Goal: Task Accomplishment & Management: Manage account settings

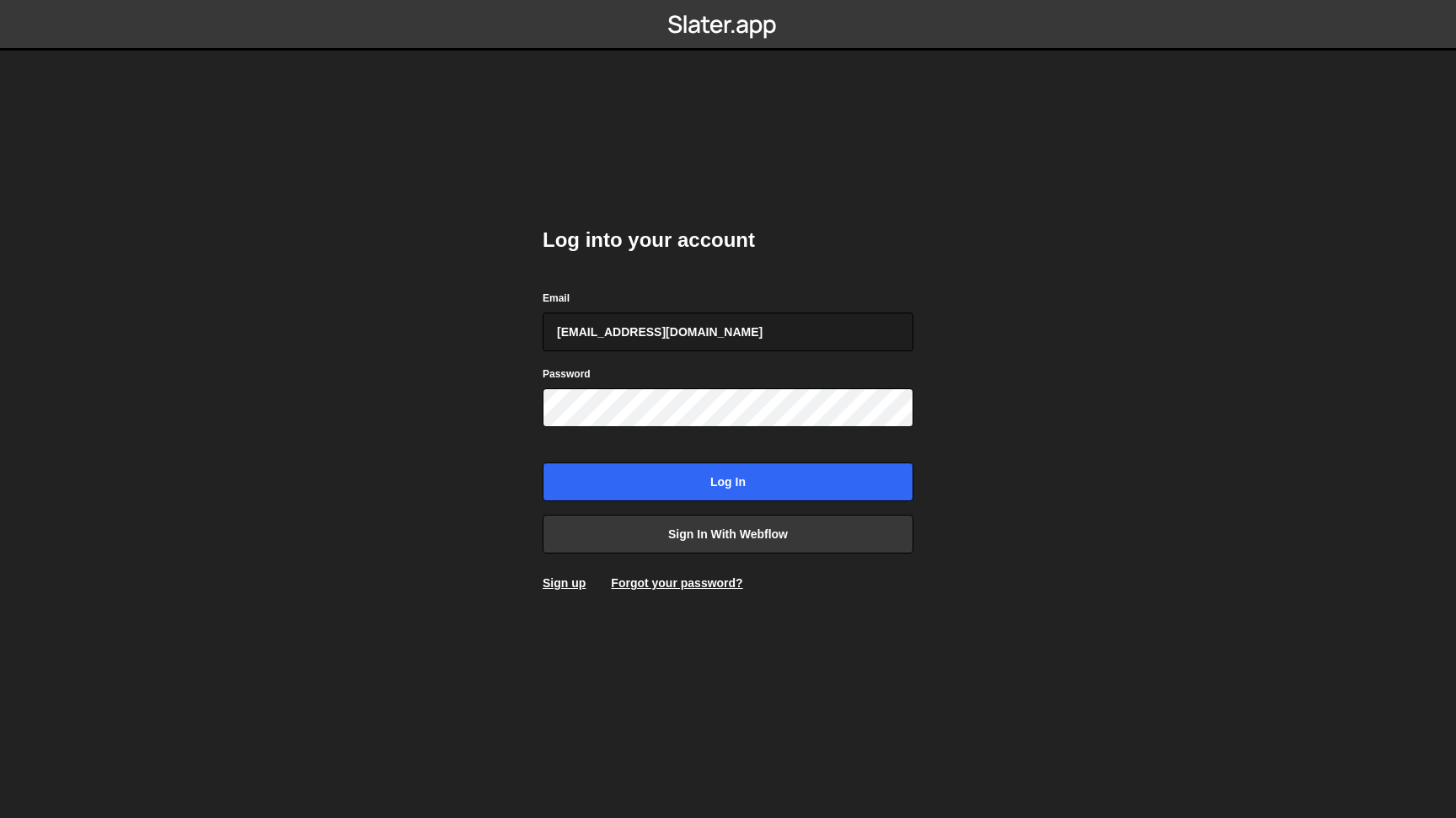
type input "[EMAIL_ADDRESS][DOMAIN_NAME]"
click at [690, 540] on link "Sign in with Webflow" at bounding box center [728, 534] width 371 height 39
type input "[EMAIL_ADDRESS][DOMAIN_NAME]"
click at [731, 478] on input "Log in" at bounding box center [728, 481] width 371 height 39
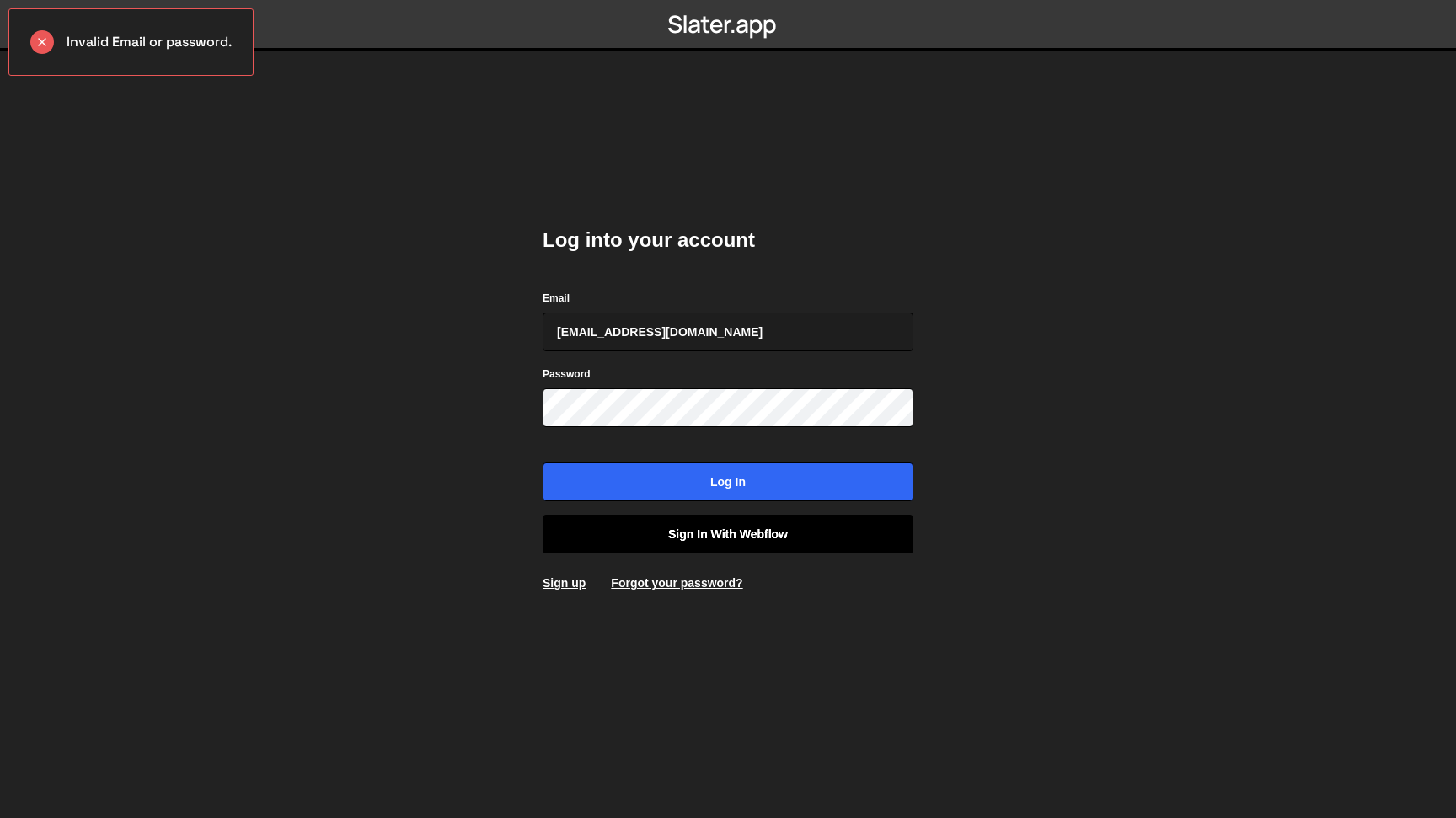
click at [658, 532] on link "Sign in with Webflow" at bounding box center [728, 534] width 371 height 39
click at [379, 142] on body "Invalid Email or password. Log into your account Email hello@mattguay.com Passw…" at bounding box center [728, 409] width 1456 height 818
type input "[EMAIL_ADDRESS][DOMAIN_NAME]"
click at [677, 538] on link "Sign in with Webflow" at bounding box center [728, 534] width 371 height 39
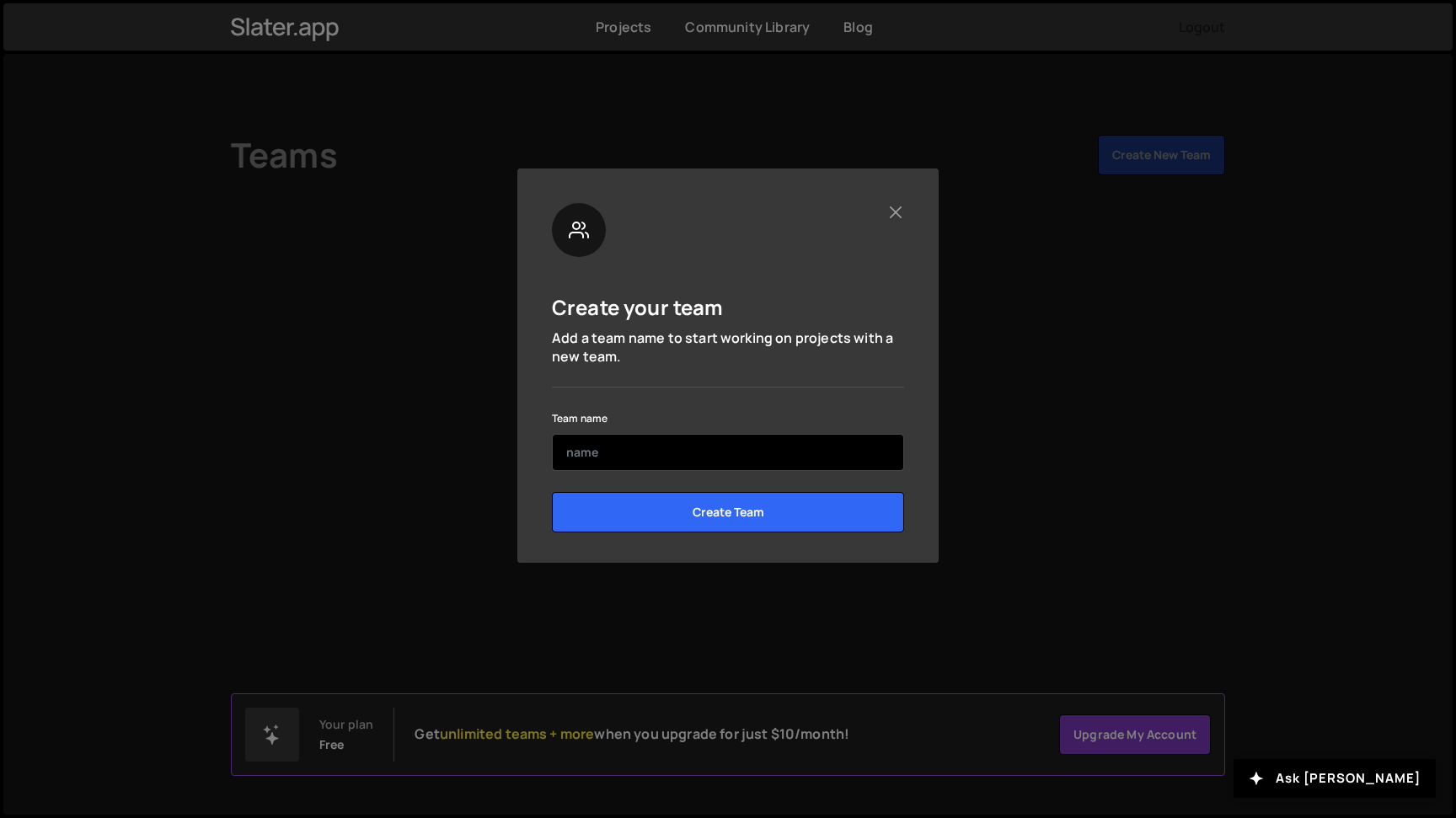
click at [686, 454] on input "text" at bounding box center [728, 452] width 353 height 37
type input "PPHC"
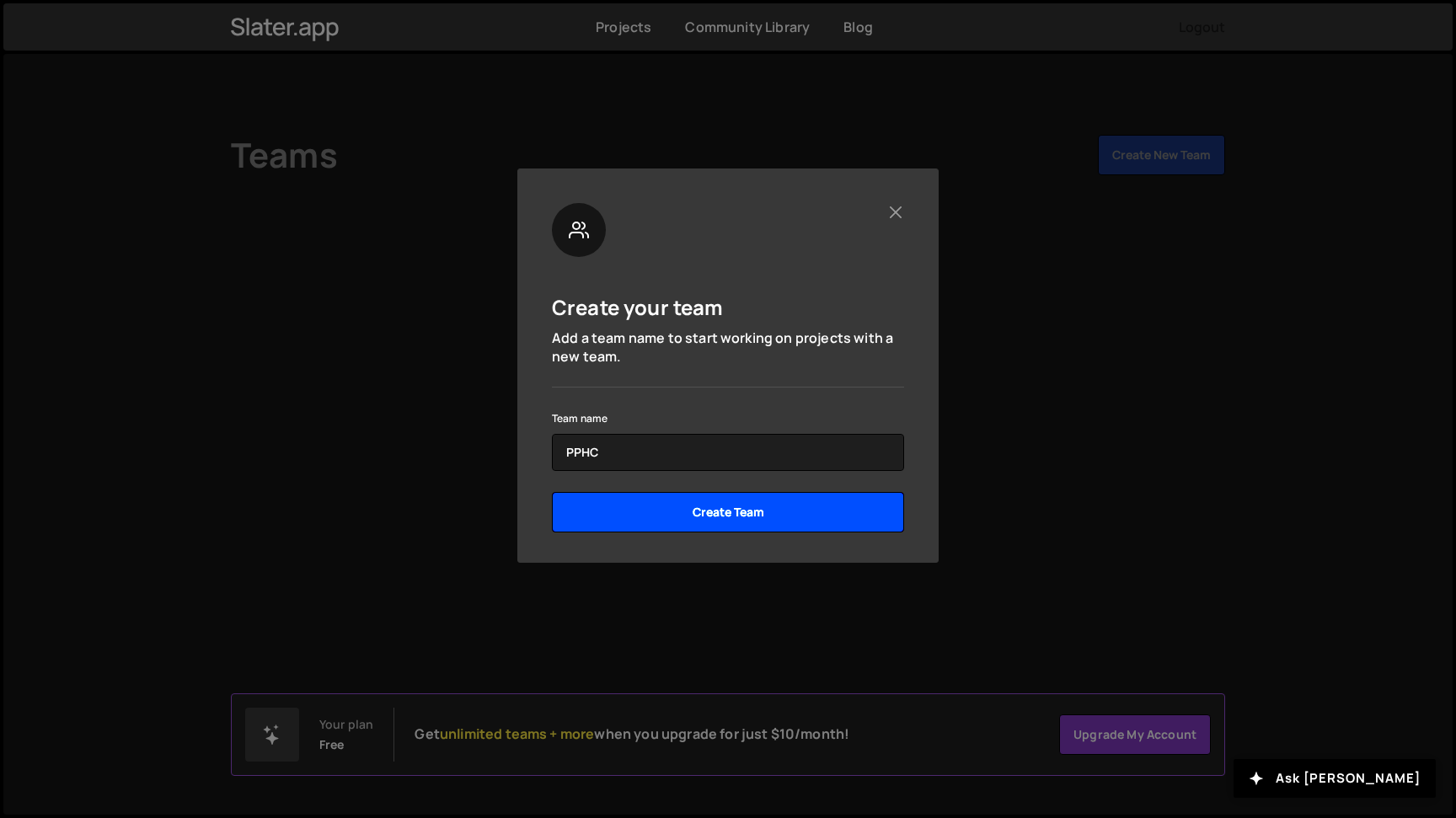
click at [670, 503] on input "Create Team" at bounding box center [728, 511] width 353 height 40
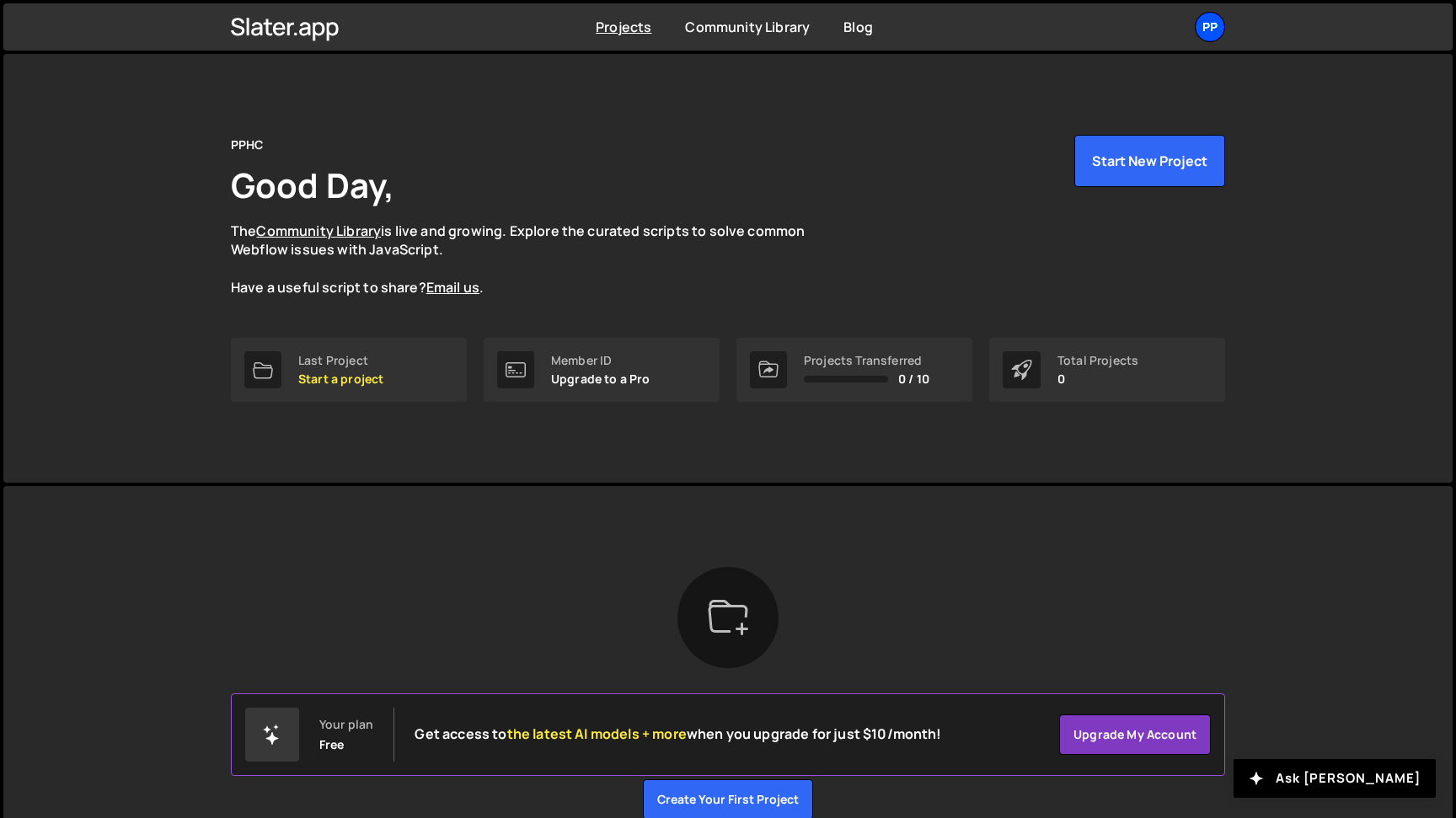
click at [1210, 31] on div "PP" at bounding box center [1210, 27] width 31 height 31
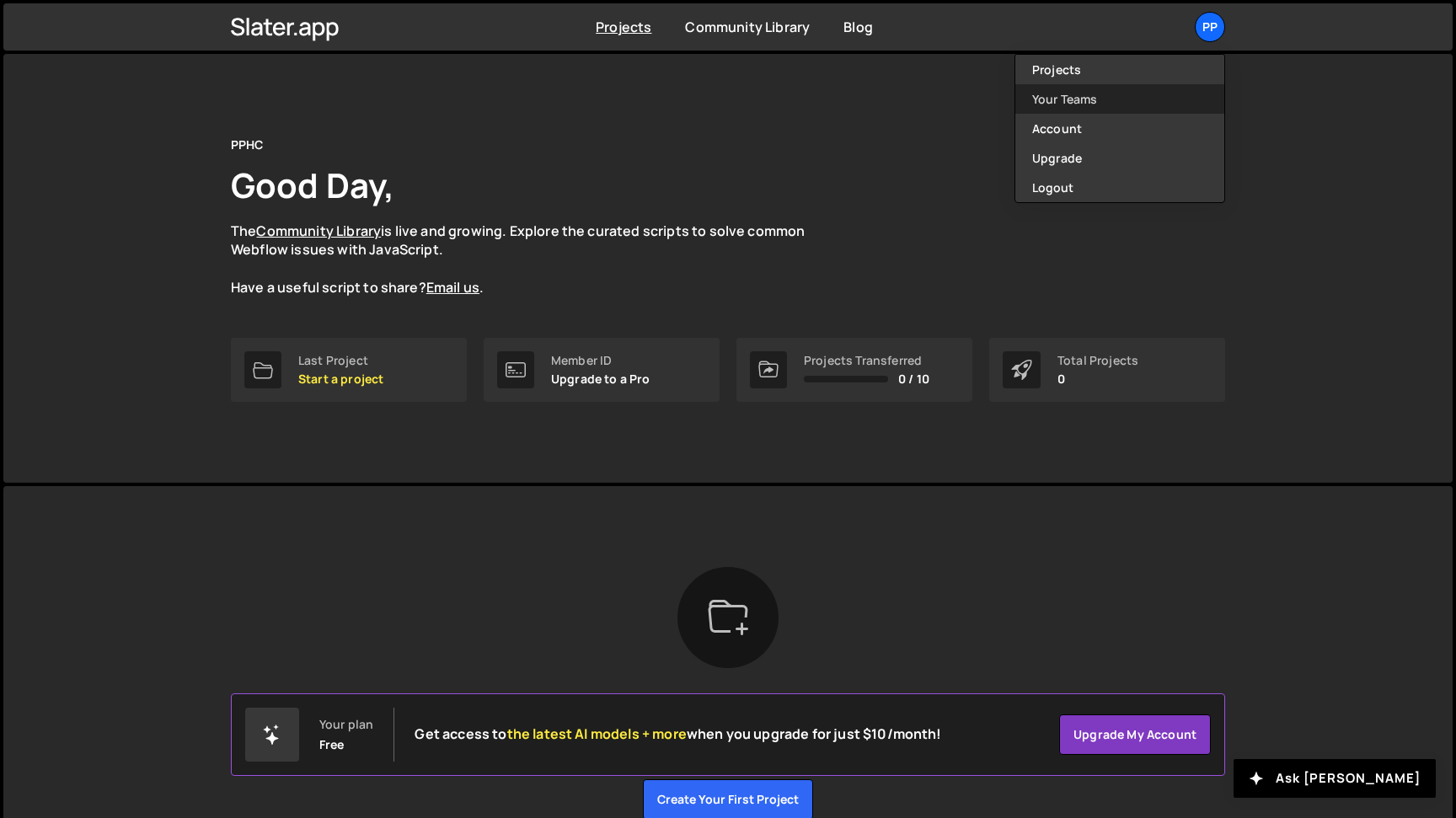
click at [1069, 107] on link "Your Teams" at bounding box center [1120, 99] width 209 height 30
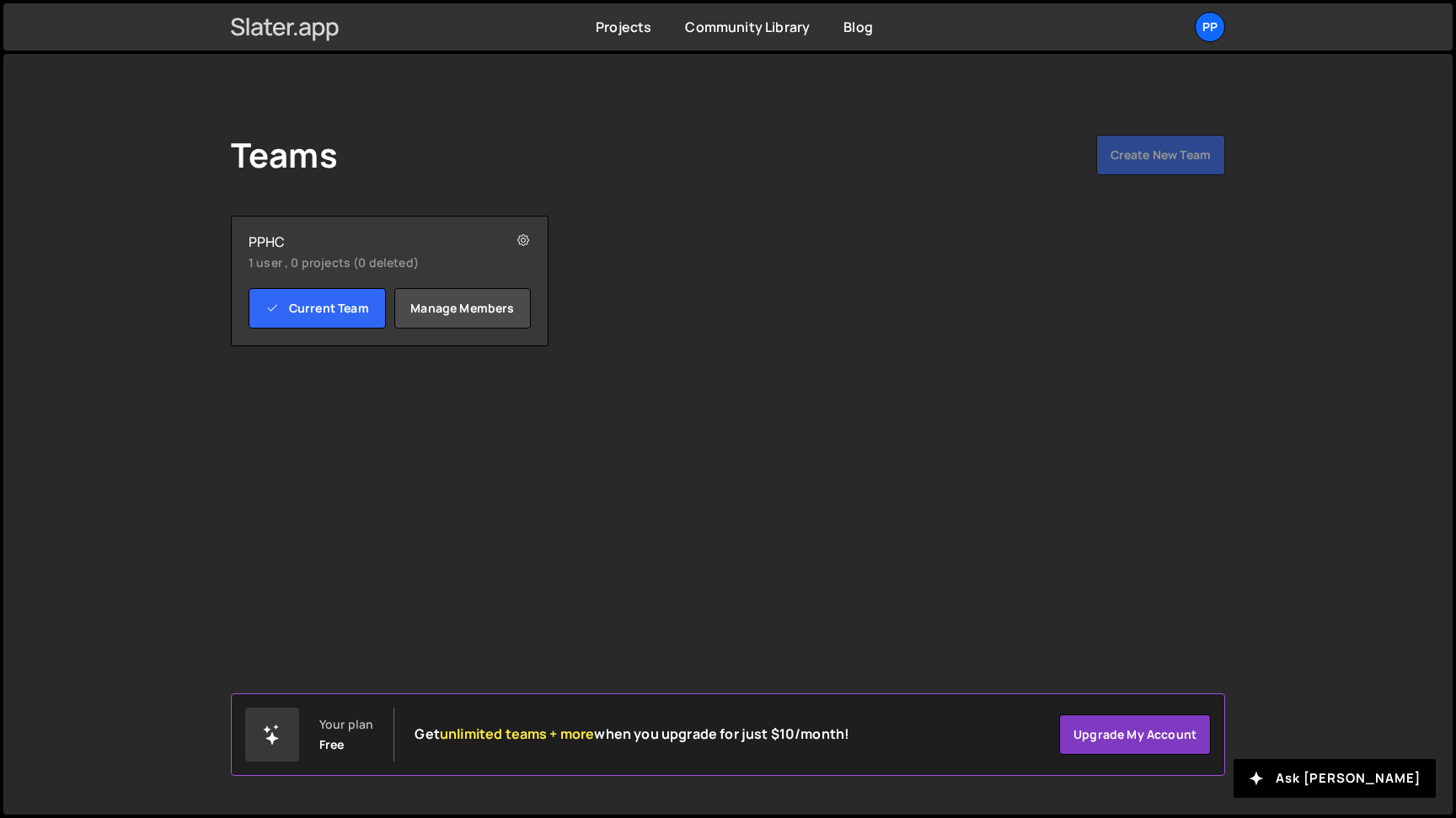
click at [315, 21] on icon at bounding box center [285, 27] width 109 height 29
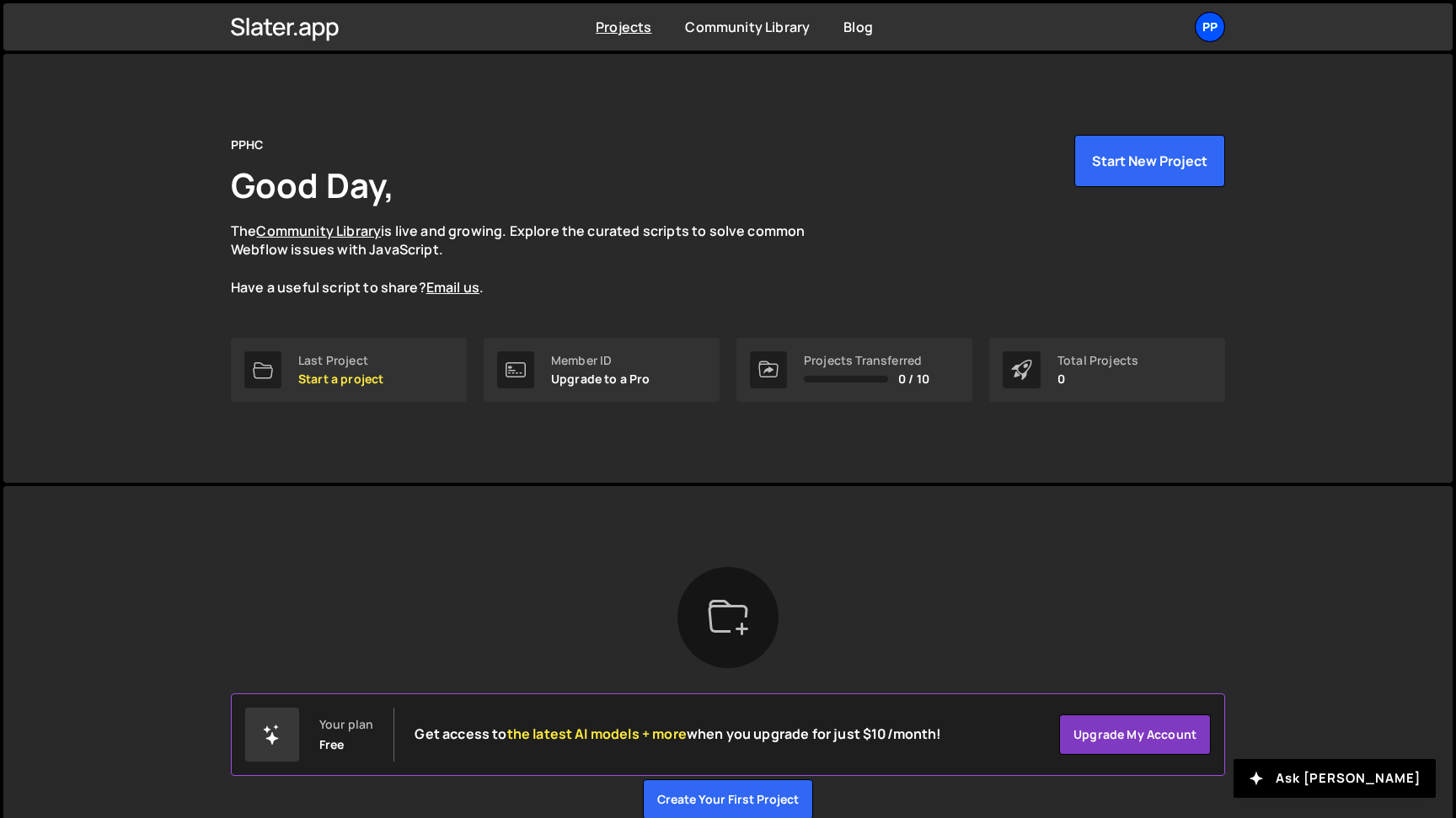
click at [1214, 20] on div "PP" at bounding box center [1210, 27] width 31 height 31
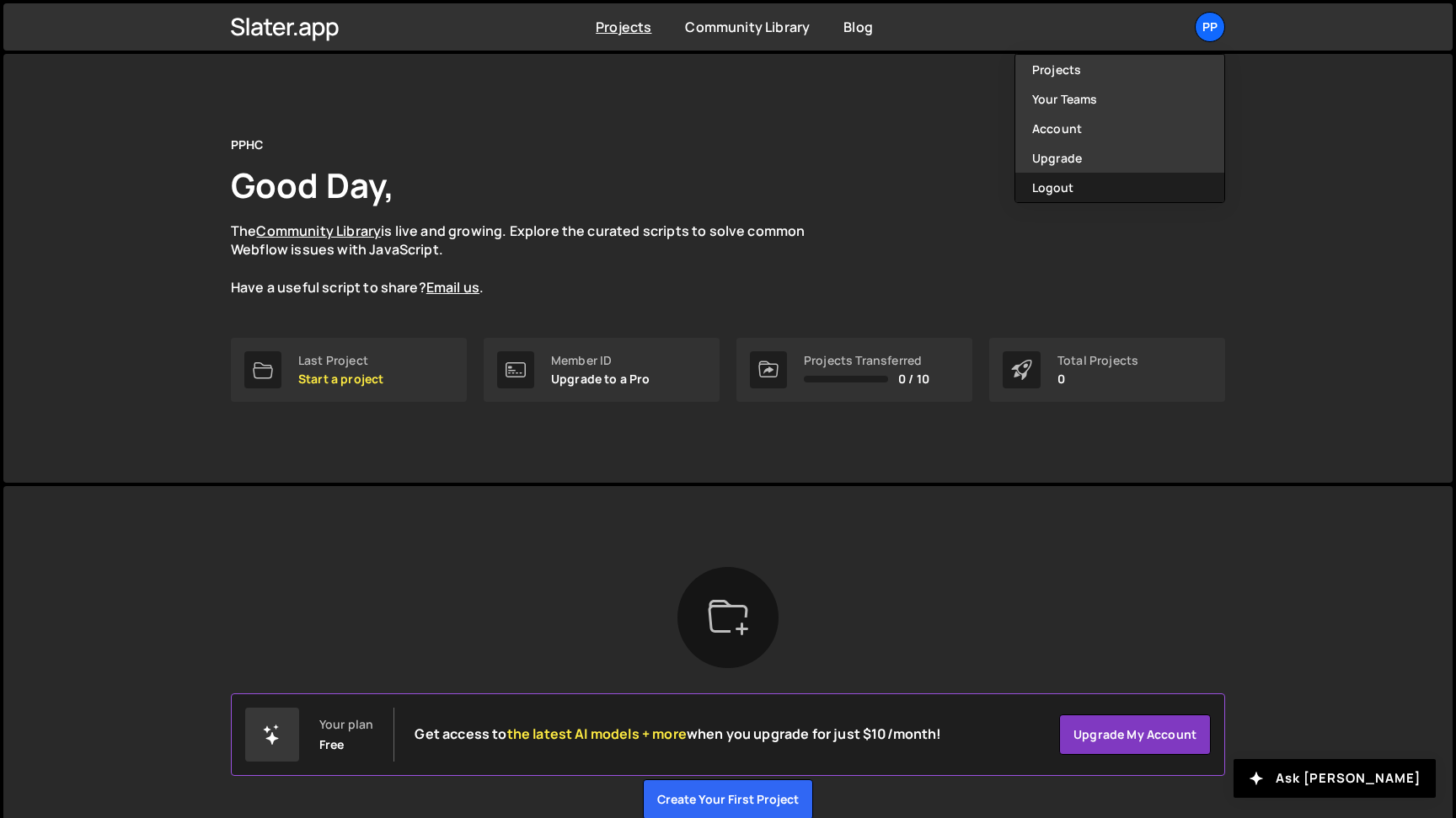
click at [1079, 191] on button "Logout" at bounding box center [1120, 187] width 209 height 30
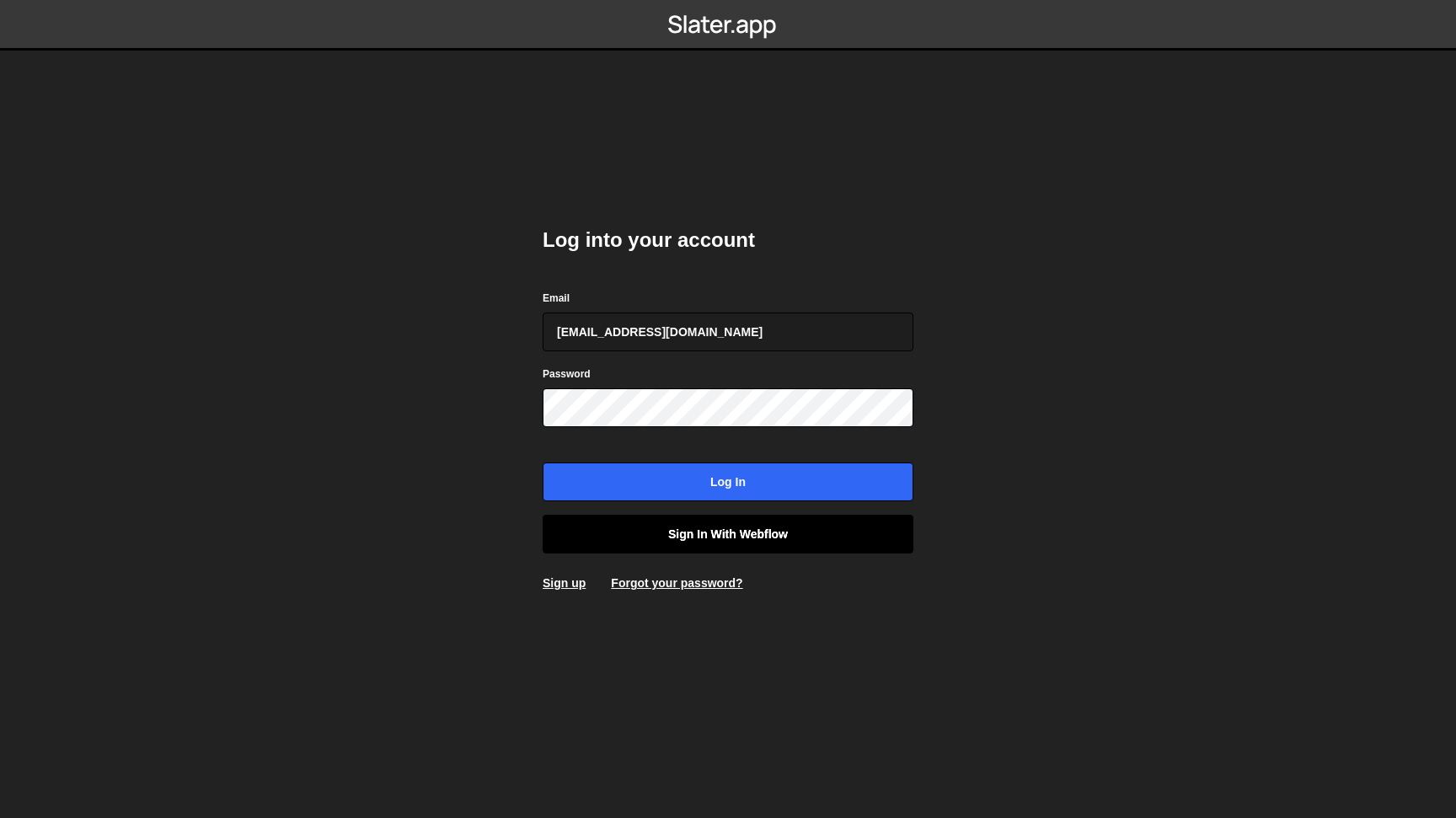
type input "[EMAIL_ADDRESS][DOMAIN_NAME]"
click at [720, 547] on link "Sign in with Webflow" at bounding box center [728, 534] width 371 height 39
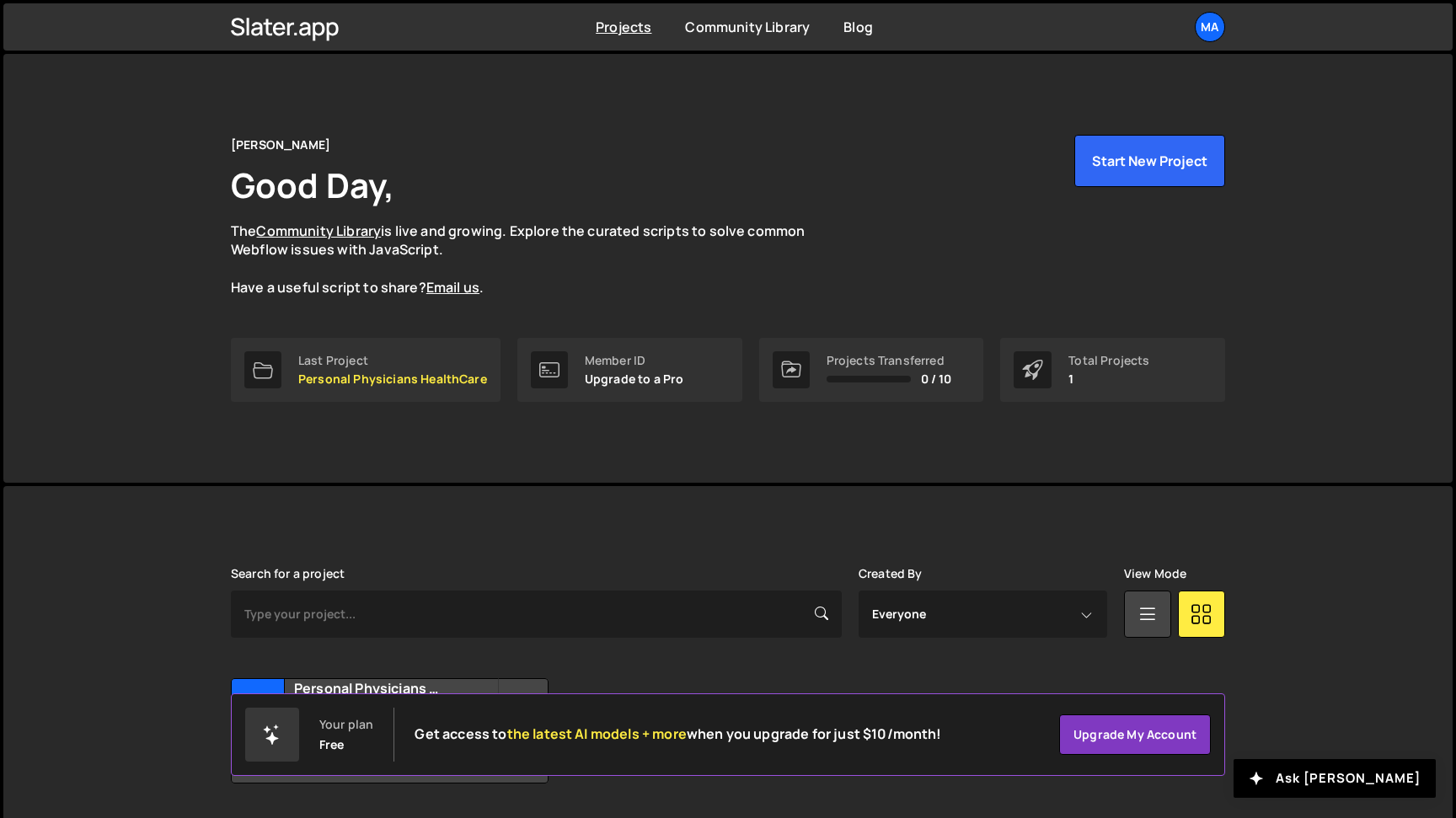
scroll to position [49, 0]
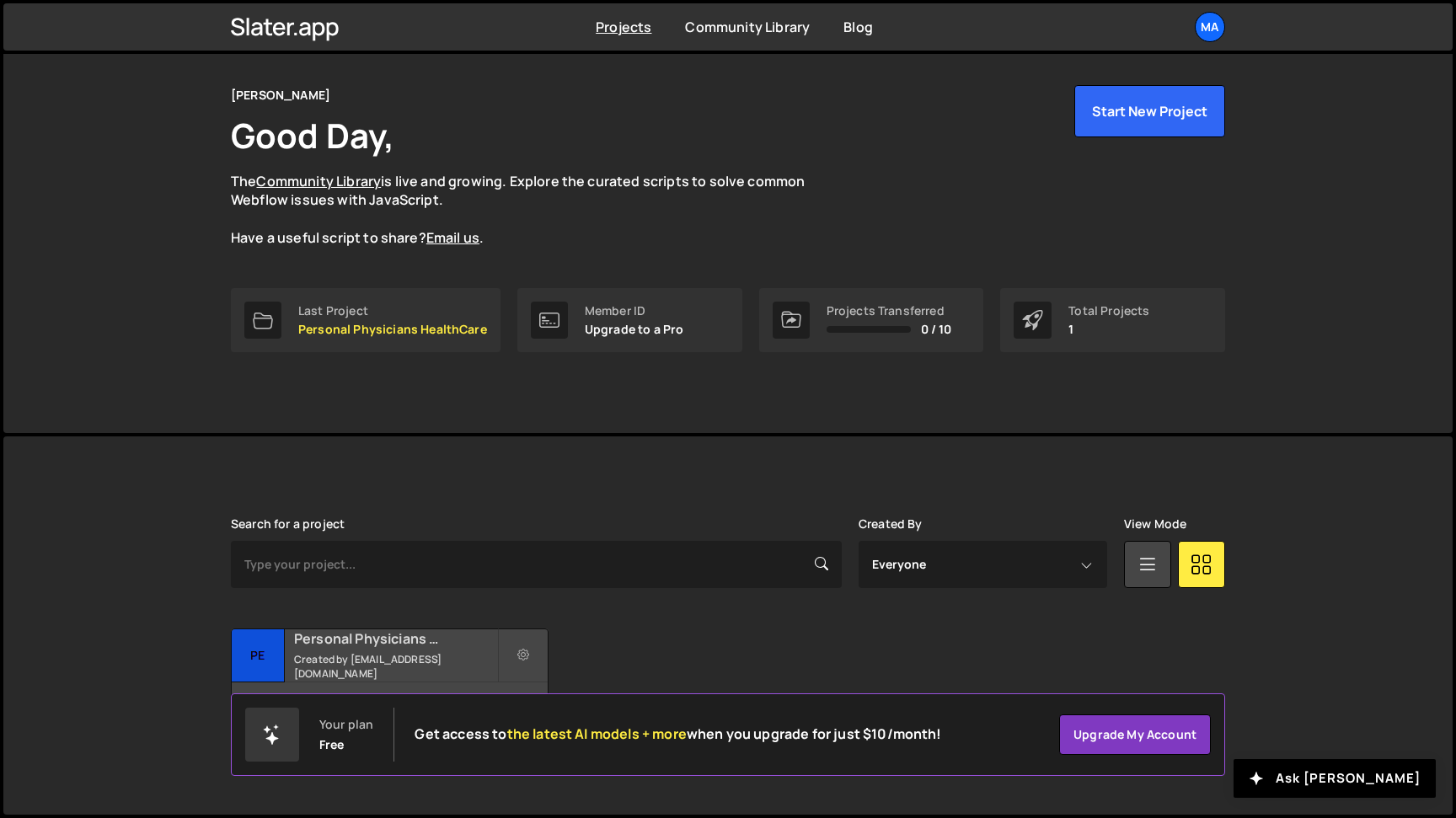
click at [366, 647] on h2 "Personal Physicians HealthCare" at bounding box center [396, 638] width 203 height 19
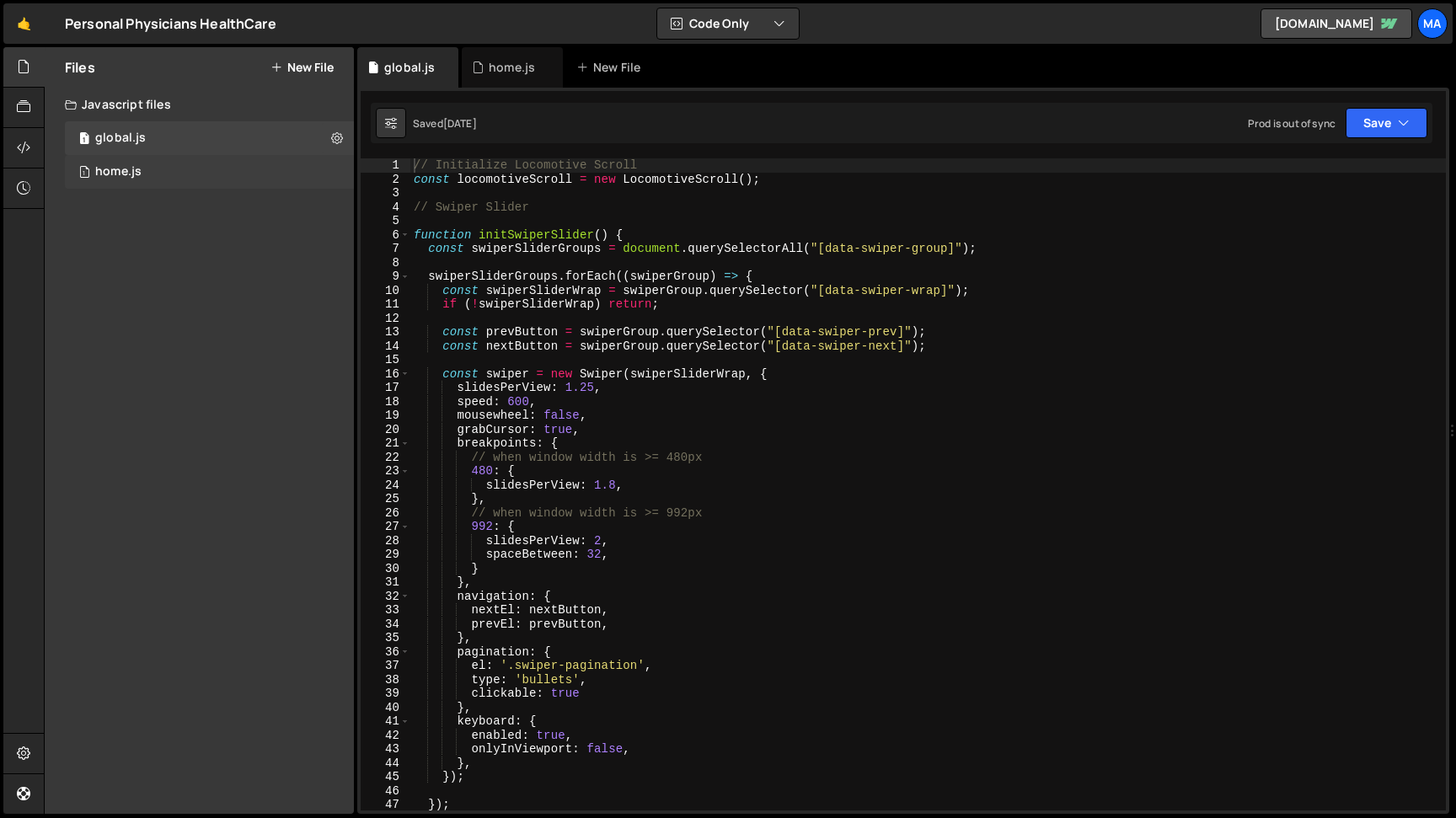
click at [128, 167] on div "home.js" at bounding box center [119, 172] width 47 height 15
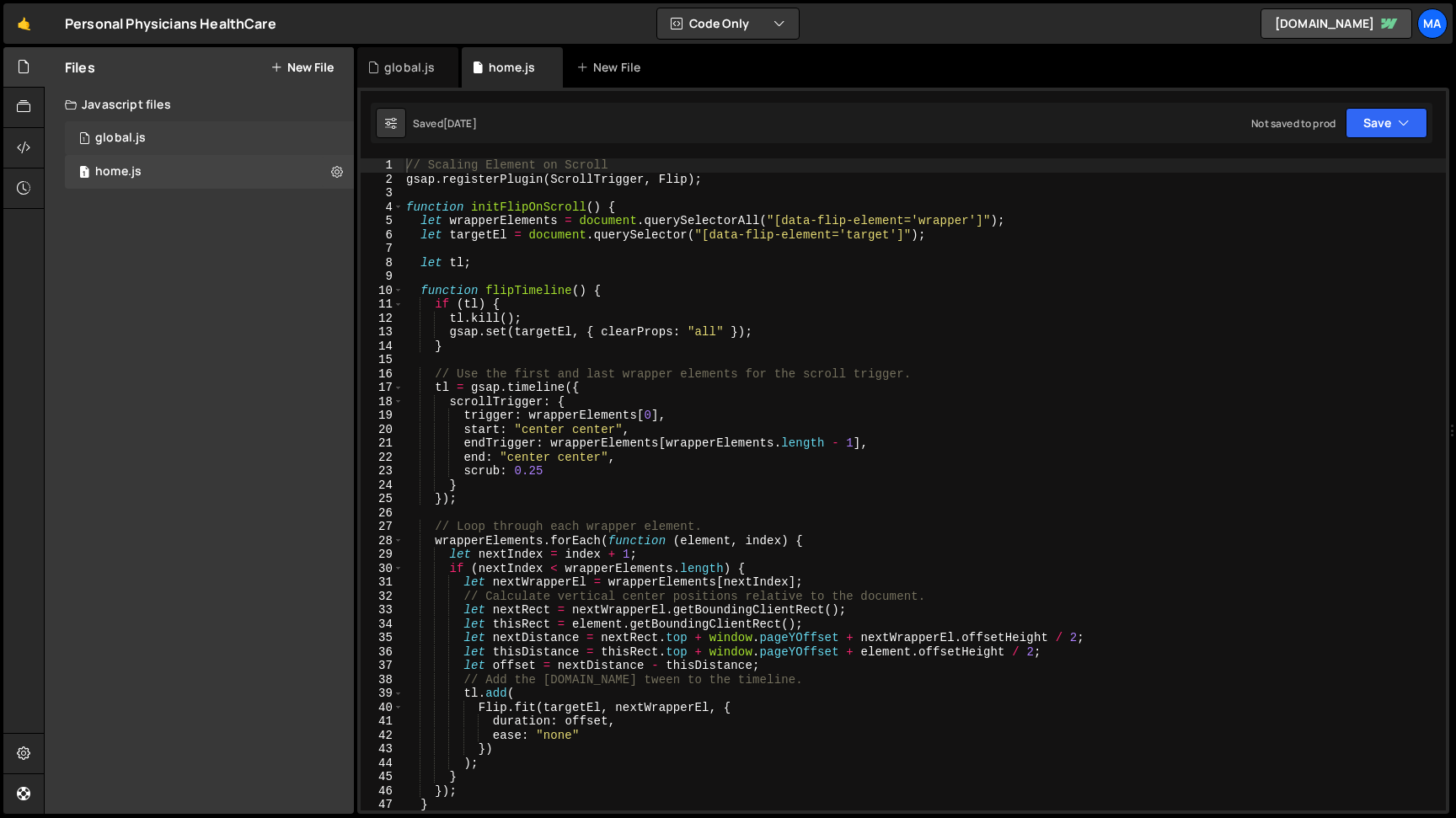
click at [123, 130] on div "1 global.js 0" at bounding box center [209, 138] width 289 height 33
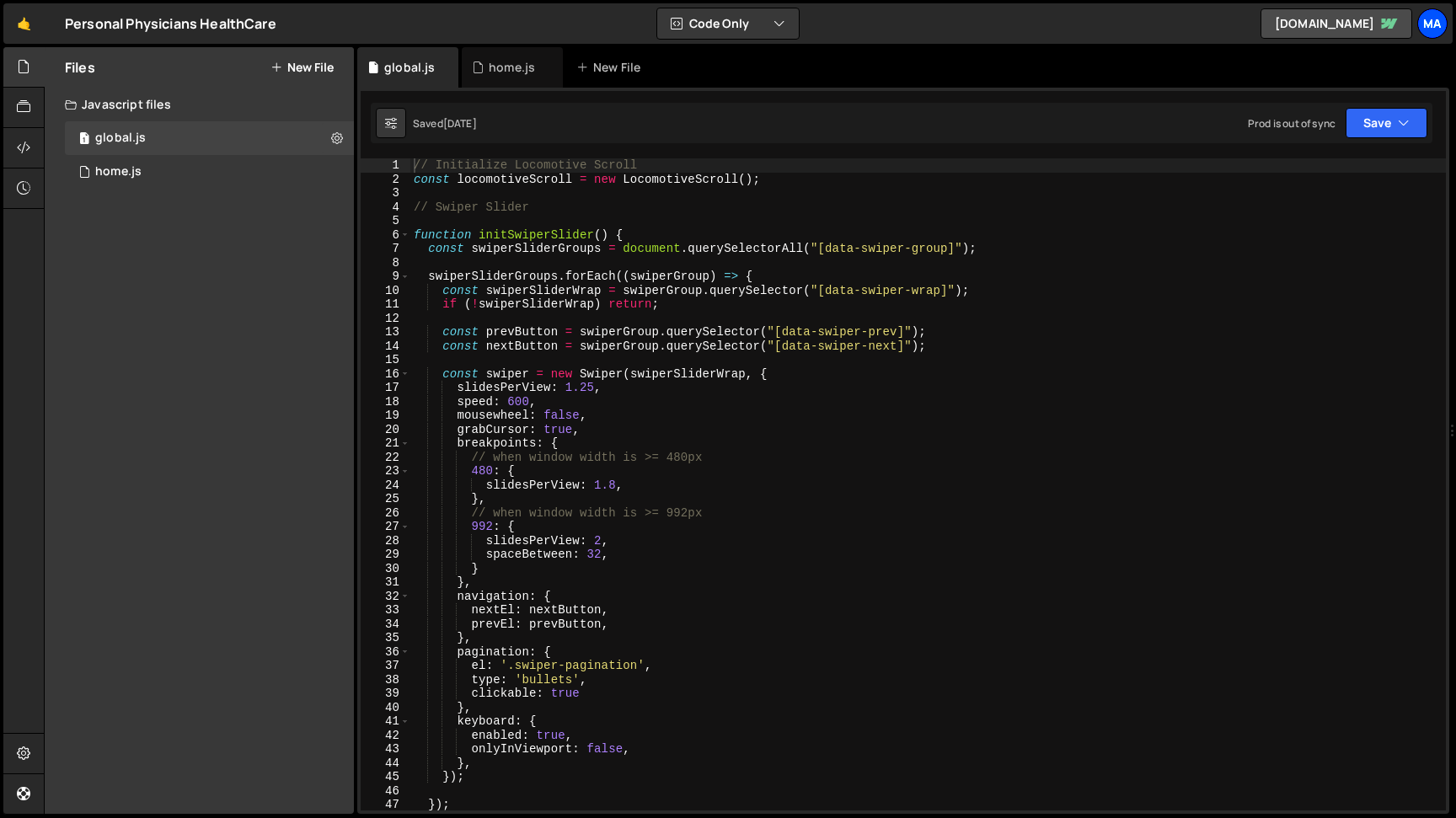
click at [1444, 28] on div "Ma" at bounding box center [1433, 23] width 31 height 31
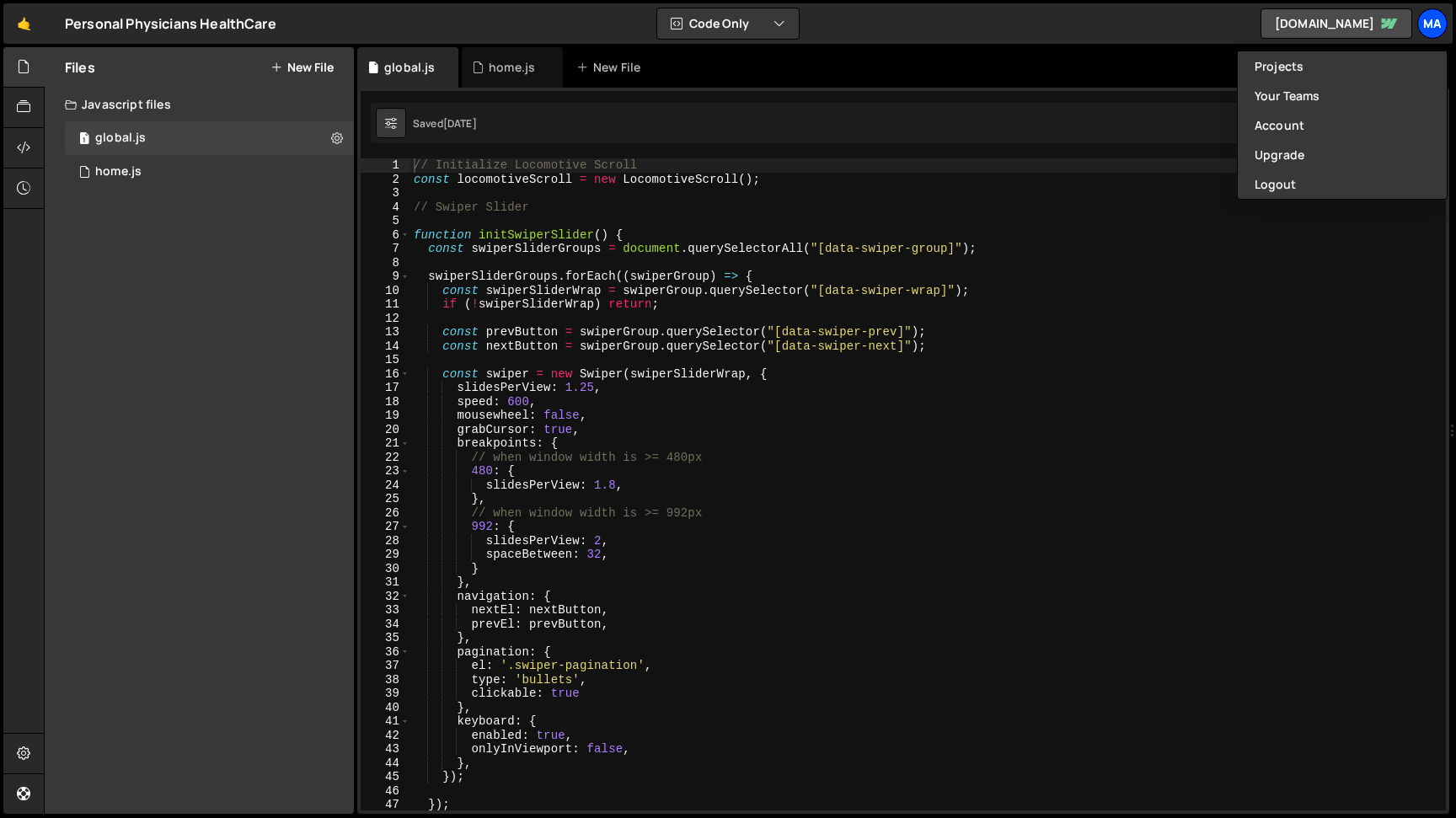
click at [1444, 28] on div "Ma" at bounding box center [1433, 23] width 31 height 31
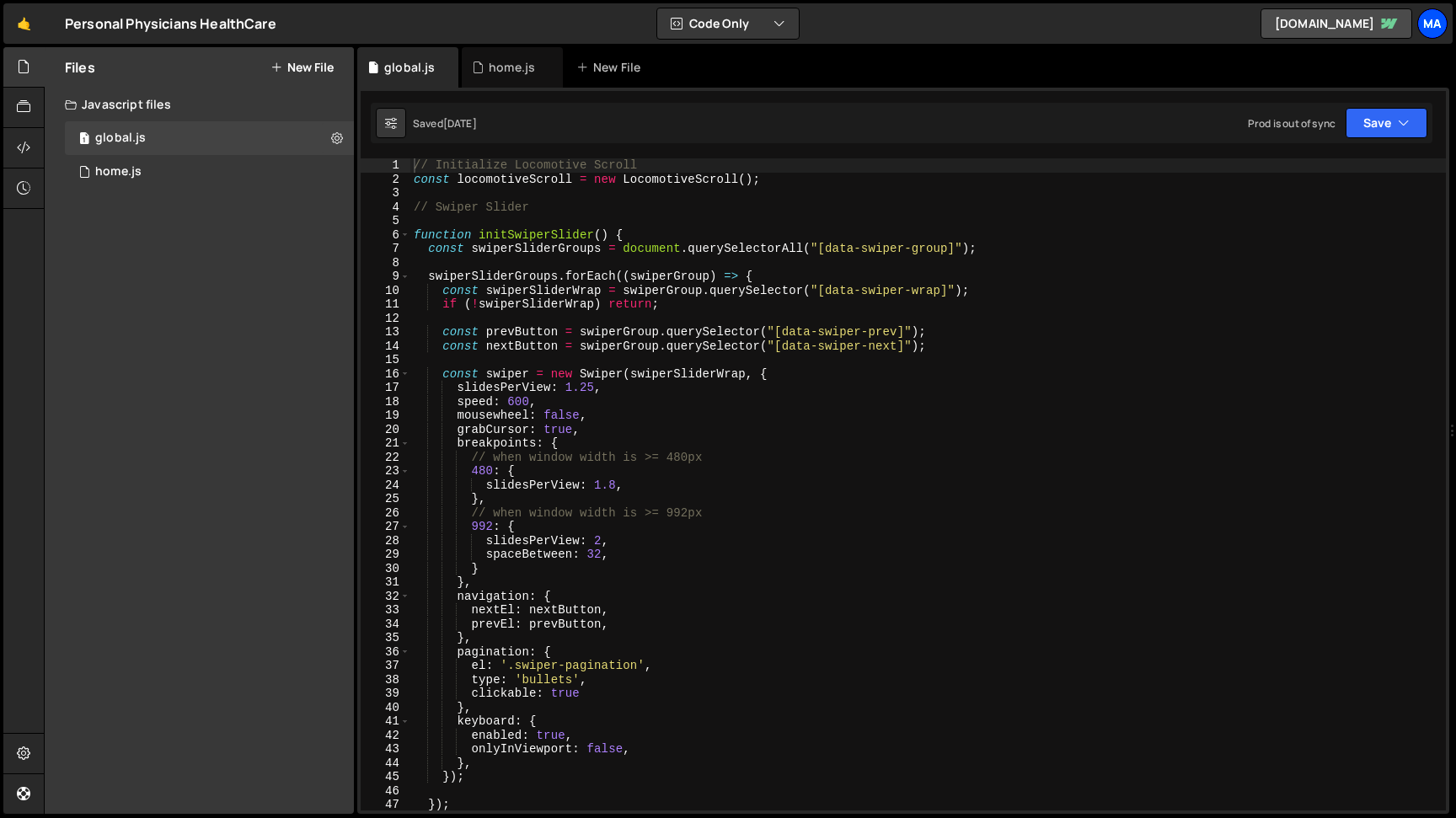
click at [1434, 20] on div "Ma" at bounding box center [1433, 23] width 31 height 31
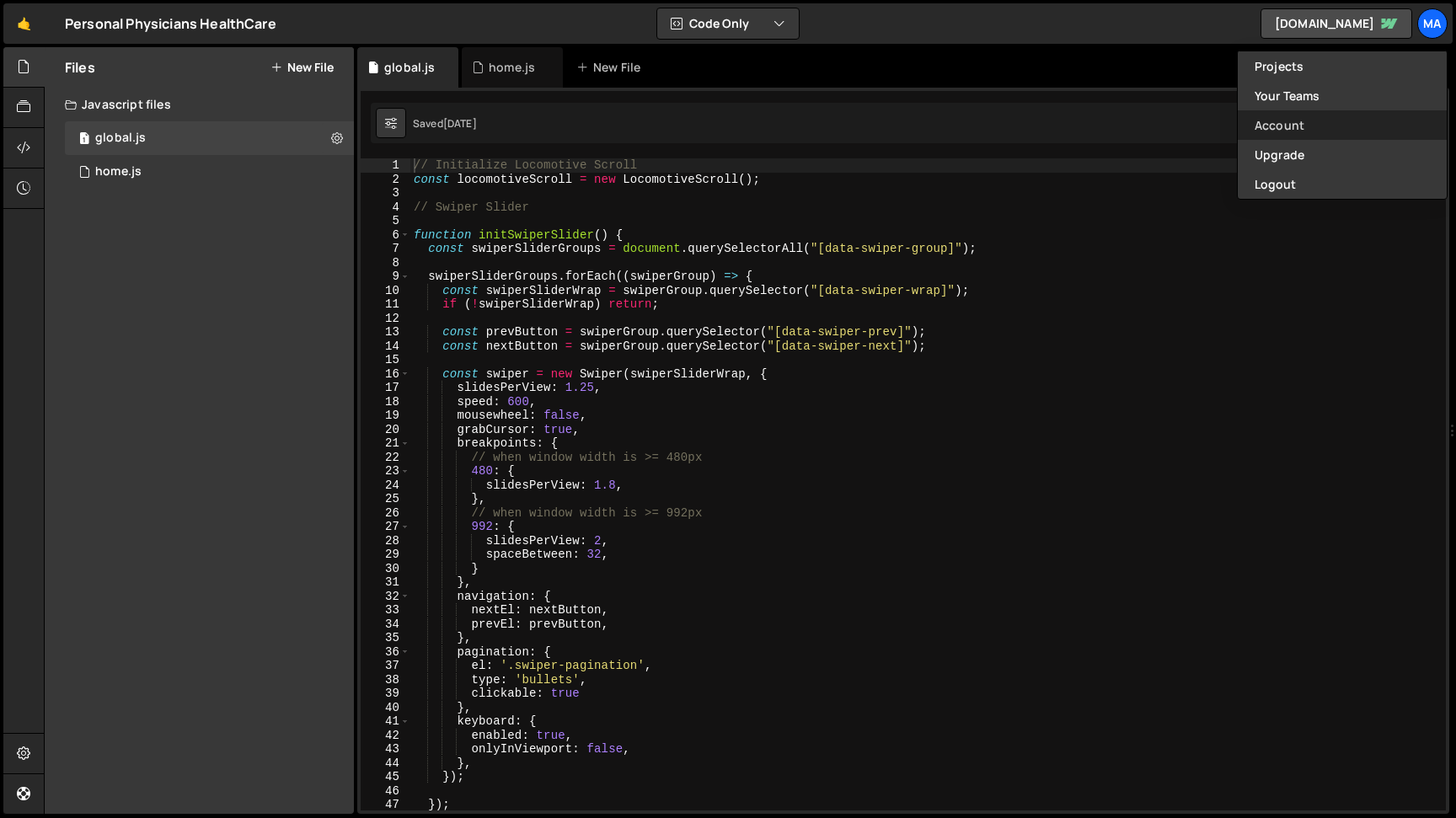
click at [1289, 126] on link "Account" at bounding box center [1343, 125] width 209 height 30
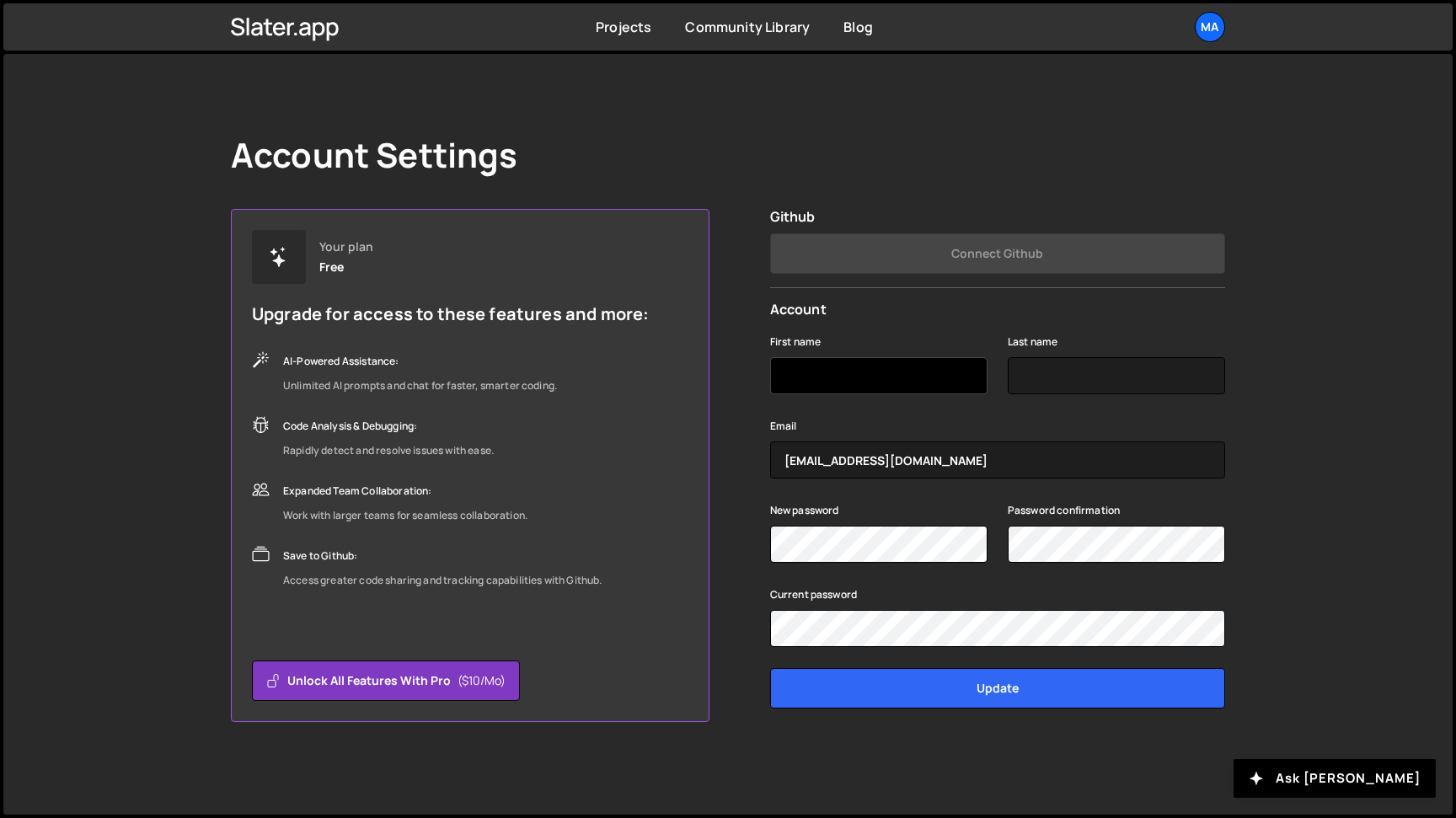
click at [819, 368] on input "First name" at bounding box center [880, 375] width 218 height 37
type input "Matt"
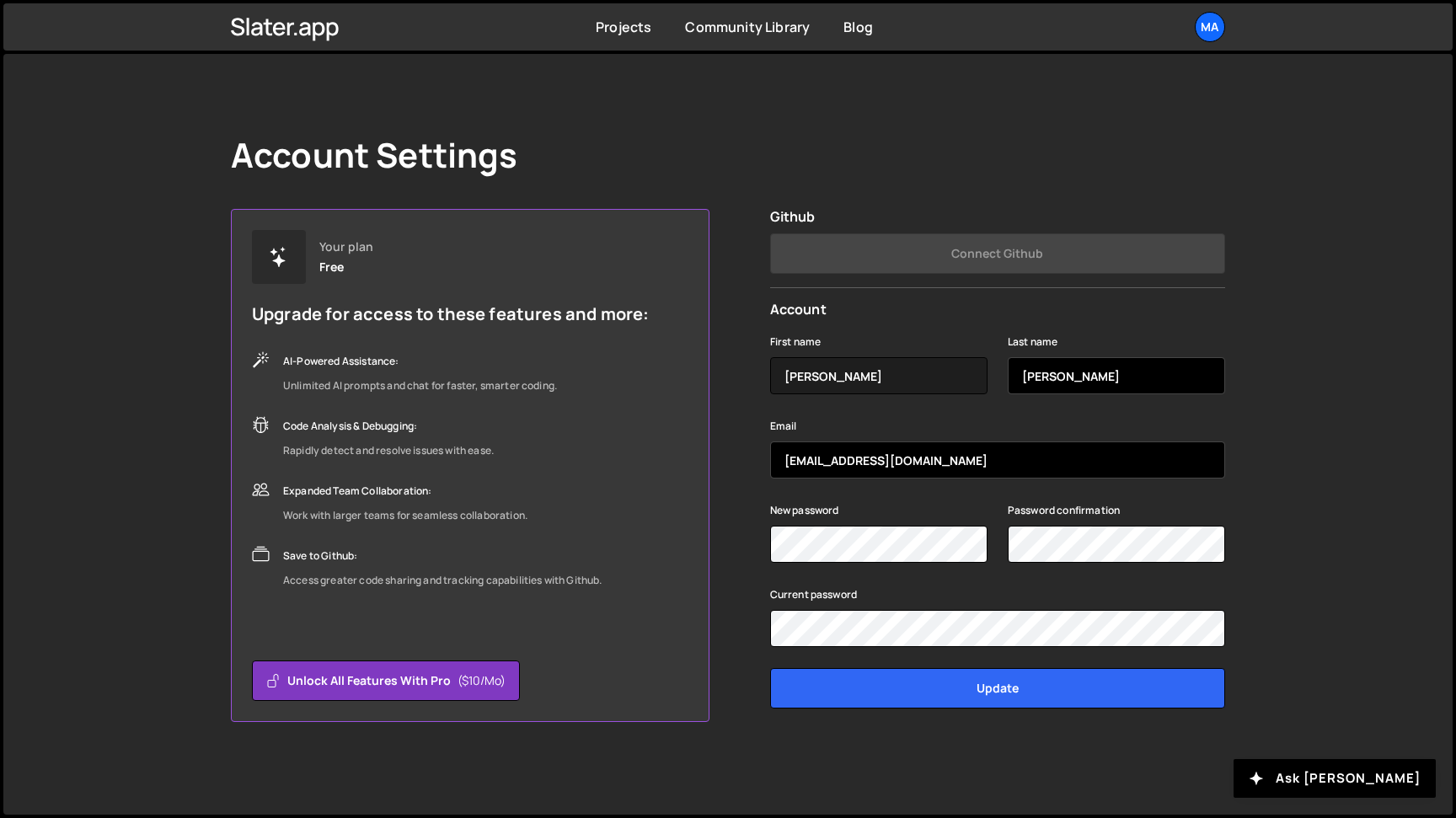
type input "Guay"
click at [862, 458] on input "mdguay8@gmail.com" at bounding box center [998, 459] width 455 height 37
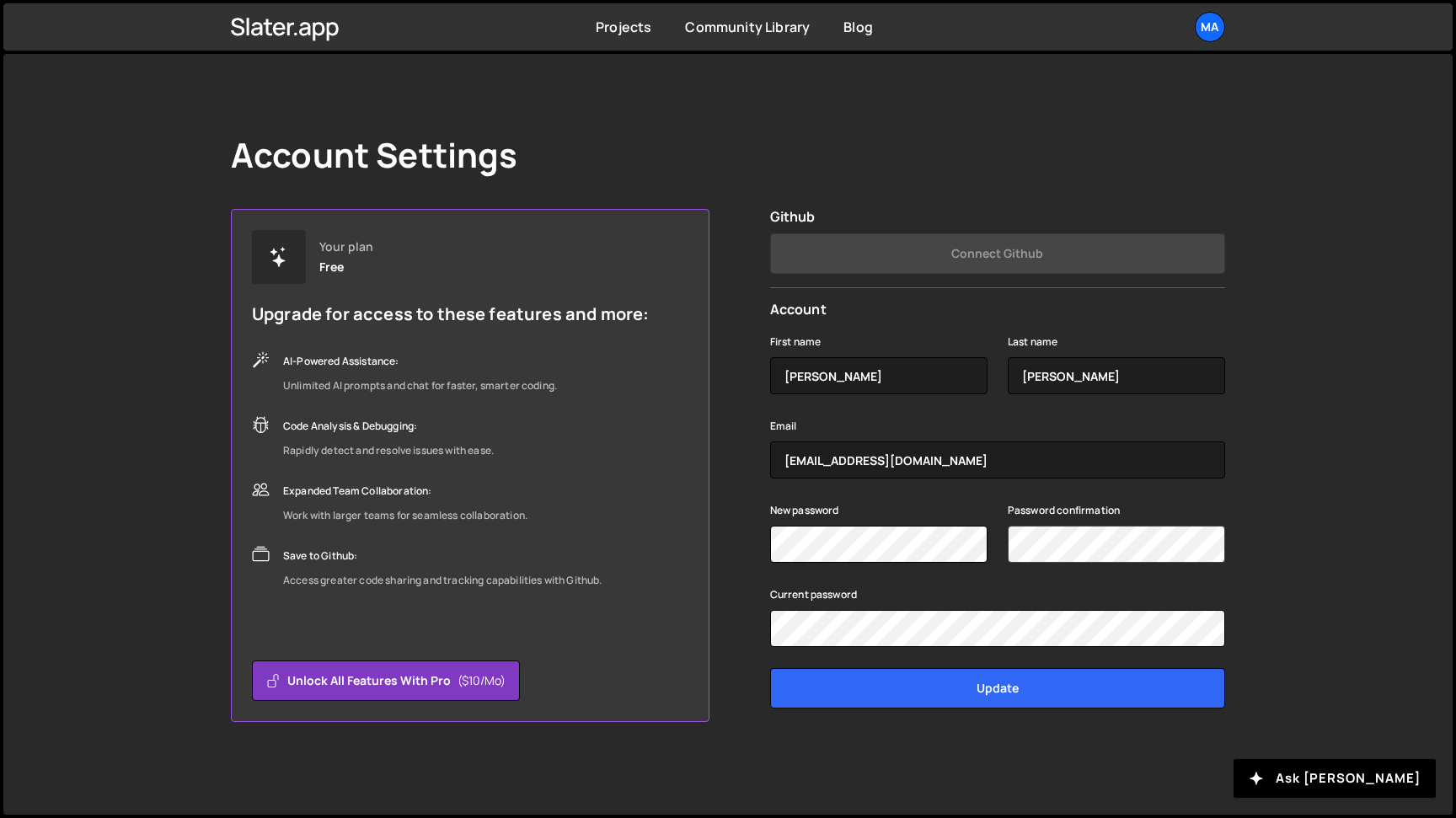
scroll to position [0, 10]
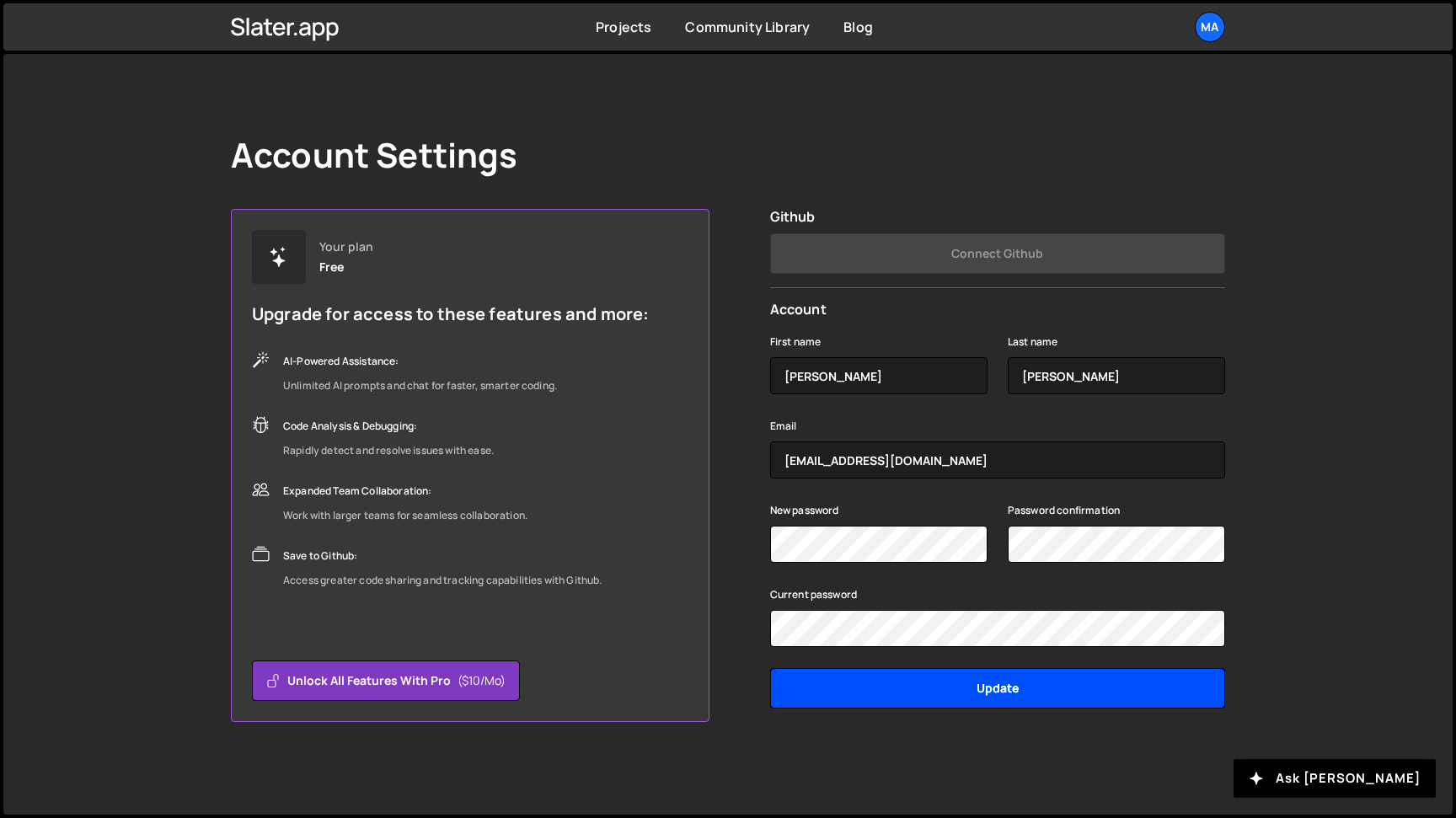
click at [979, 688] on input "Update" at bounding box center [998, 688] width 455 height 40
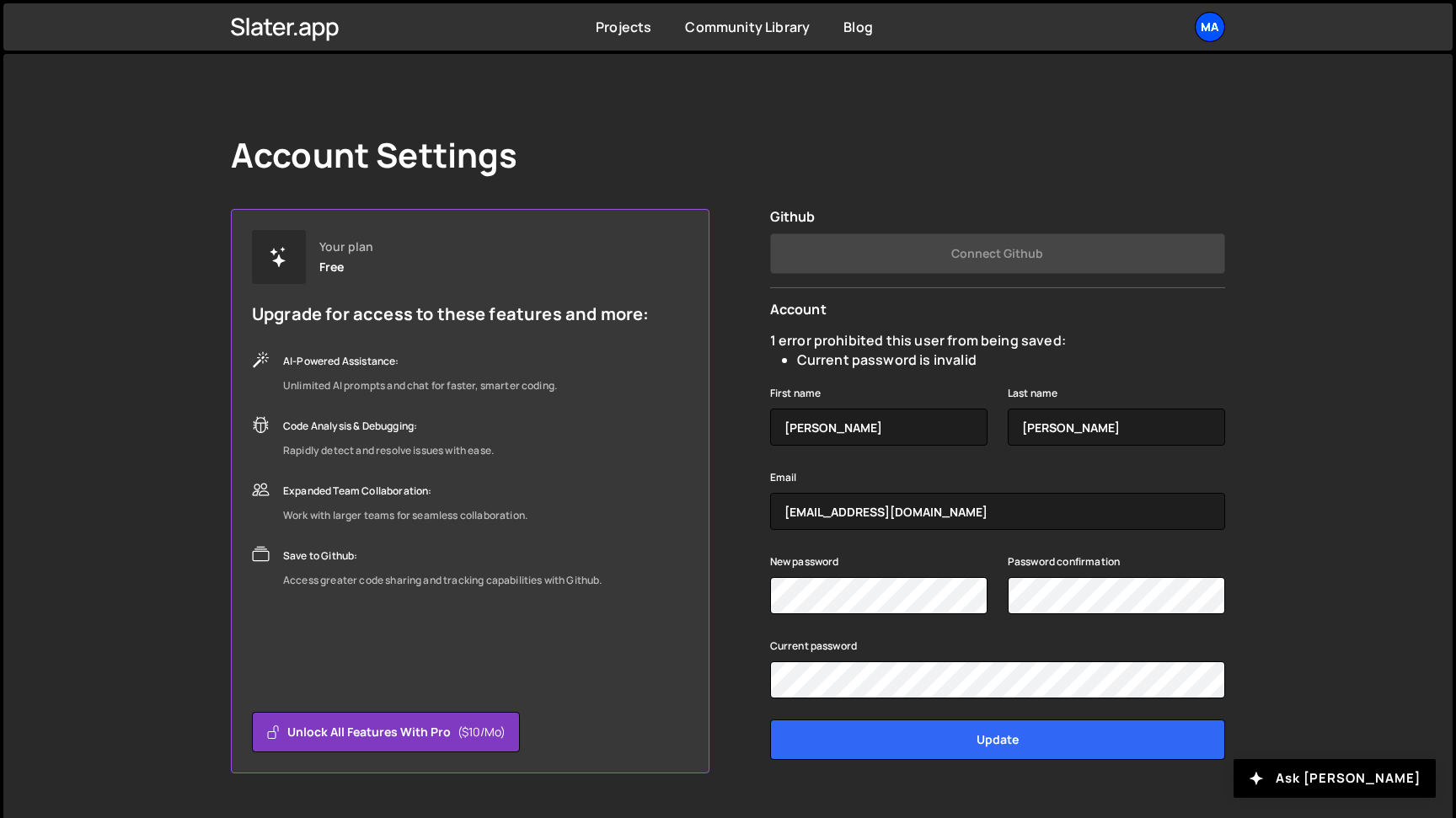
click at [1210, 28] on div "Ma" at bounding box center [1210, 27] width 31 height 31
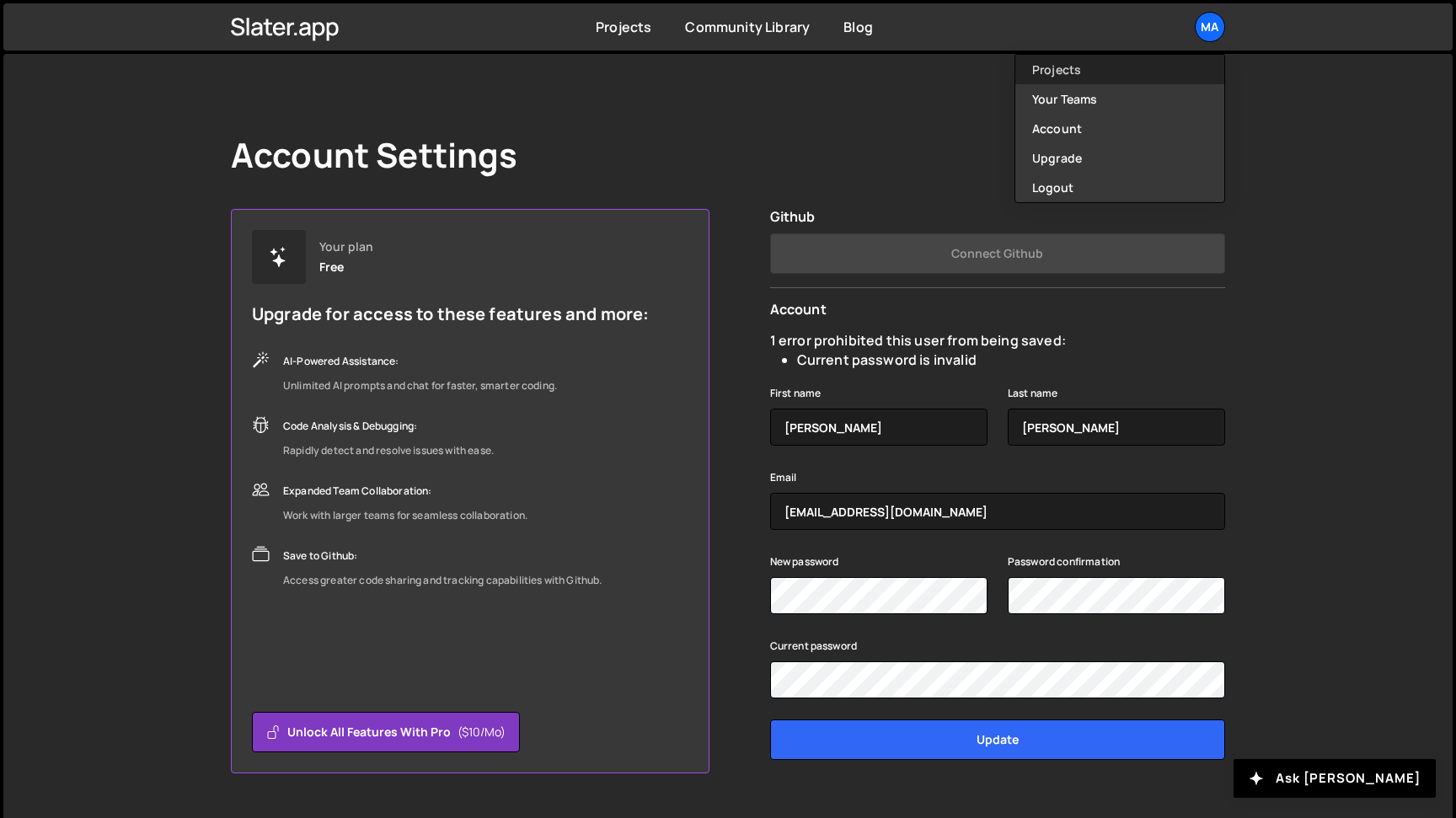
click at [1085, 71] on link "Projects" at bounding box center [1120, 69] width 209 height 30
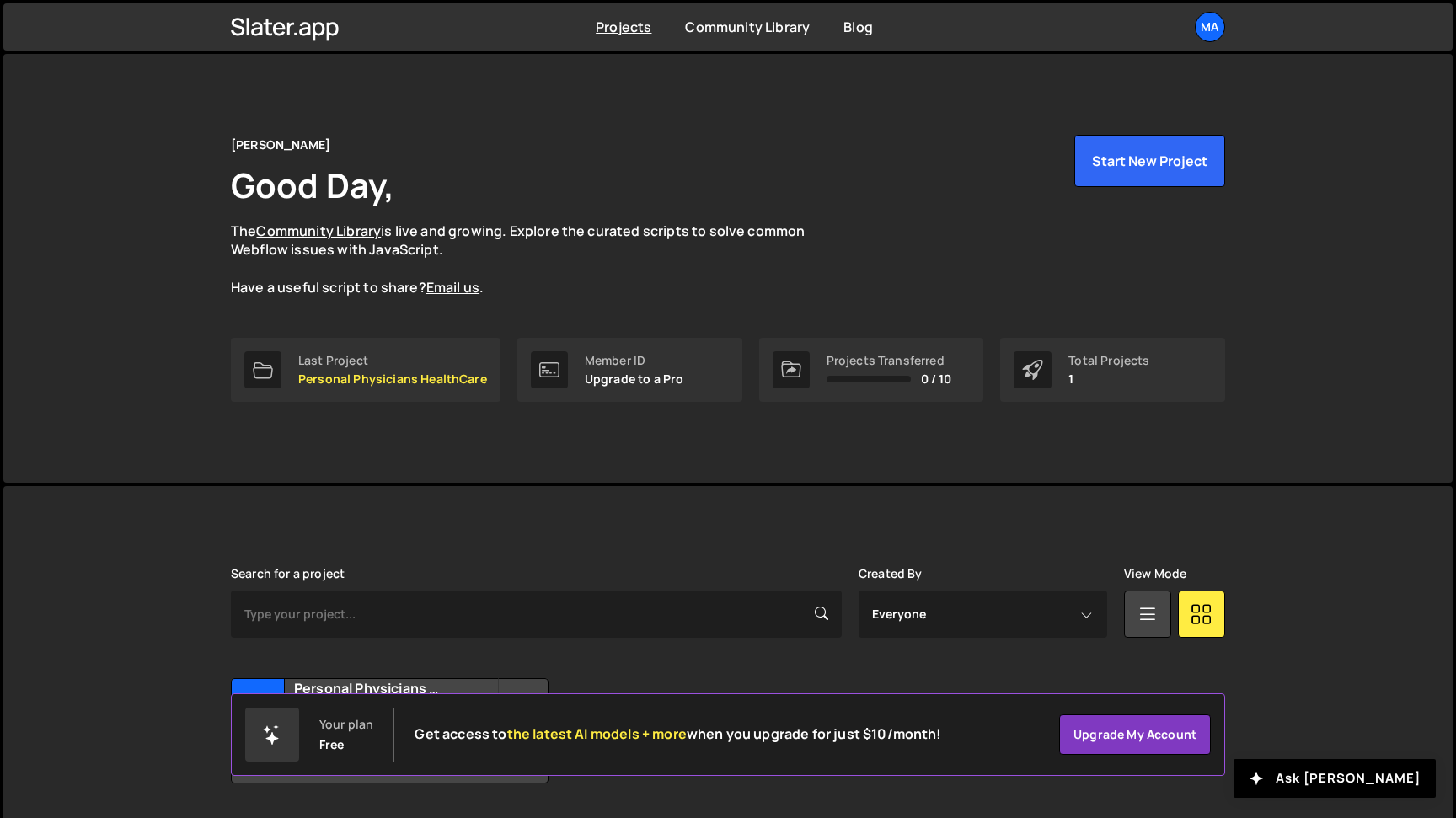
scroll to position [49, 0]
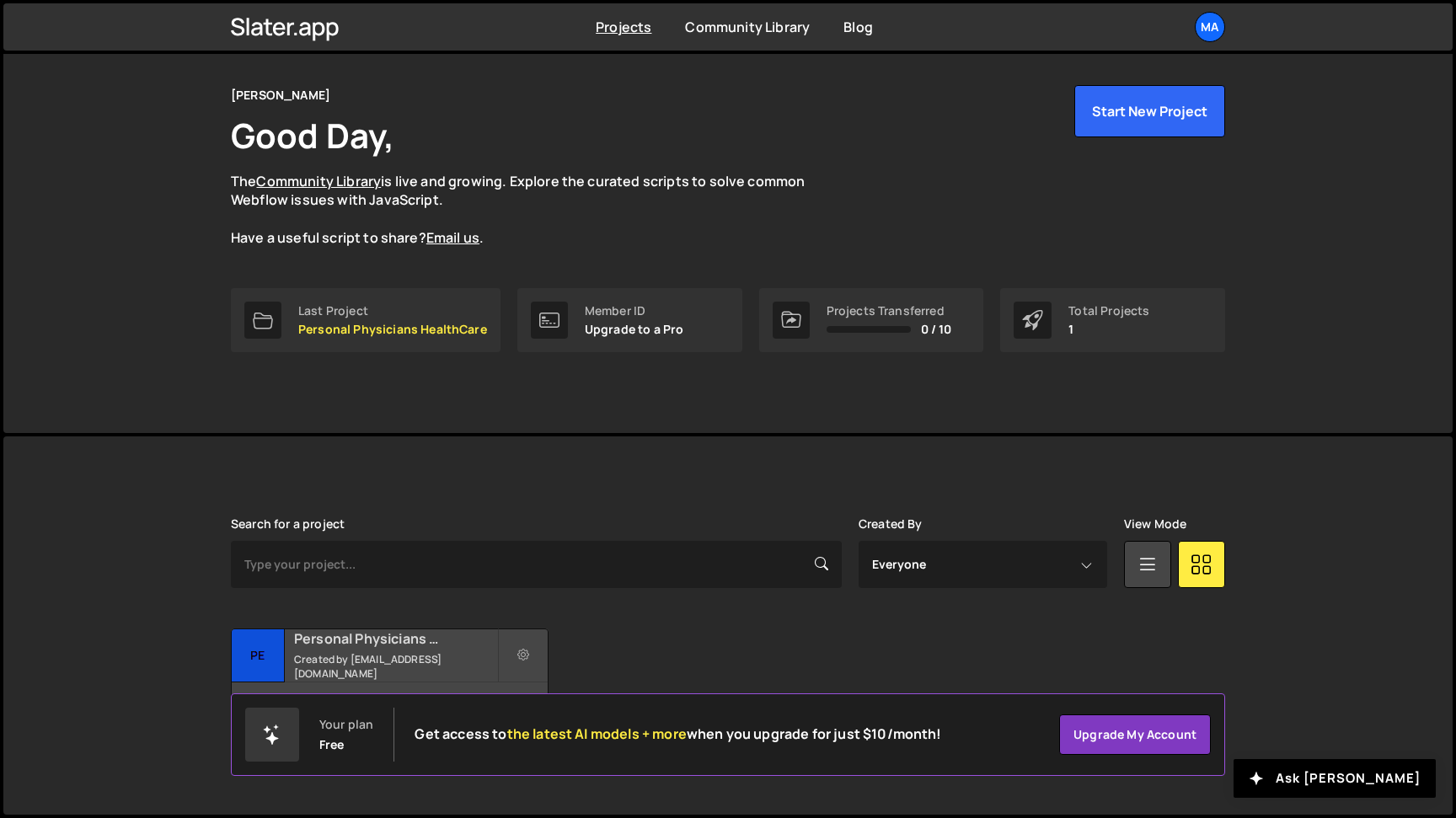
click at [468, 661] on small "Created by [EMAIL_ADDRESS][DOMAIN_NAME]" at bounding box center [396, 666] width 203 height 29
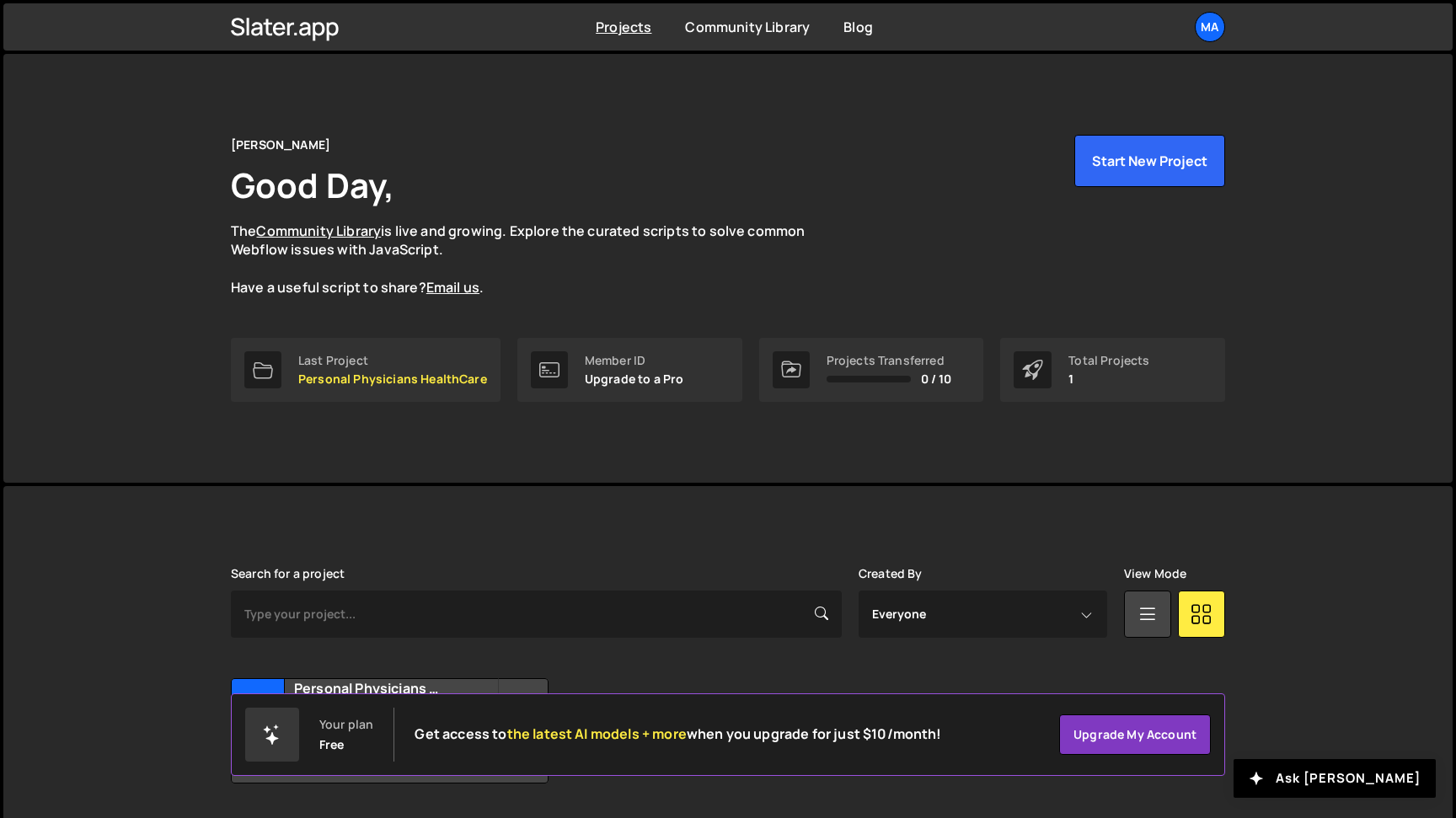
scroll to position [49, 0]
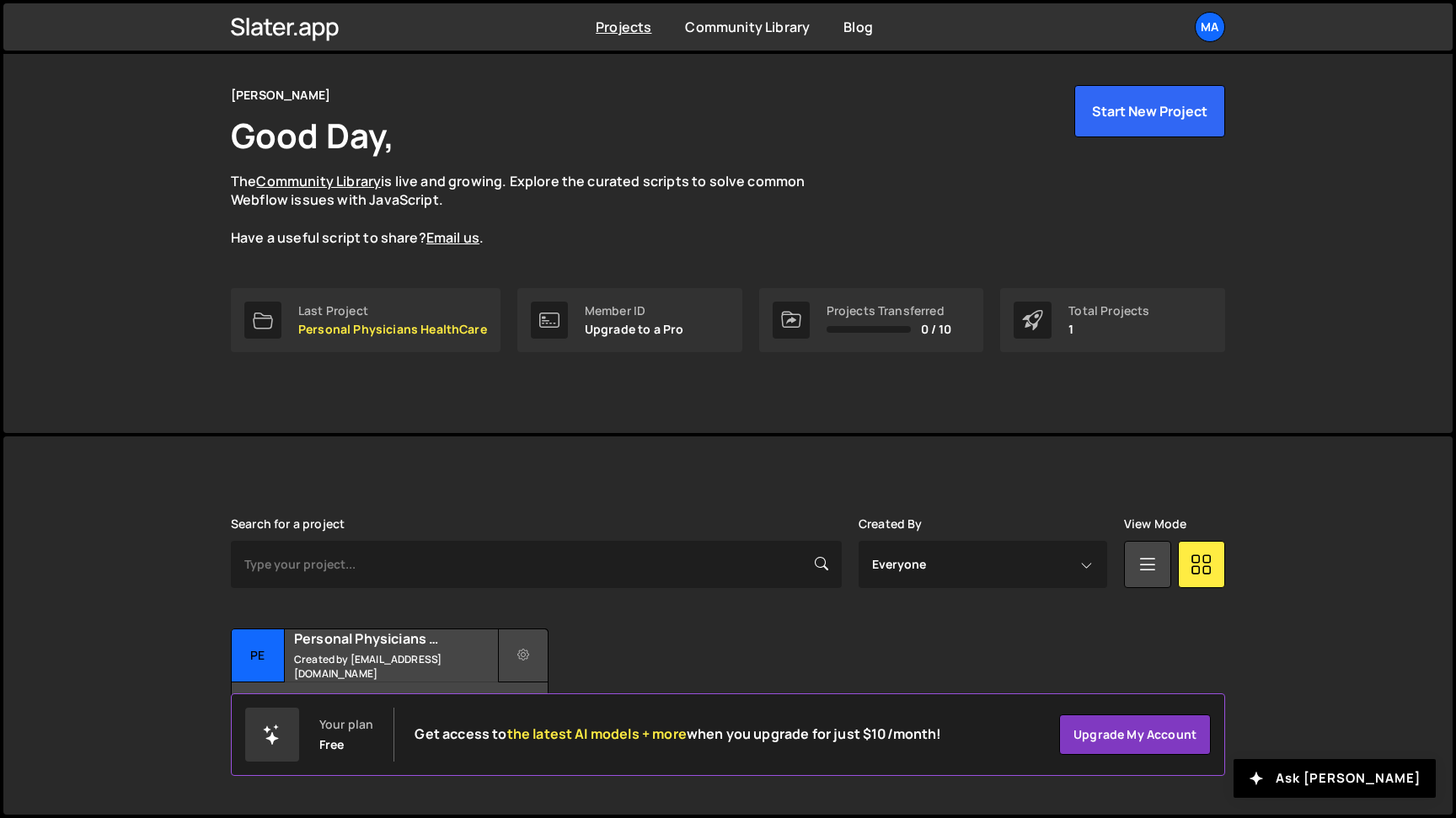
click at [516, 656] on button at bounding box center [523, 655] width 50 height 54
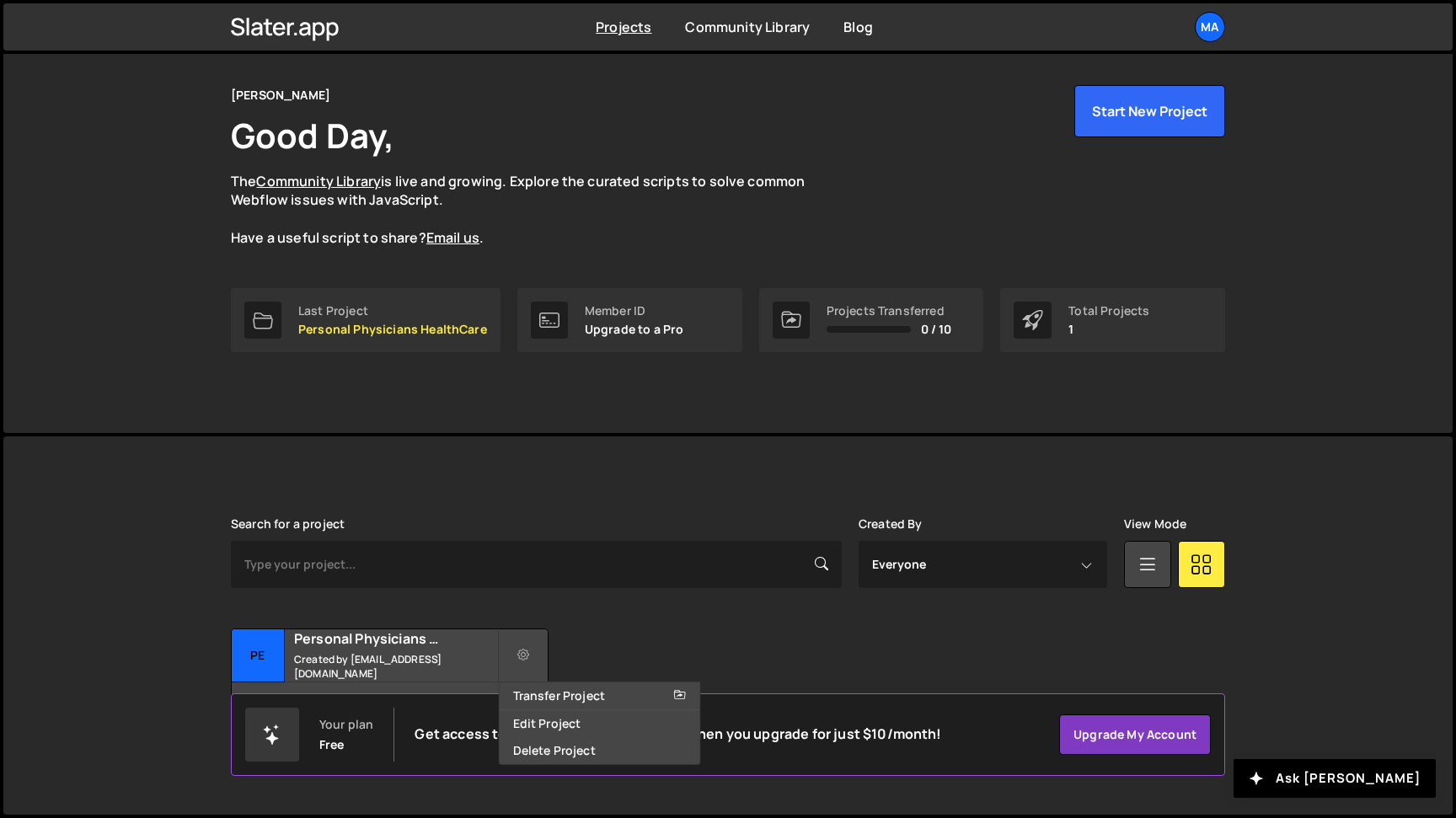
click at [587, 644] on div "Transfer Project Edit Project Delete Project Pe Personal Physicians HealthCare …" at bounding box center [728, 680] width 995 height 105
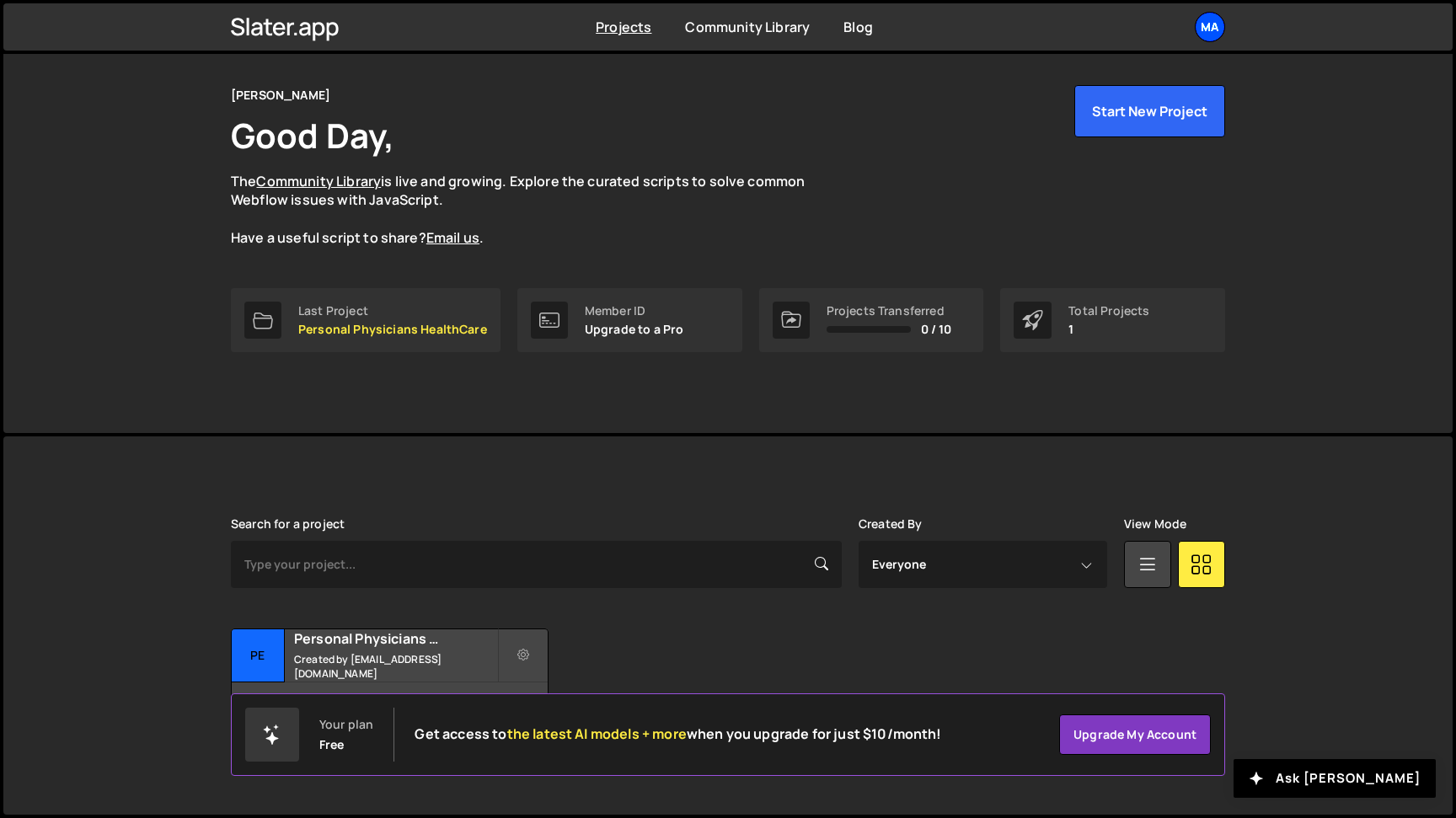
click at [1213, 31] on div "Ma" at bounding box center [1210, 27] width 31 height 31
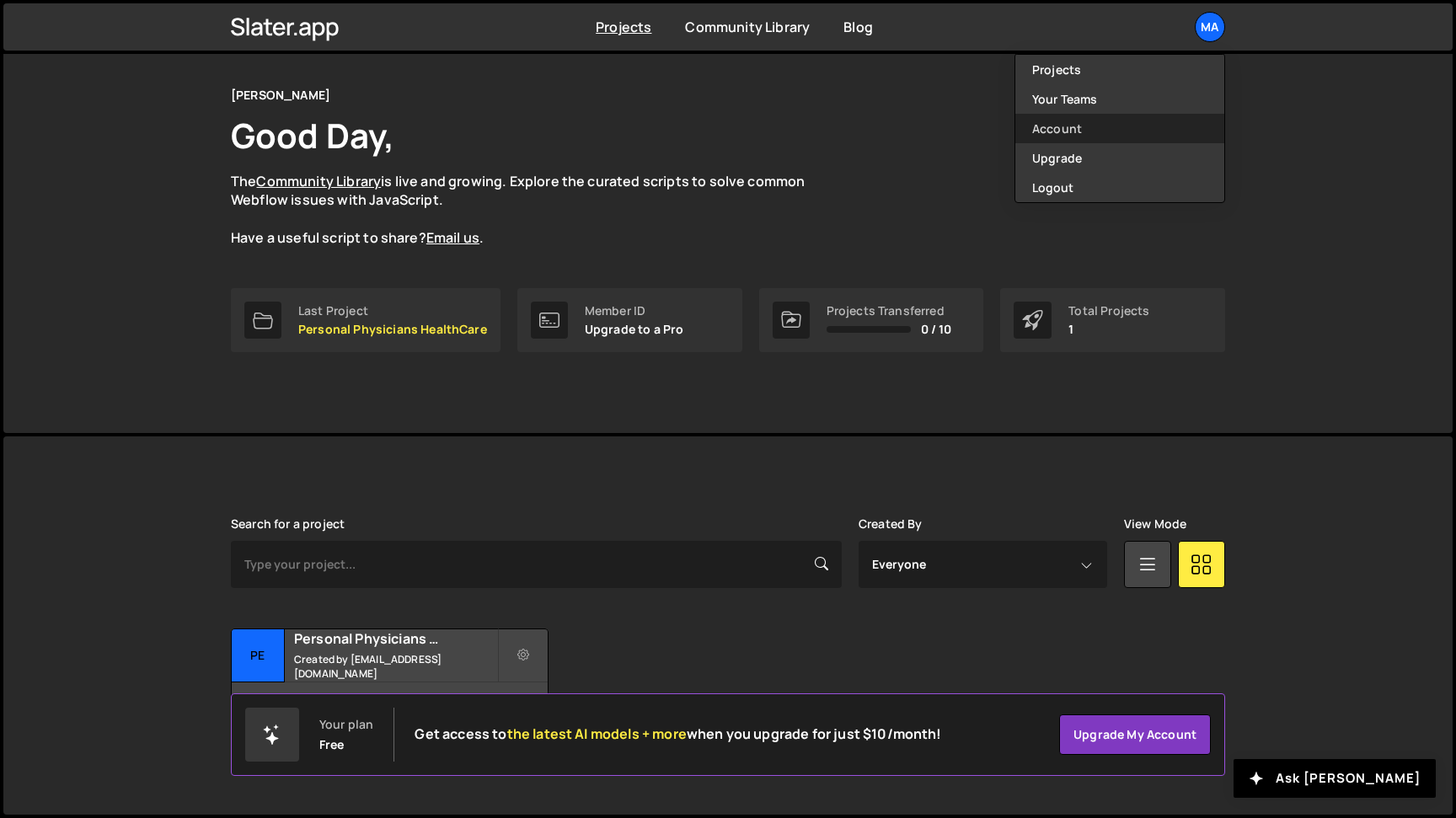
click at [1091, 129] on link "Account" at bounding box center [1120, 129] width 209 height 30
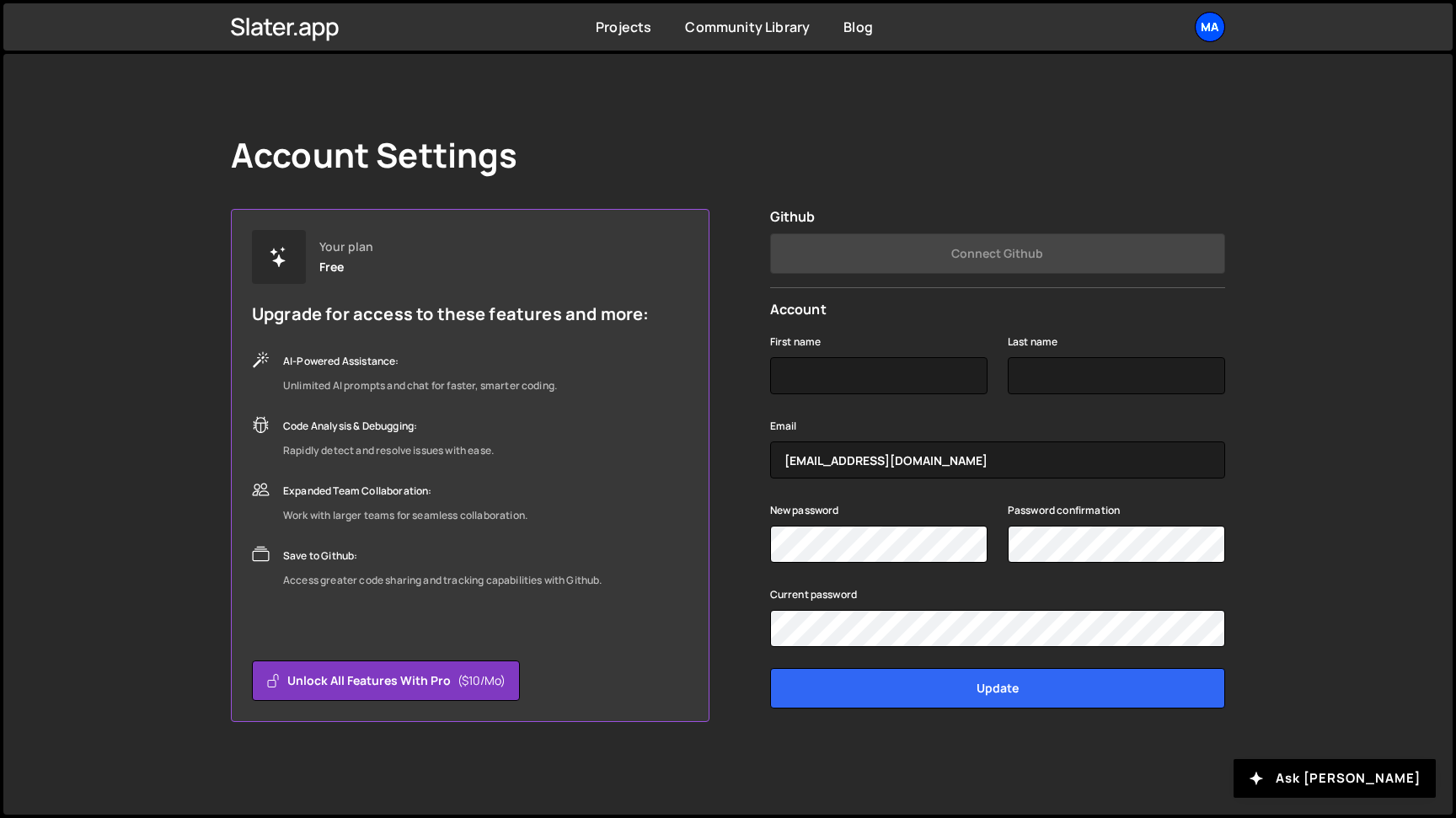
click at [1210, 18] on div "Ma" at bounding box center [1210, 27] width 31 height 31
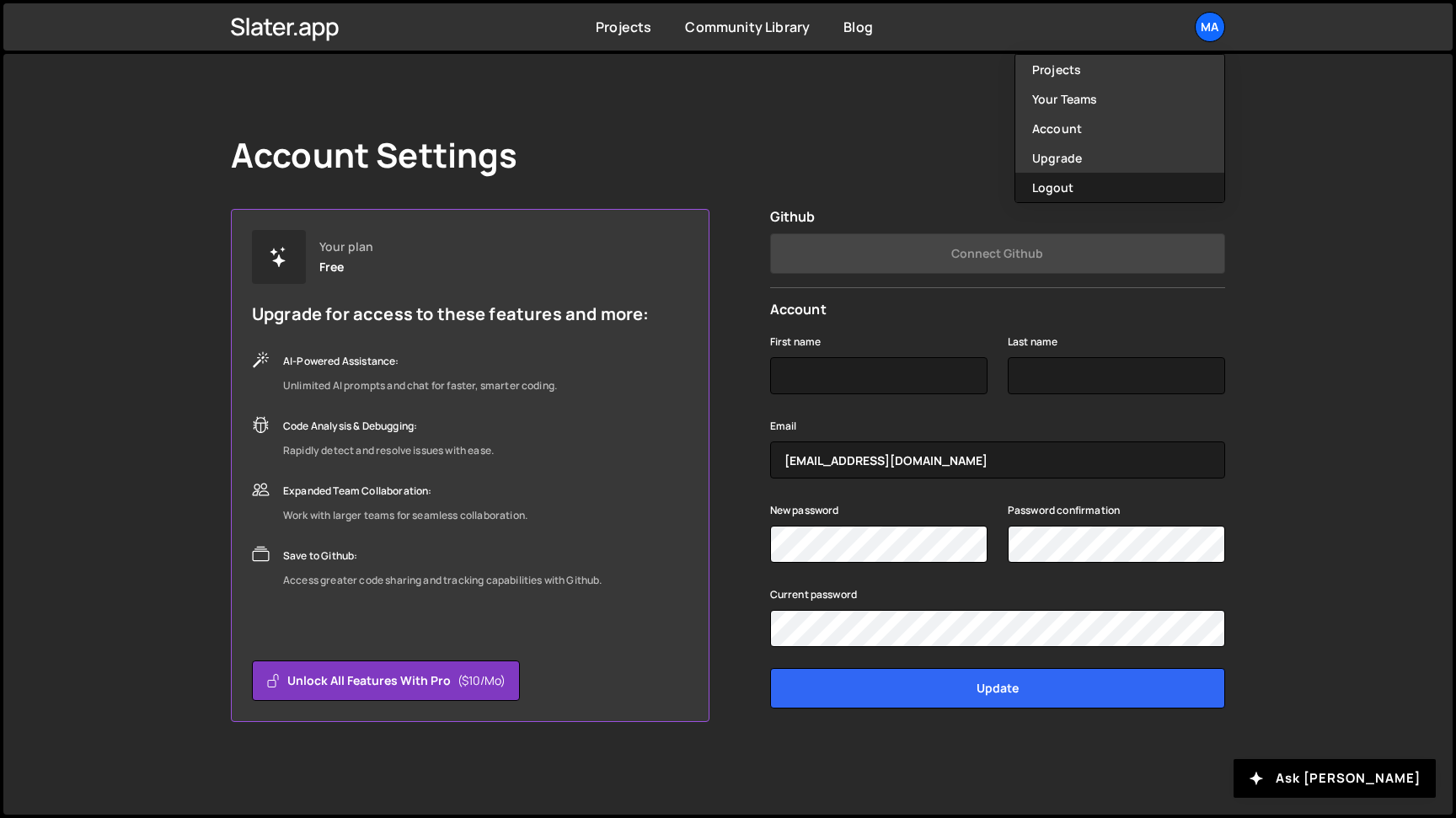
click at [1084, 191] on button "Logout" at bounding box center [1120, 187] width 209 height 30
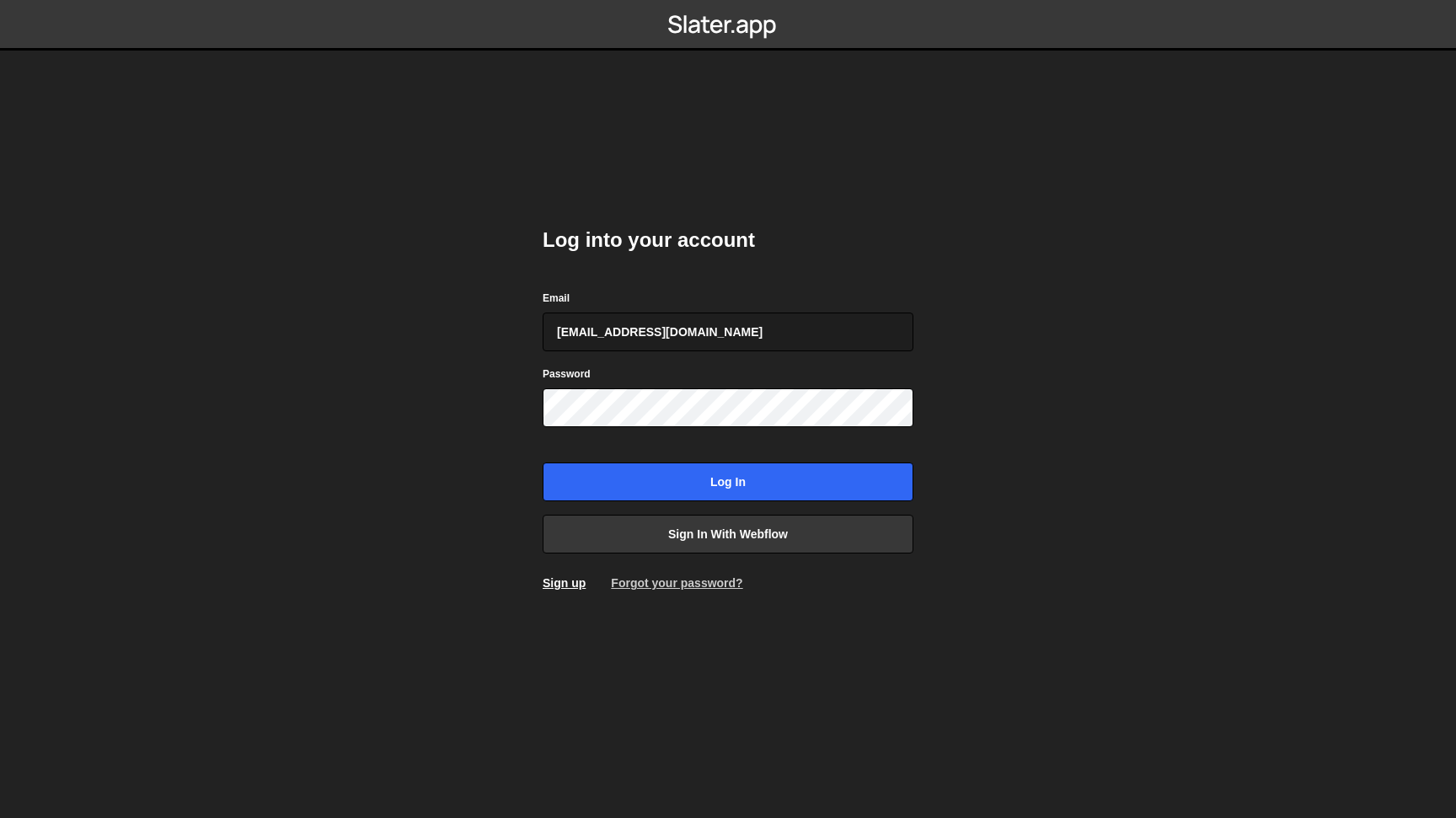
type input "[EMAIL_ADDRESS][DOMAIN_NAME]"
click at [628, 583] on link "Forgot your password?" at bounding box center [676, 582] width 131 height 13
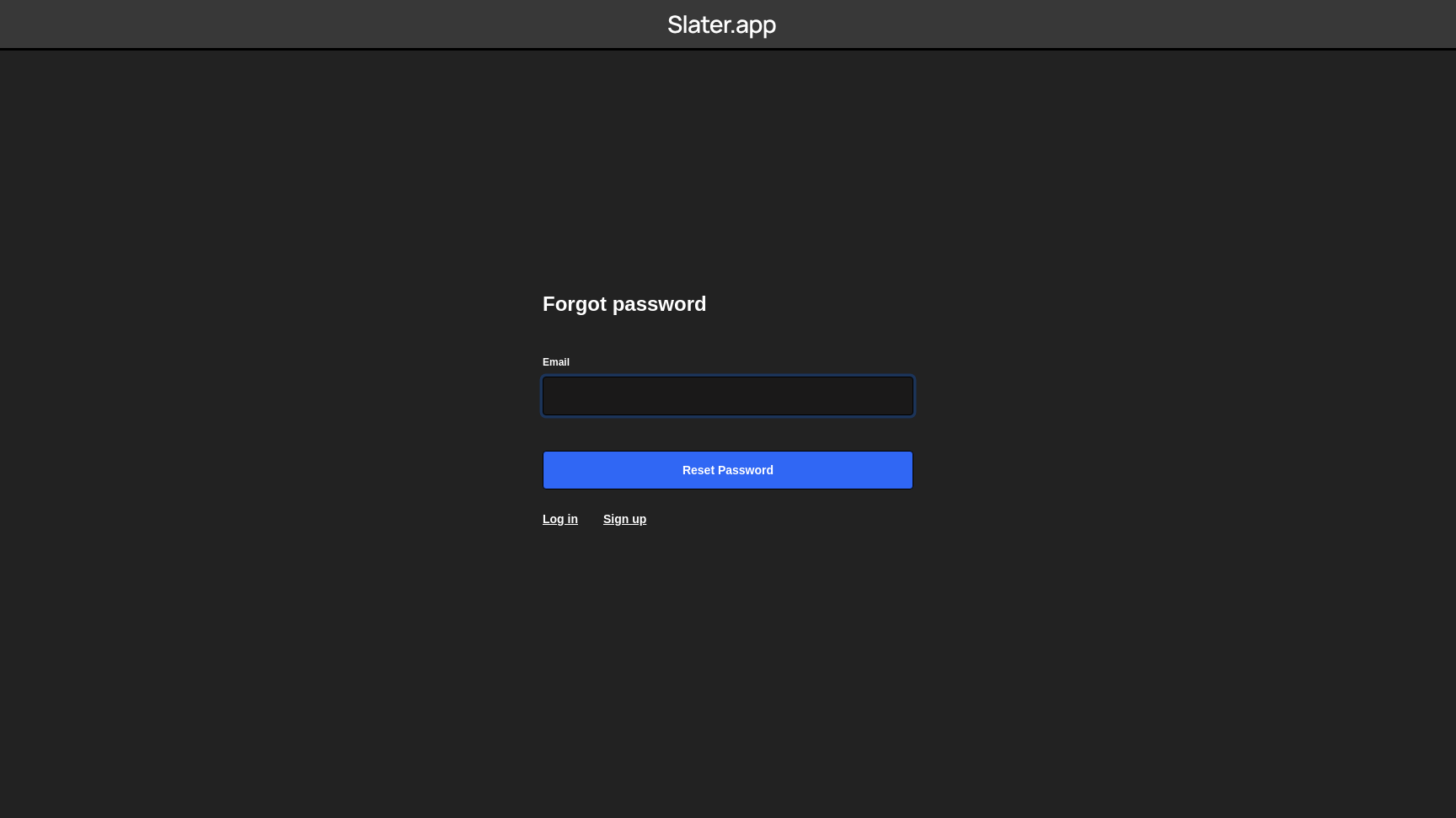
click at [651, 405] on input "Email" at bounding box center [728, 396] width 371 height 39
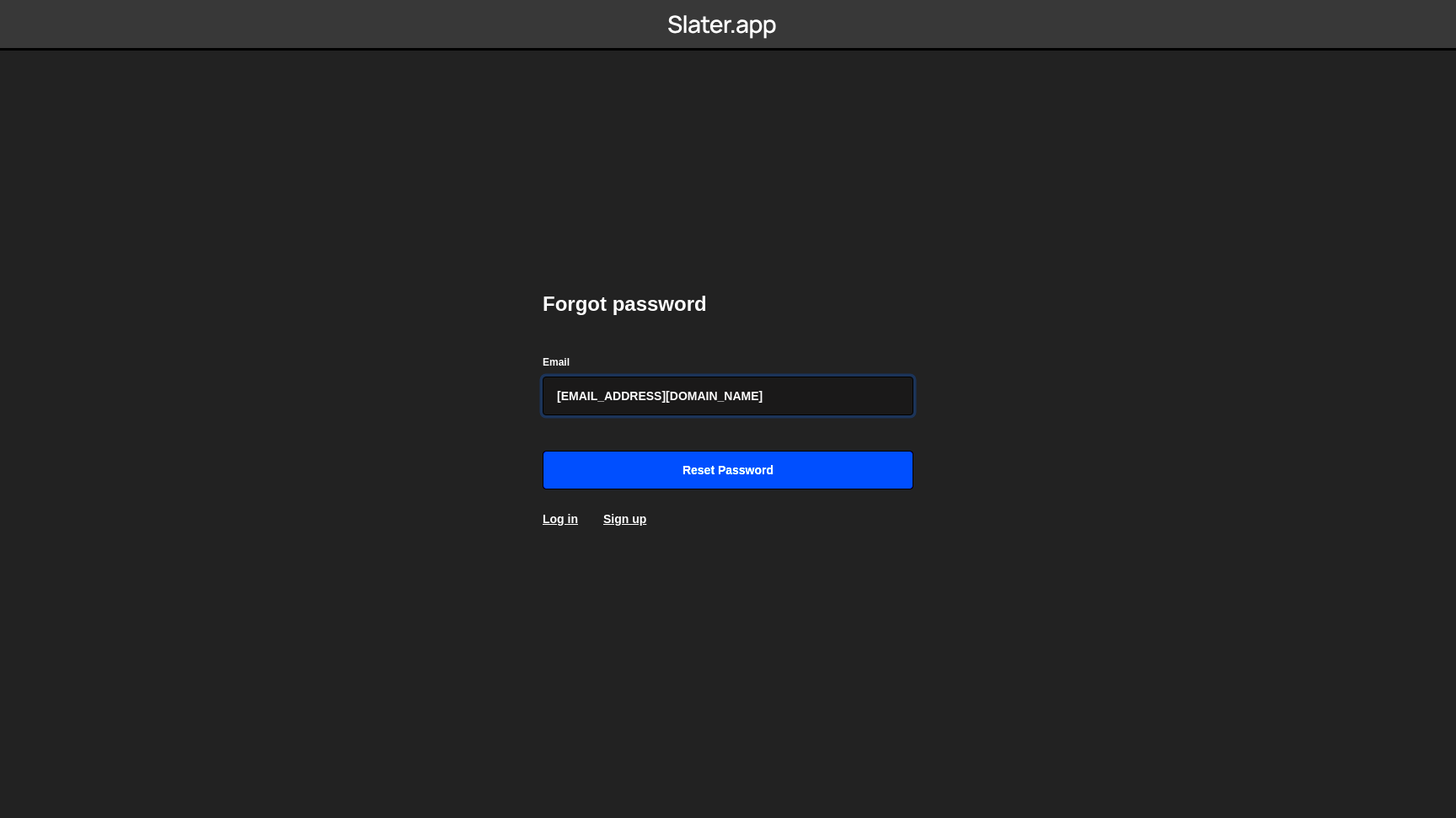
type input "[EMAIL_ADDRESS][DOMAIN_NAME]"
click at [697, 476] on input "Reset password" at bounding box center [728, 469] width 371 height 39
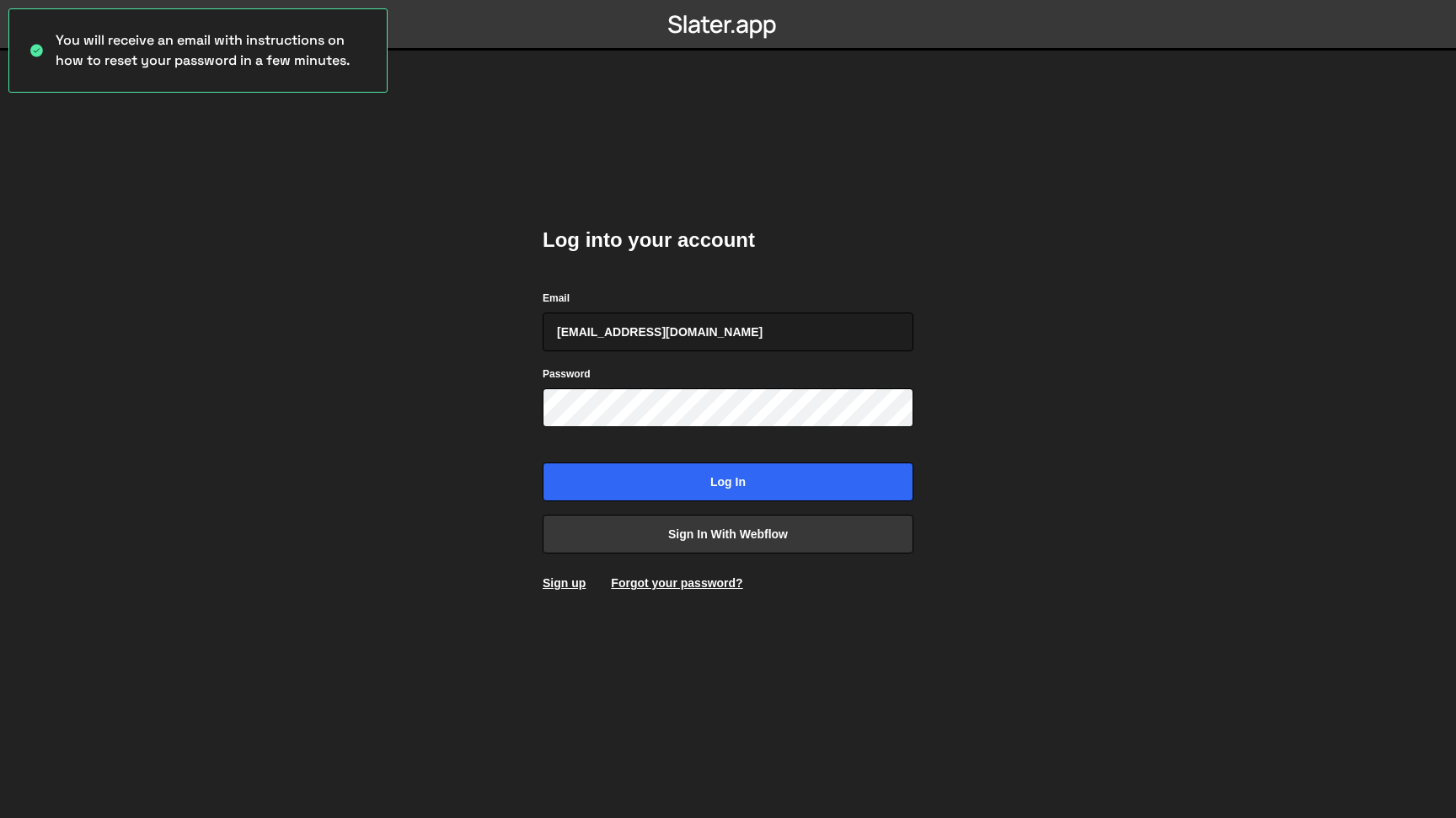
type input "hello@mattguay.com"
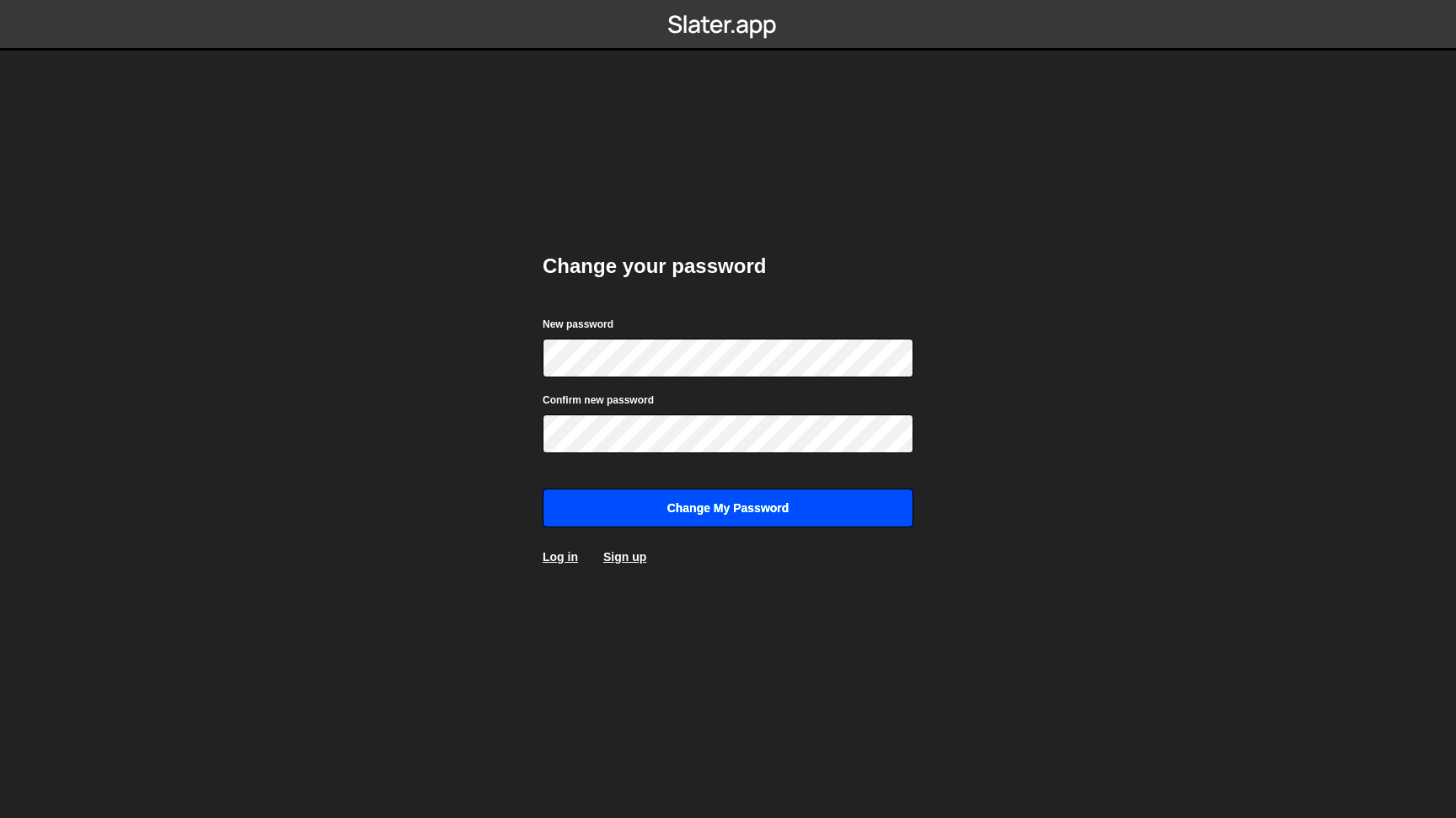
click at [728, 502] on input "Change my password" at bounding box center [728, 508] width 371 height 39
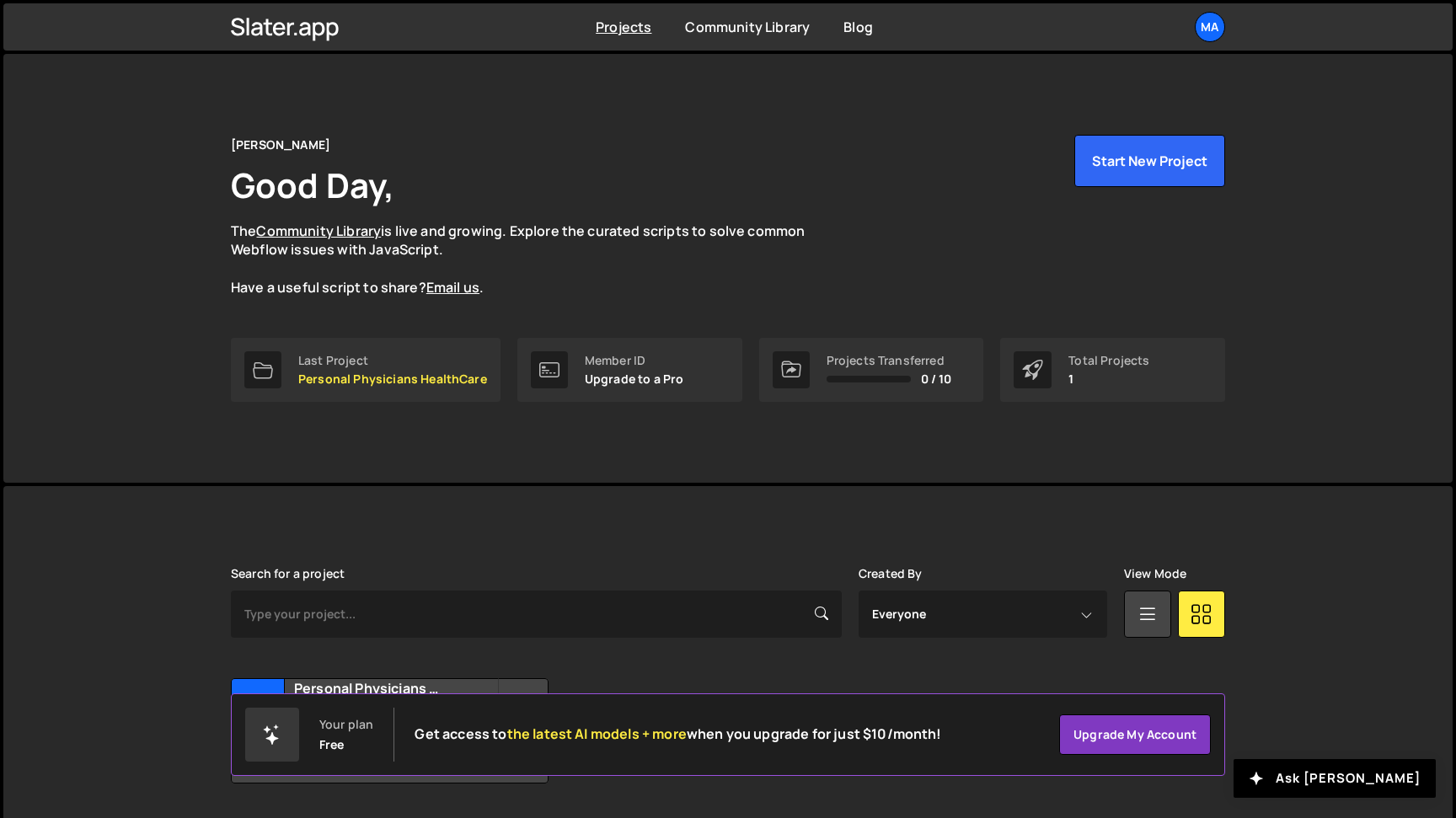
click at [1273, 248] on div "Matt Guay Good Day, The Community Library is live and growing. Explore the cura…" at bounding box center [728, 268] width 1450 height 429
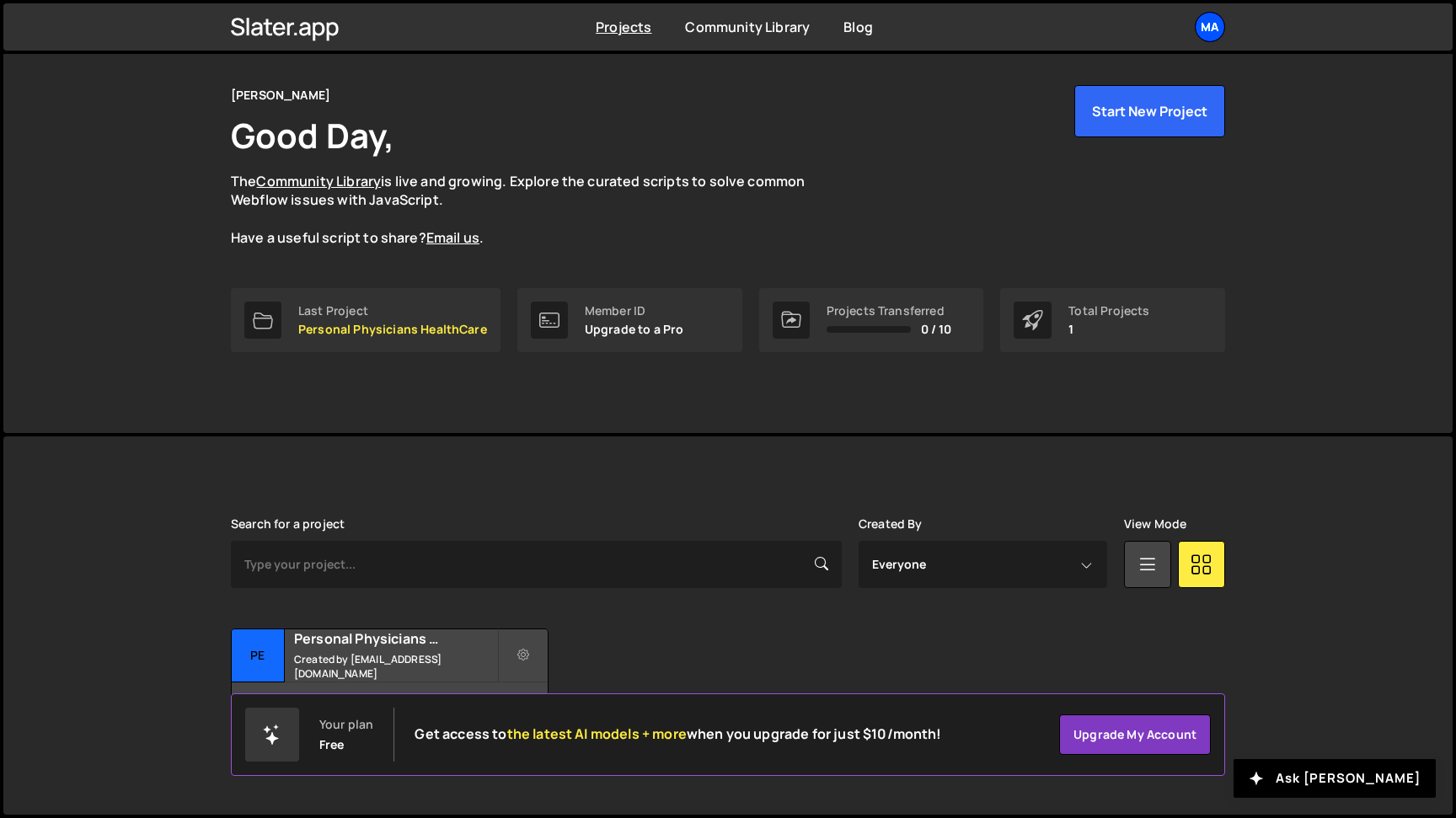
click at [1213, 24] on div "Ma" at bounding box center [1210, 27] width 31 height 31
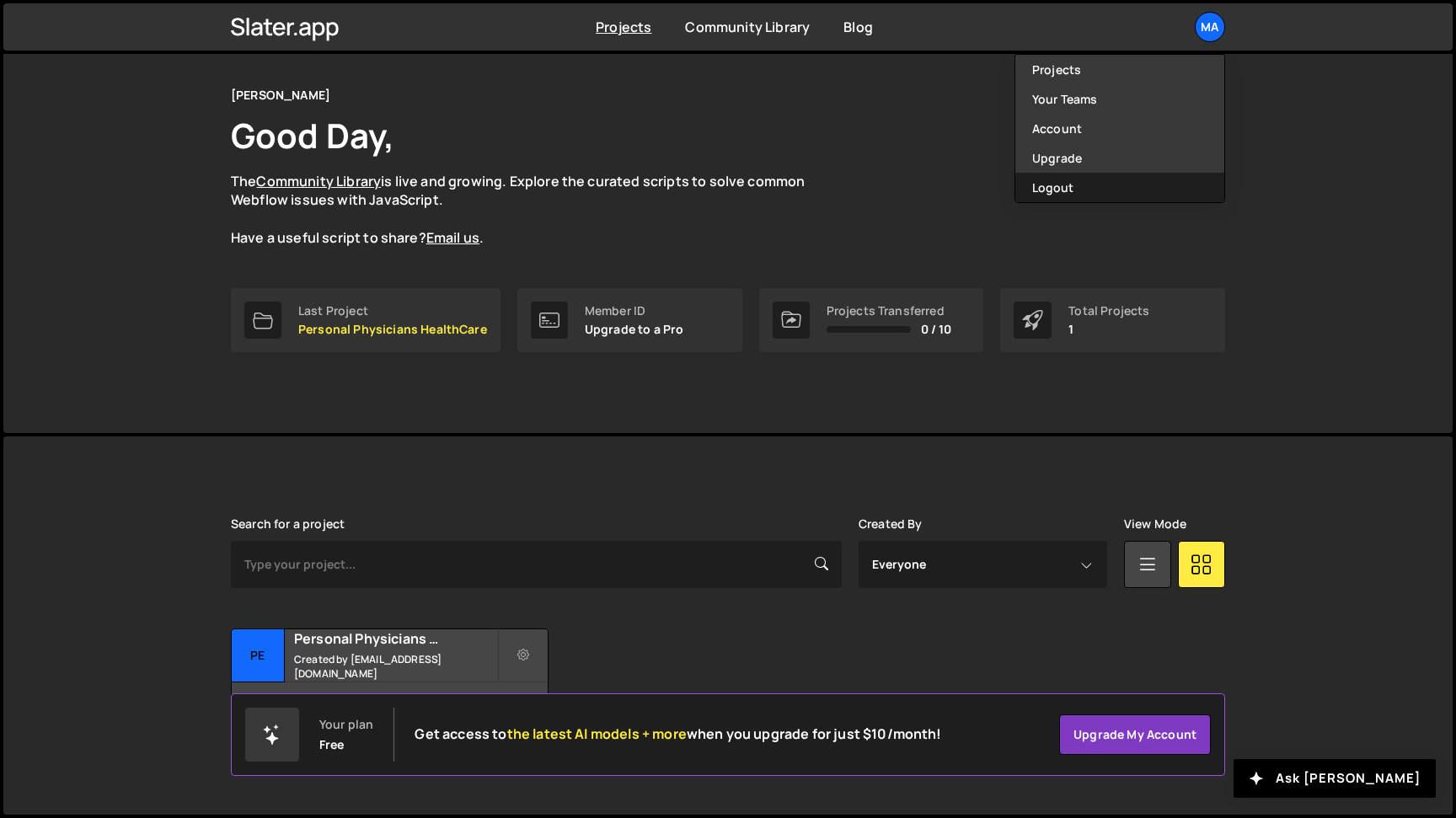
click at [1085, 182] on button "Logout" at bounding box center [1120, 187] width 209 height 30
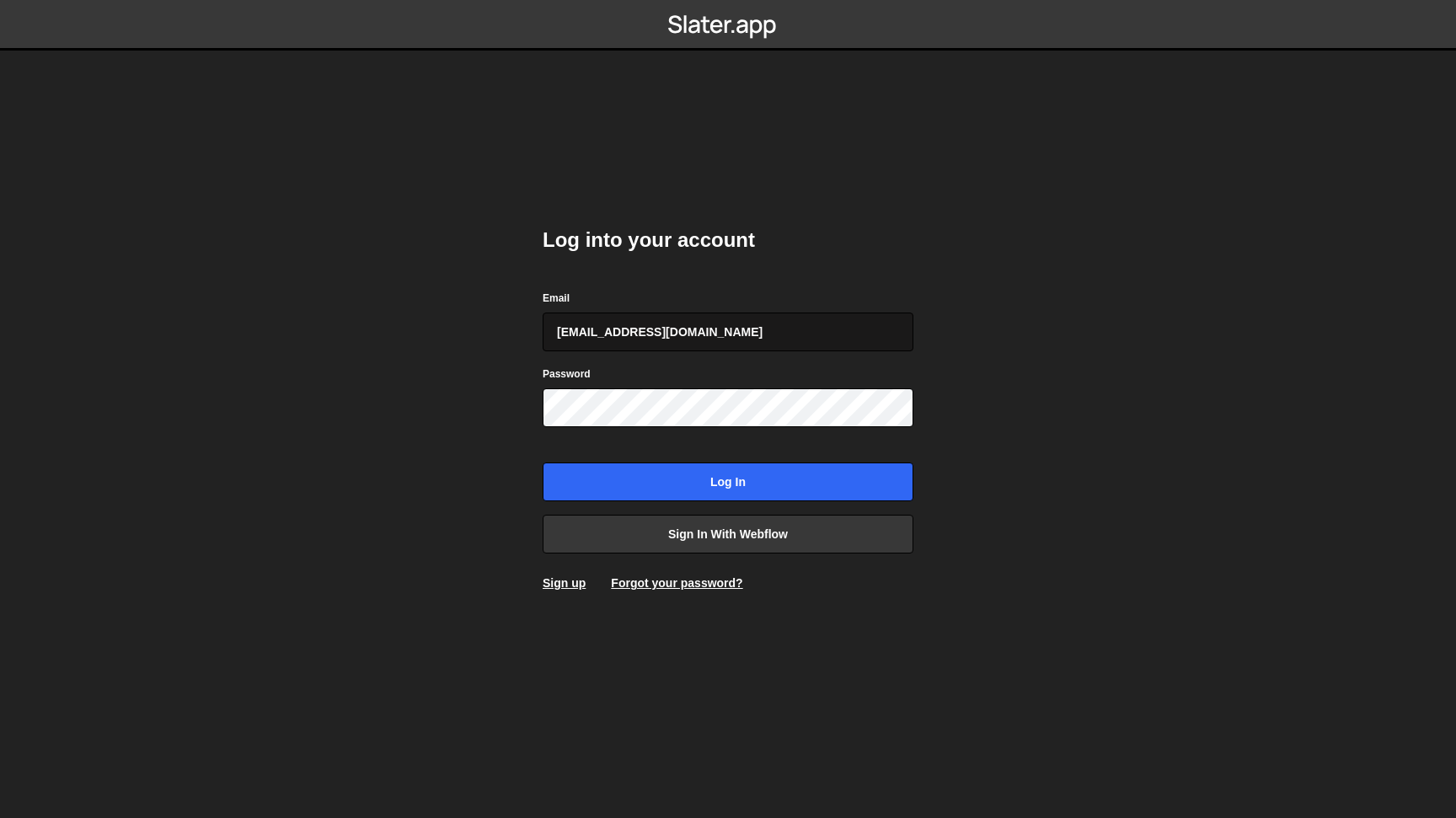
click at [672, 317] on input "hello@mattguay.com" at bounding box center [728, 332] width 371 height 39
click at [672, 333] on input "hello@mattguay.com" at bounding box center [728, 332] width 371 height 39
type input "[EMAIL_ADDRESS][DOMAIN_NAME]"
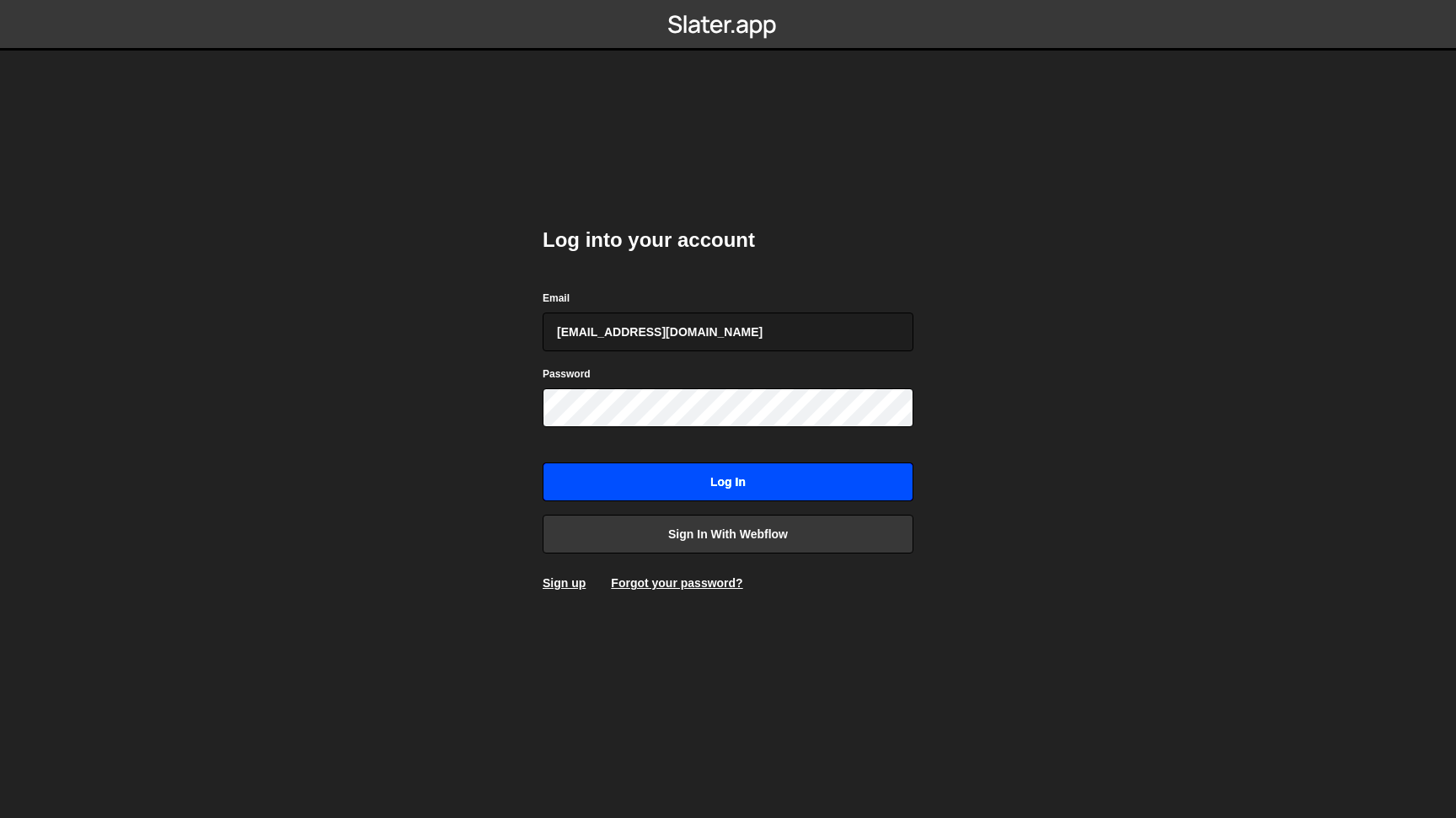
click at [735, 484] on input "Log in" at bounding box center [728, 481] width 371 height 39
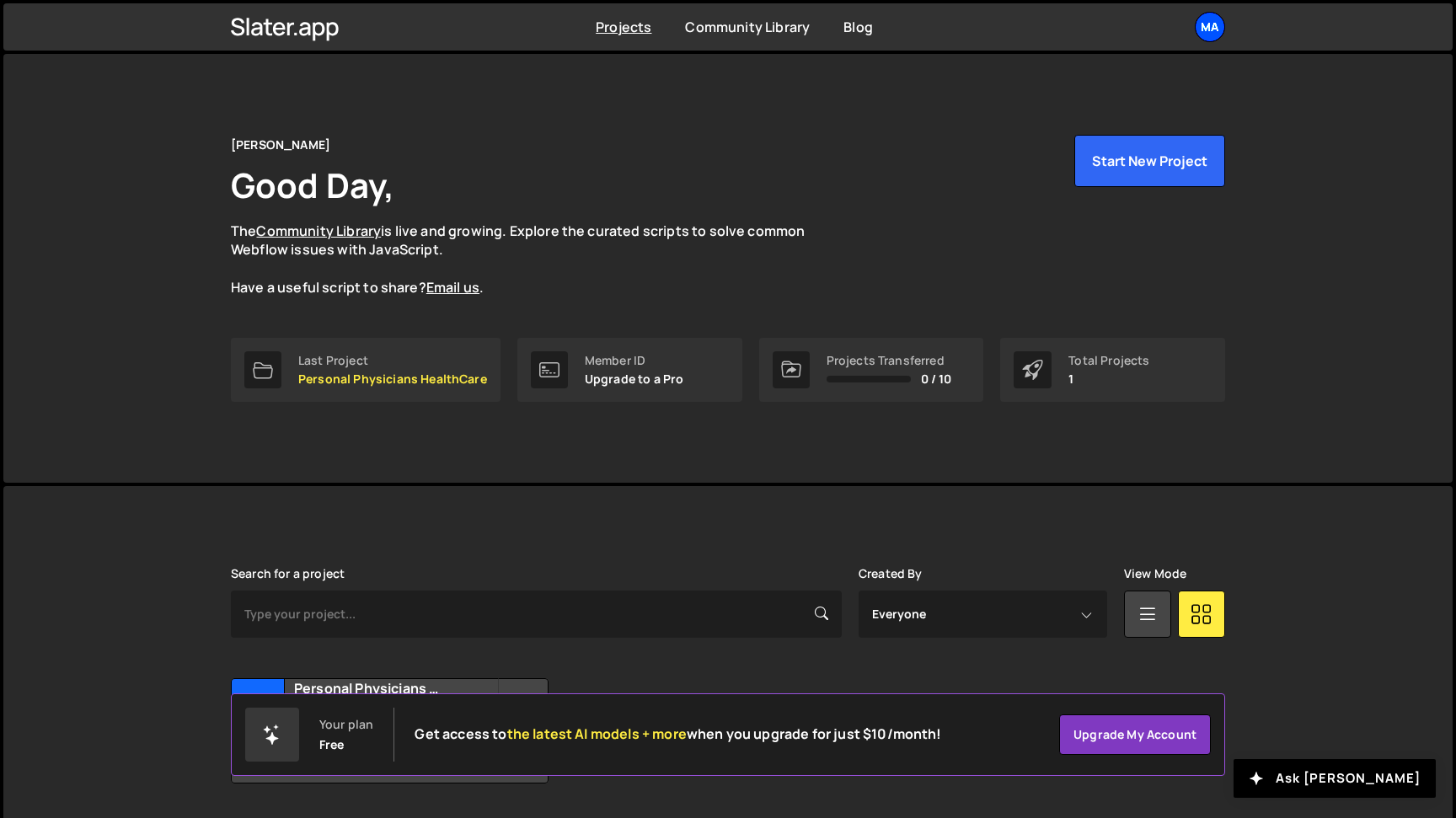
click at [1214, 22] on div "Ma" at bounding box center [1210, 27] width 31 height 31
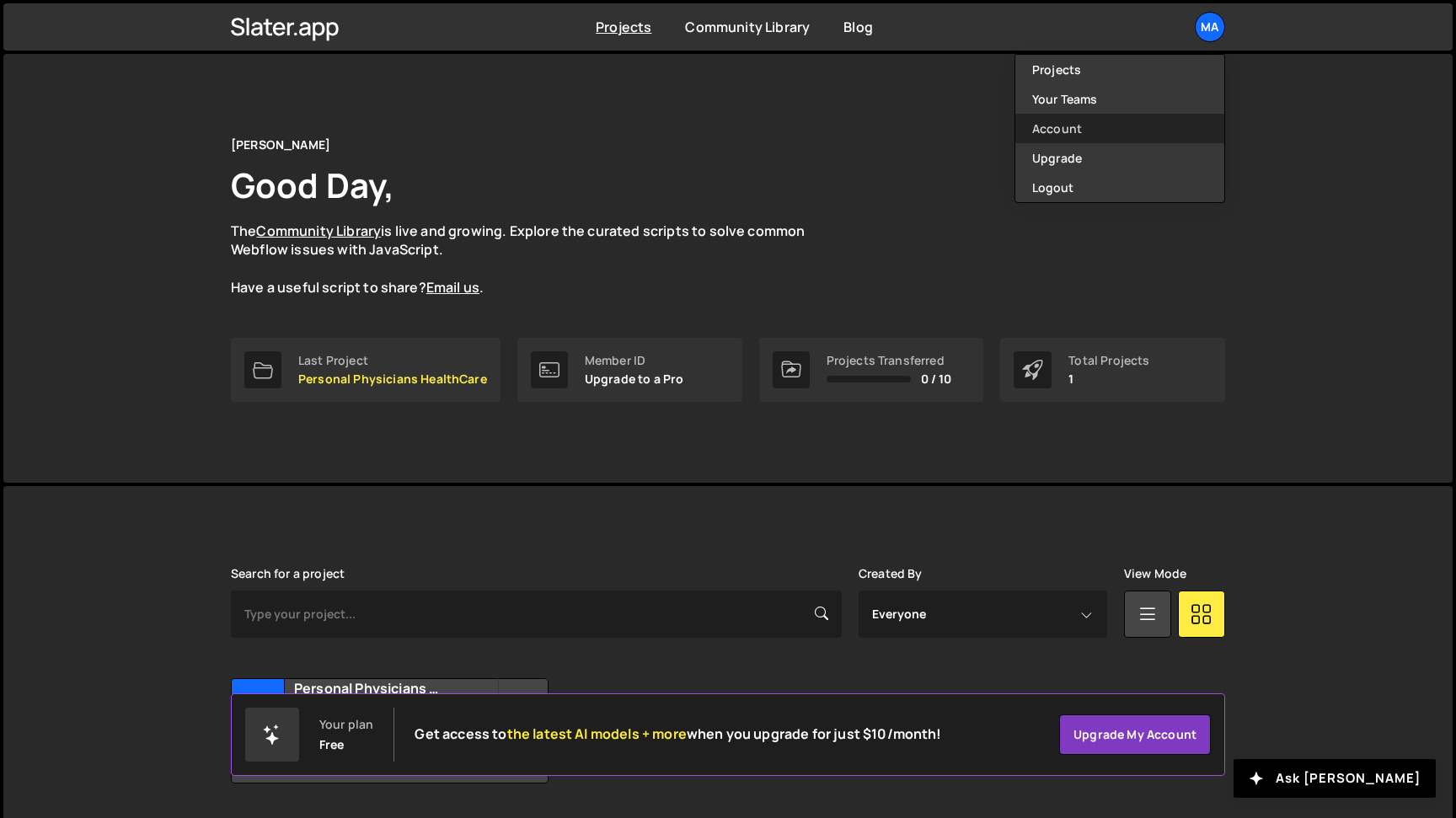
click at [1082, 120] on link "Account" at bounding box center [1120, 129] width 209 height 30
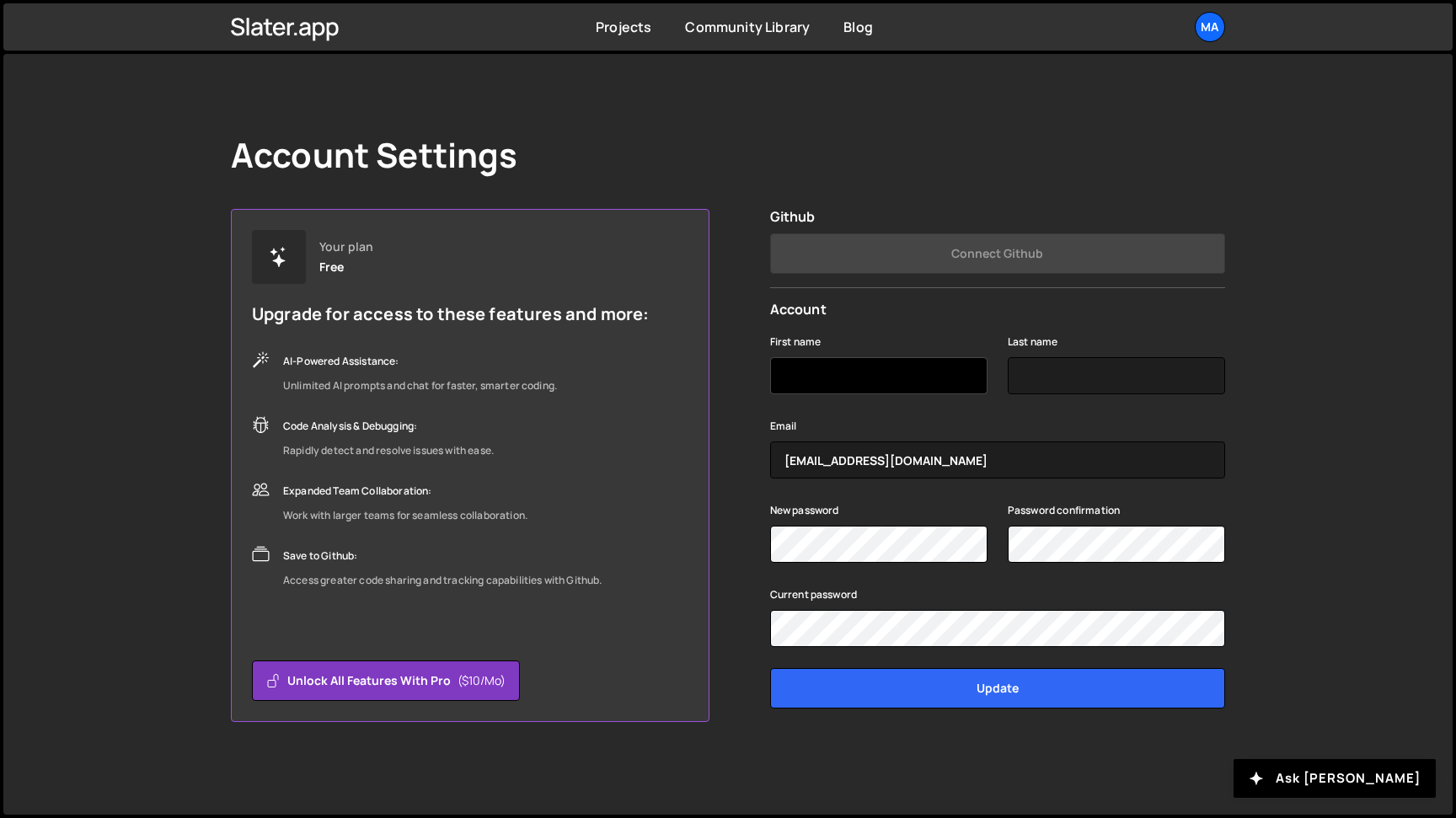
click at [835, 370] on input "First name" at bounding box center [880, 375] width 218 height 37
type input "[PERSON_NAME]"
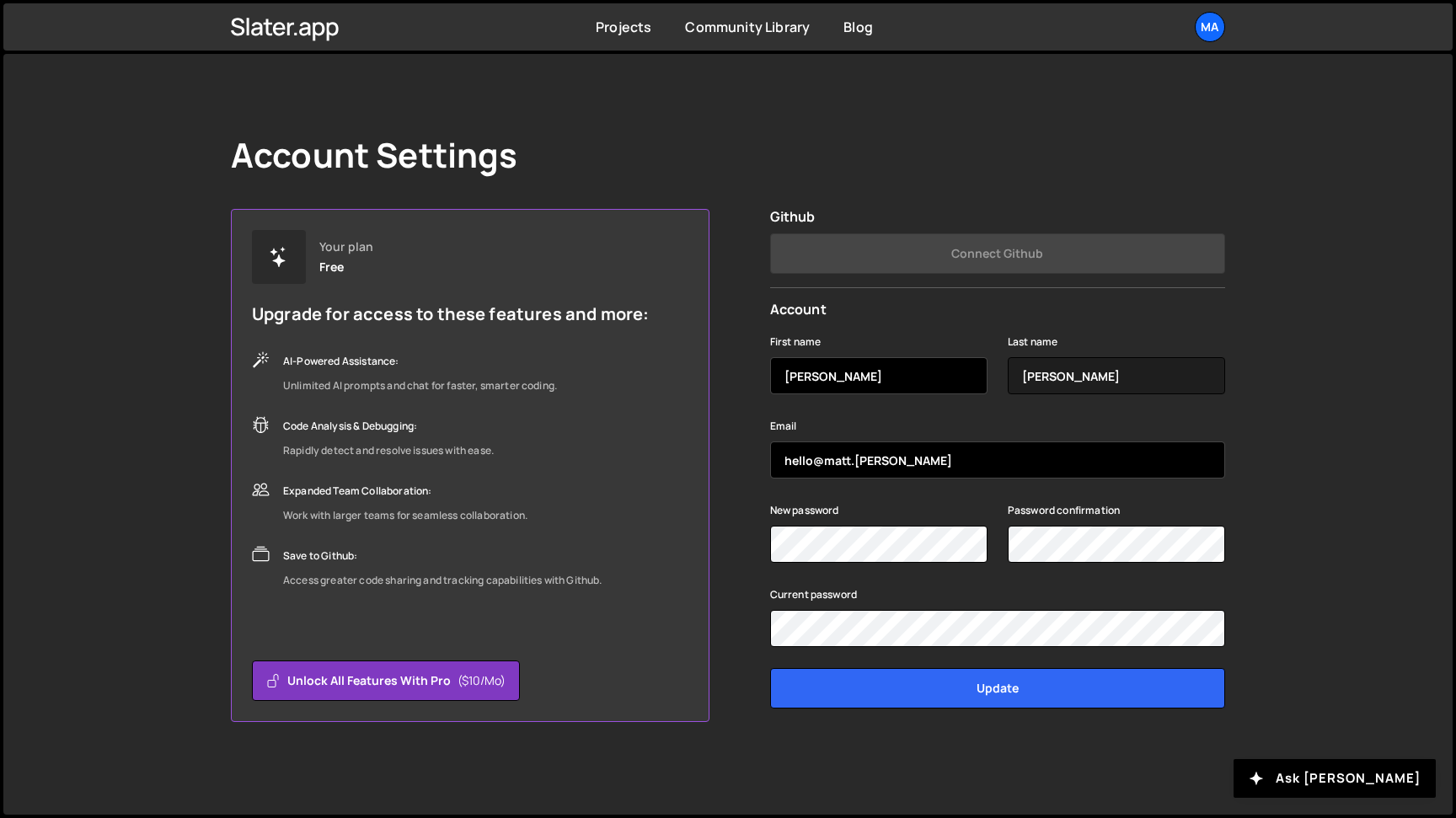
type input "hello@matt.[PERSON_NAME]"
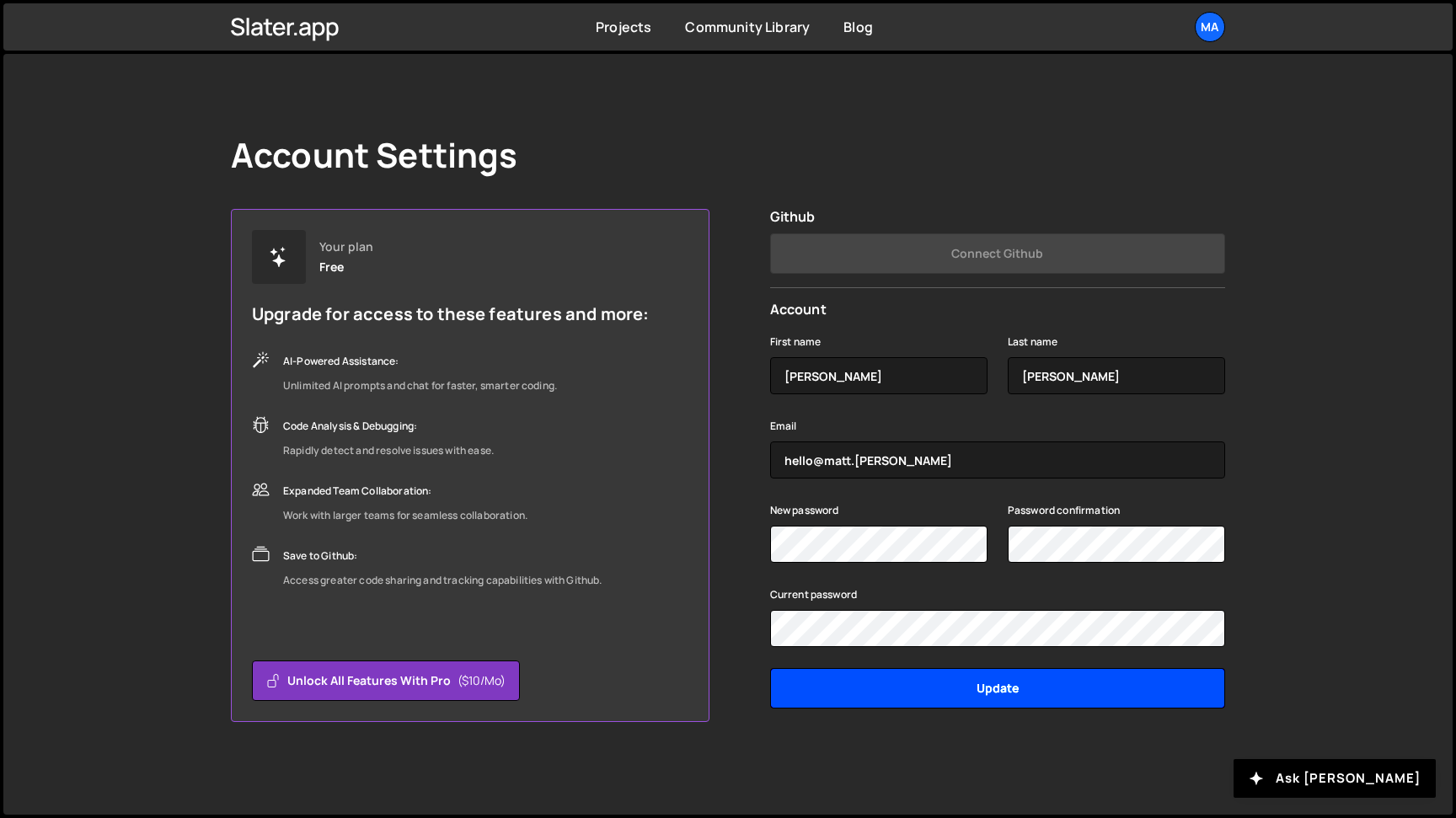
click at [1024, 694] on input "Update" at bounding box center [998, 688] width 455 height 40
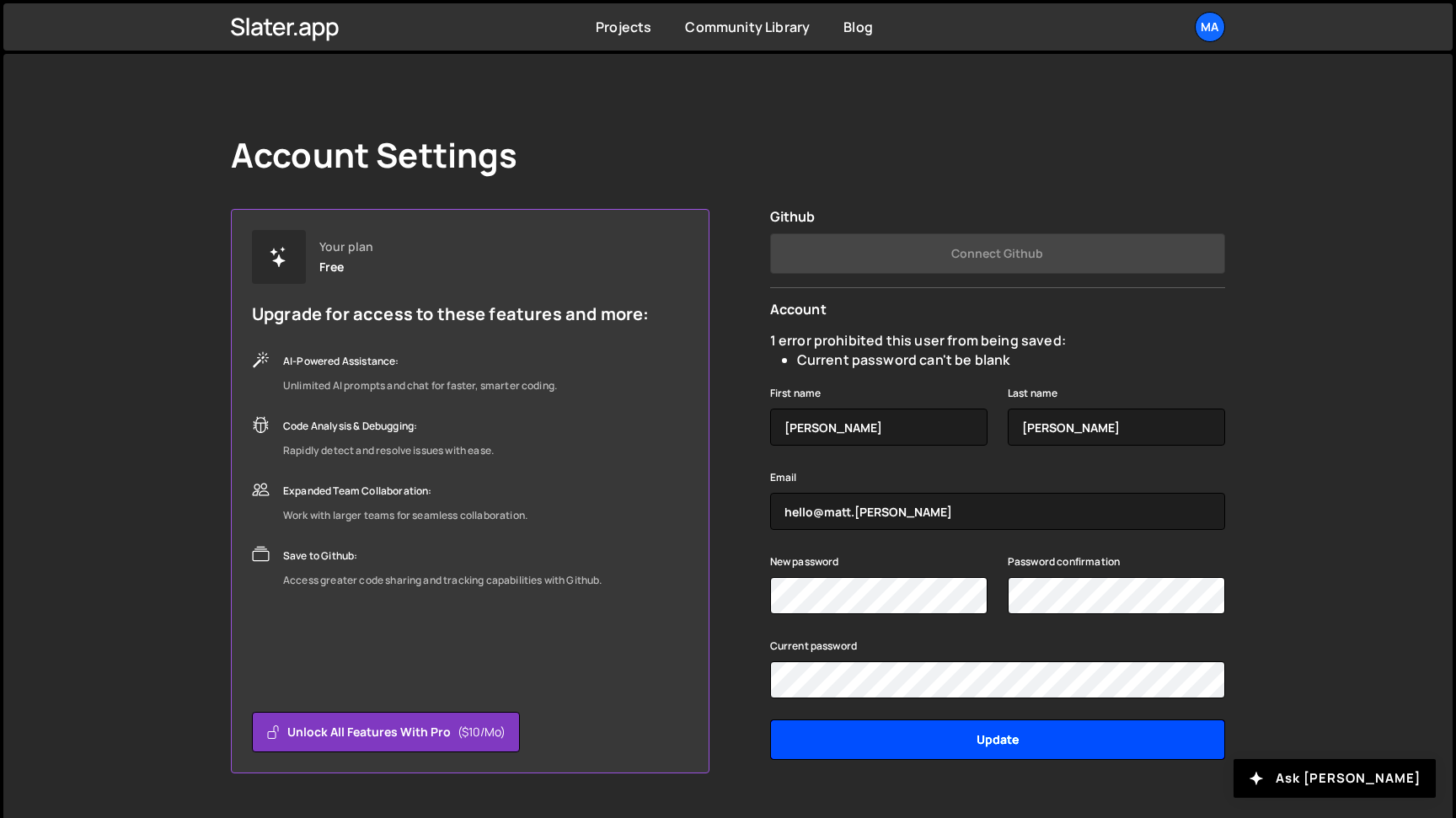
click at [945, 746] on input "Update" at bounding box center [998, 739] width 455 height 40
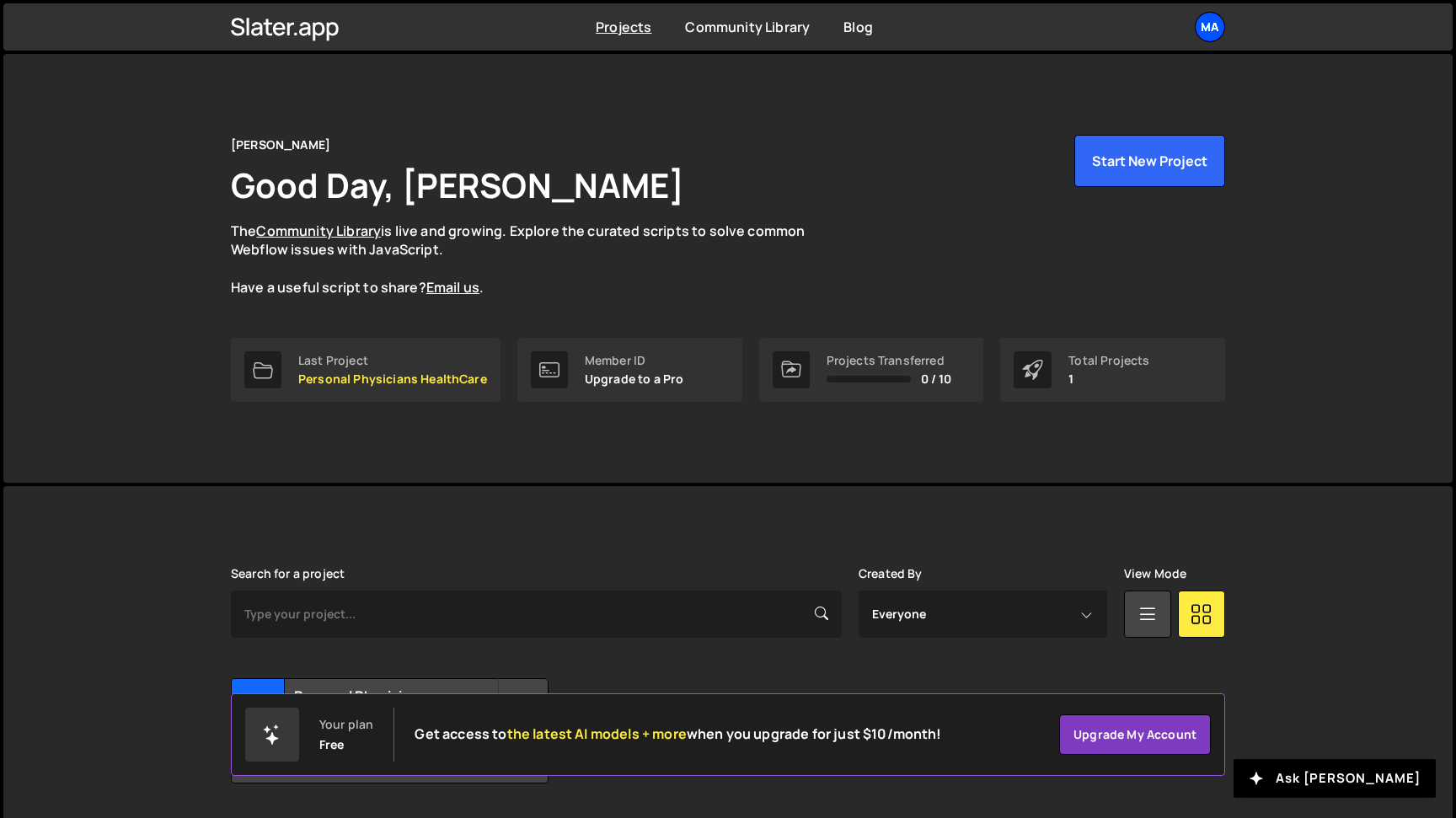
click at [1205, 36] on div "Ma" at bounding box center [1210, 27] width 31 height 31
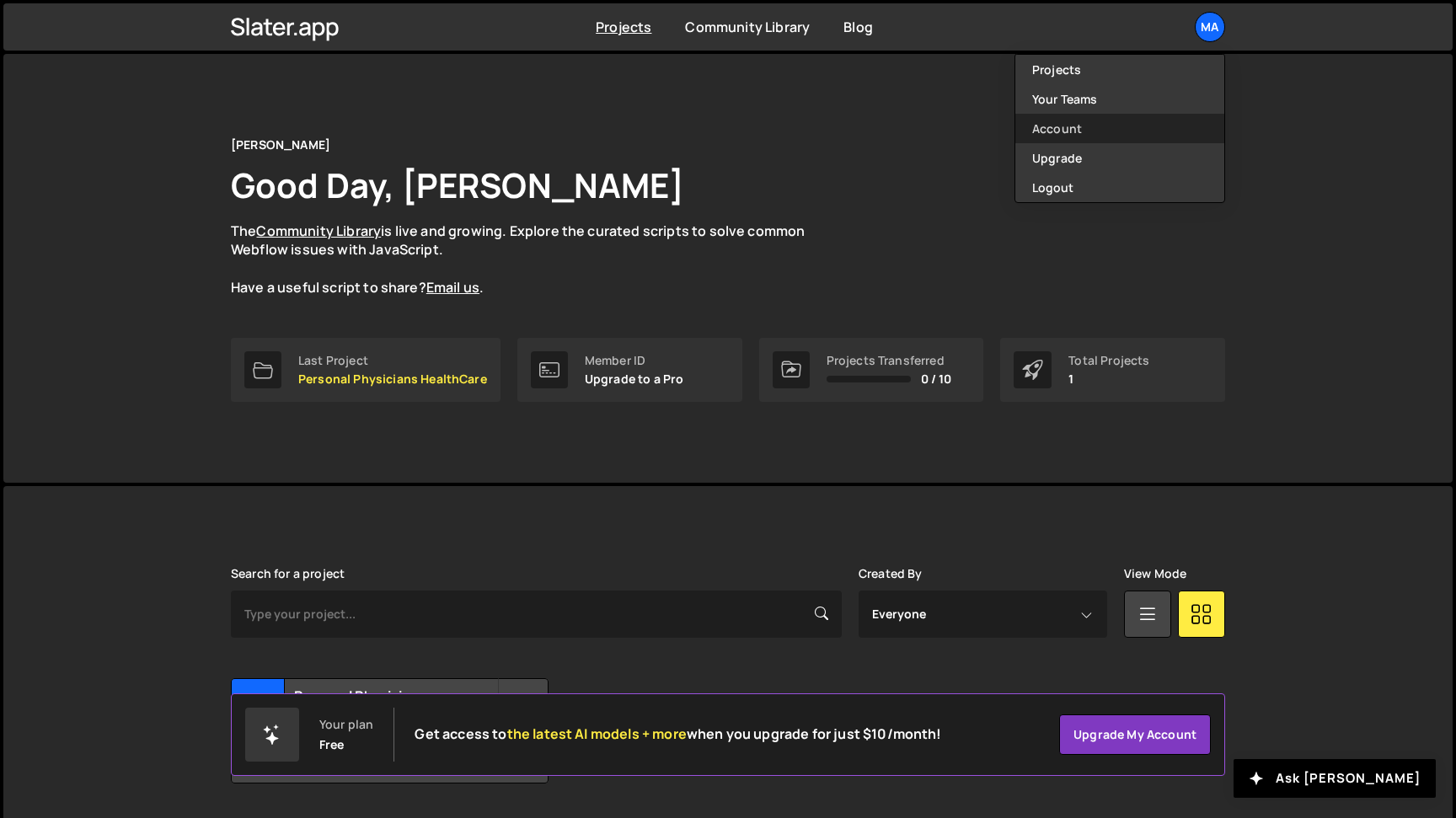
click at [1066, 126] on link "Account" at bounding box center [1120, 129] width 209 height 30
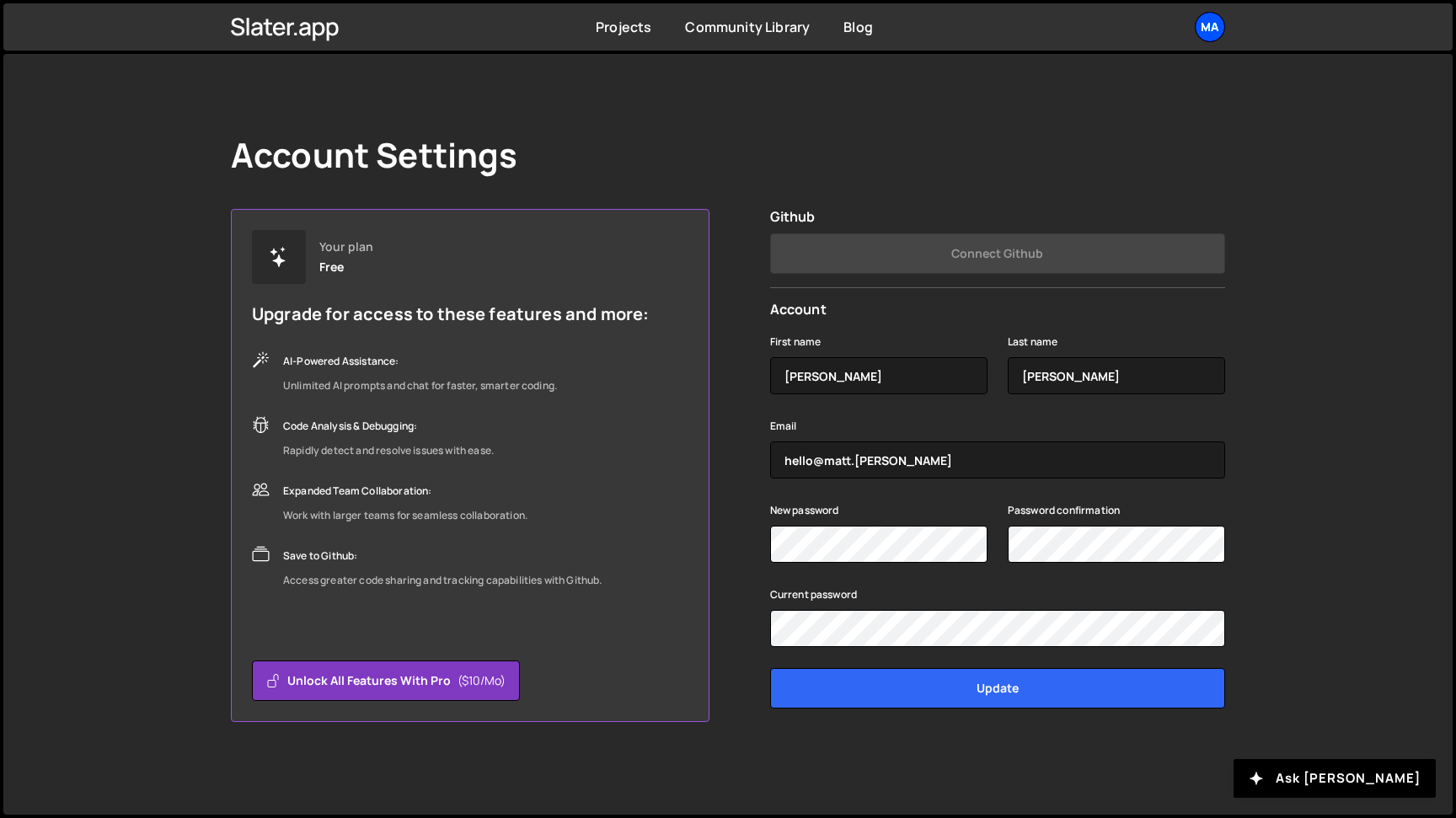
click at [1201, 27] on div "Ma" at bounding box center [1210, 27] width 31 height 31
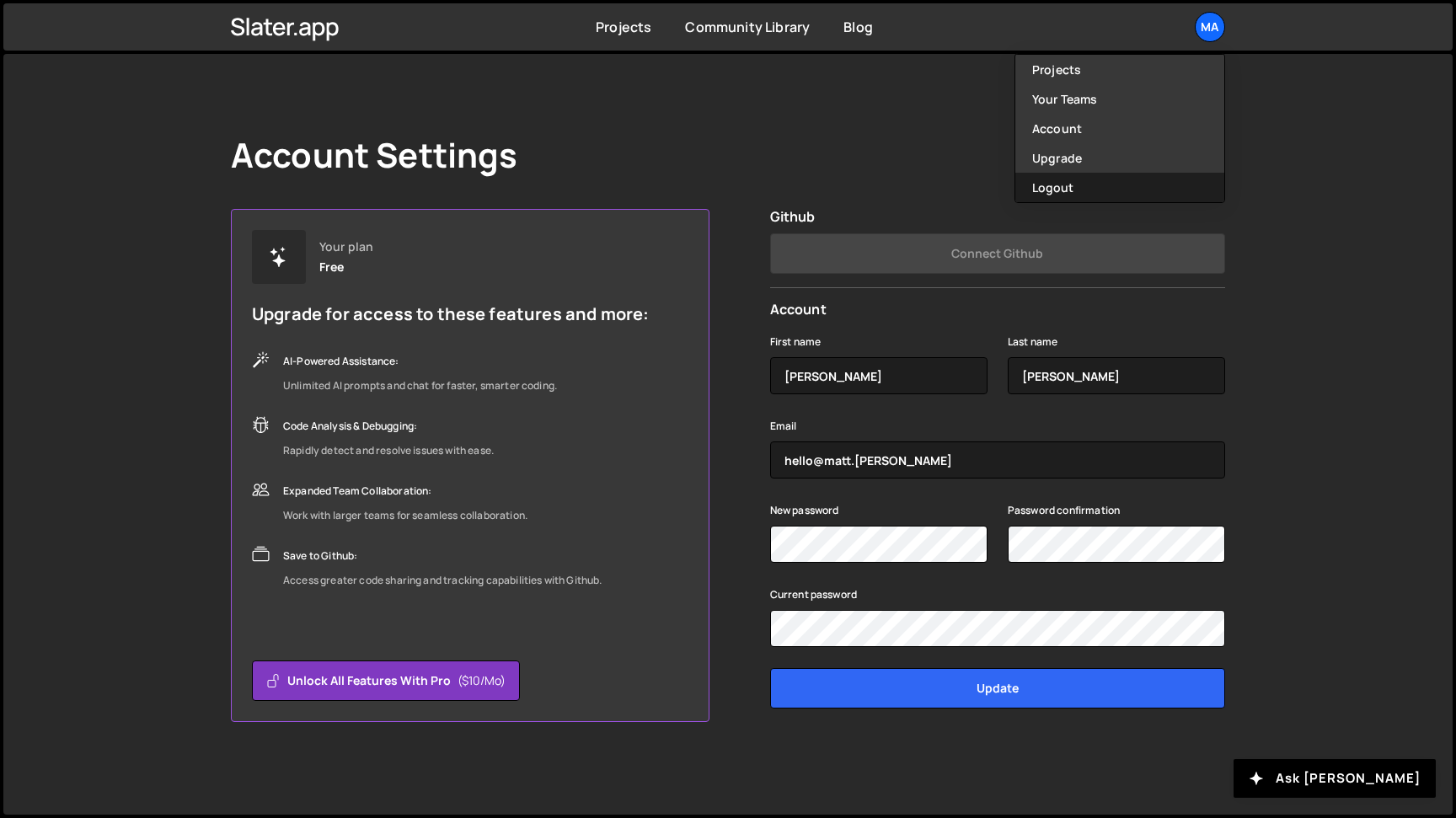
click at [1075, 186] on button "Logout" at bounding box center [1120, 187] width 209 height 30
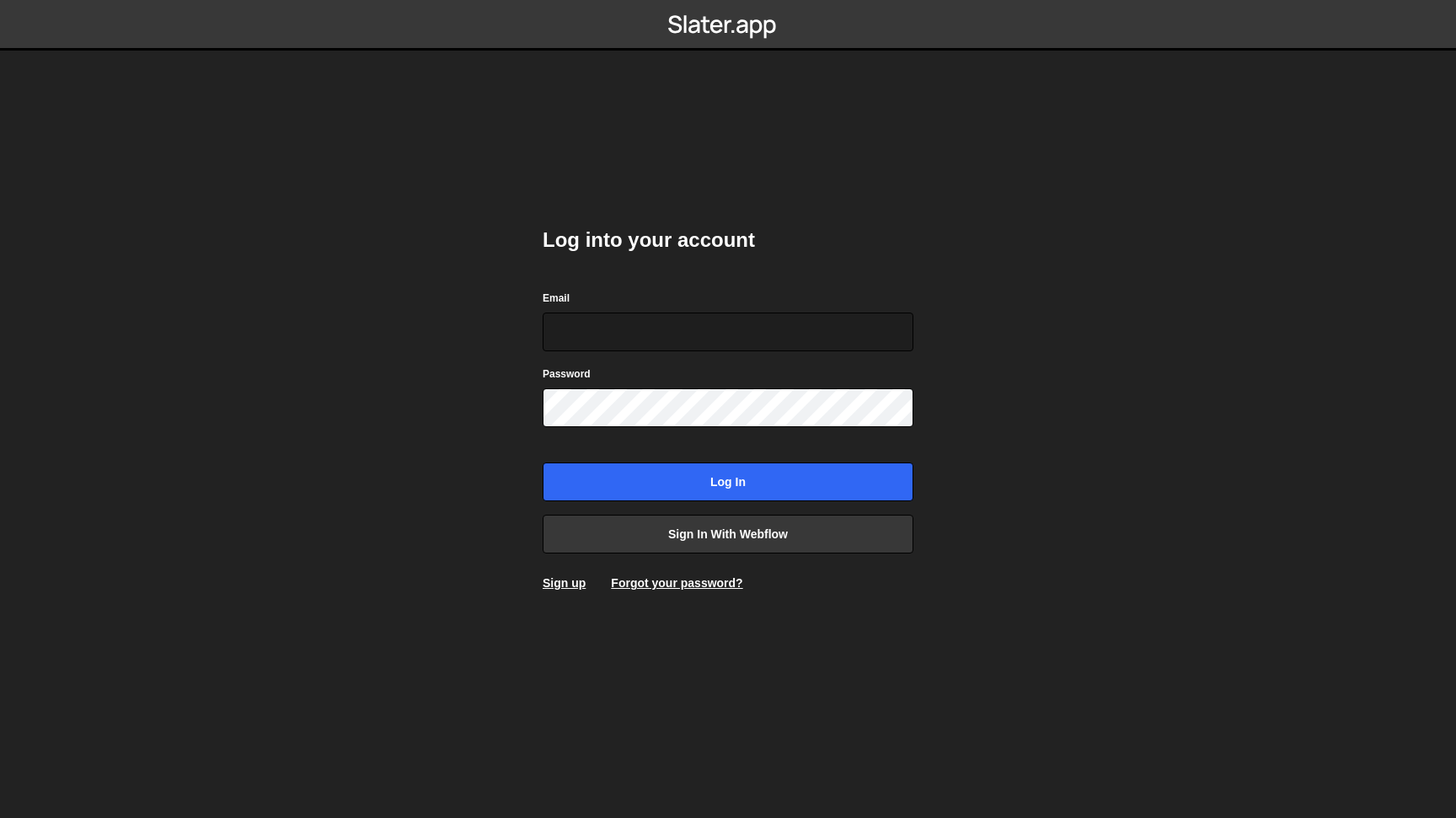
click at [620, 266] on div "Log into your account Email Password Log in Sign in with Webflow Sign up Forgot…" at bounding box center [728, 409] width 371 height 415
click at [612, 322] on input "Email" at bounding box center [728, 332] width 371 height 39
type input "hello@mattguay.com"
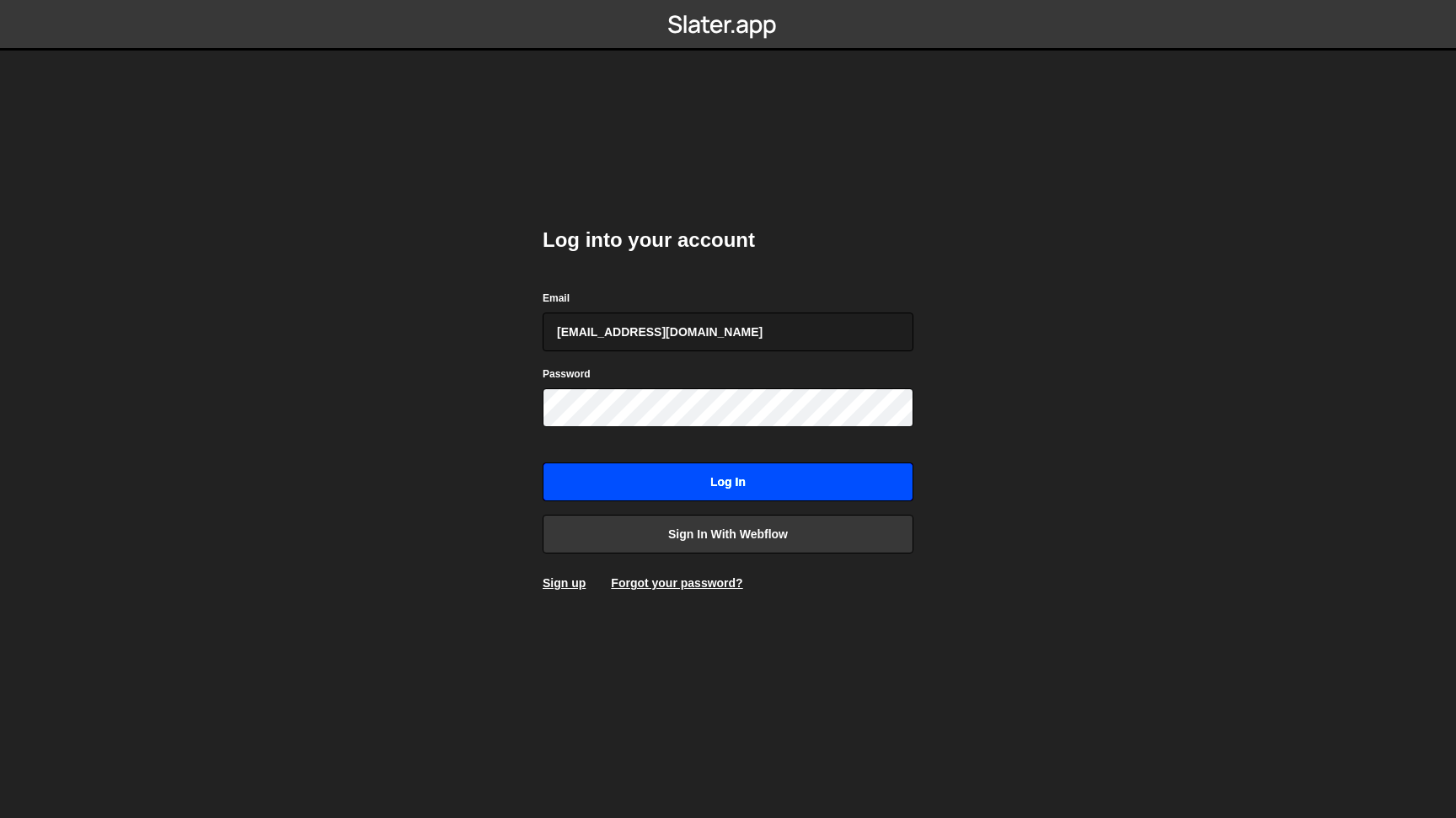
click at [755, 478] on input "Log in" at bounding box center [728, 481] width 371 height 39
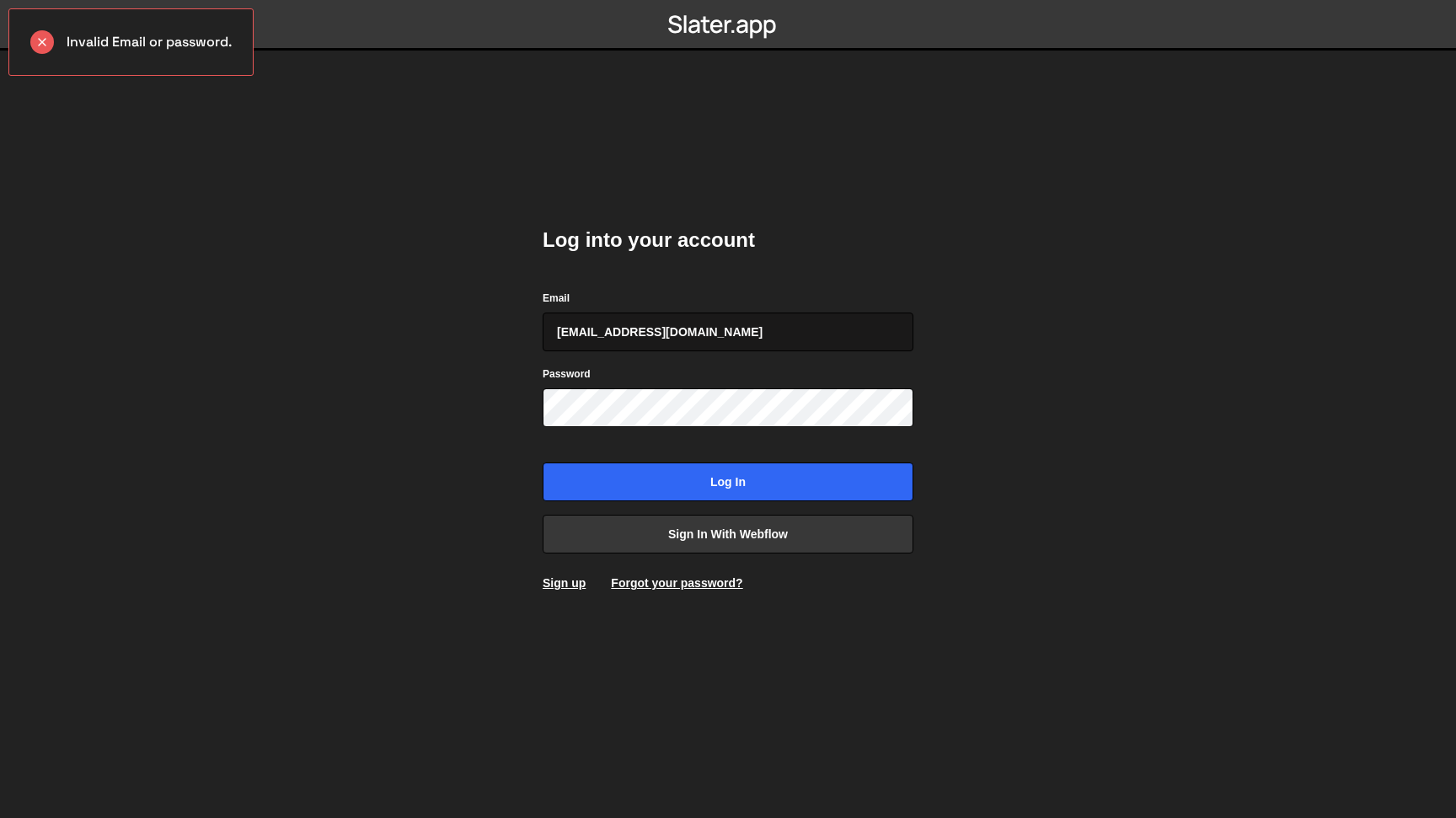
click at [710, 329] on input "[EMAIL_ADDRESS][DOMAIN_NAME]" at bounding box center [728, 332] width 371 height 39
click at [738, 483] on input "Log in" at bounding box center [728, 481] width 371 height 39
drag, startPoint x: 718, startPoint y: 338, endPoint x: 474, endPoint y: 320, distance: 244.7
click at [543, 320] on input "[EMAIL_ADDRESS][DOMAIN_NAME]" at bounding box center [728, 332] width 371 height 39
type input "mdguay8@gmail.com"
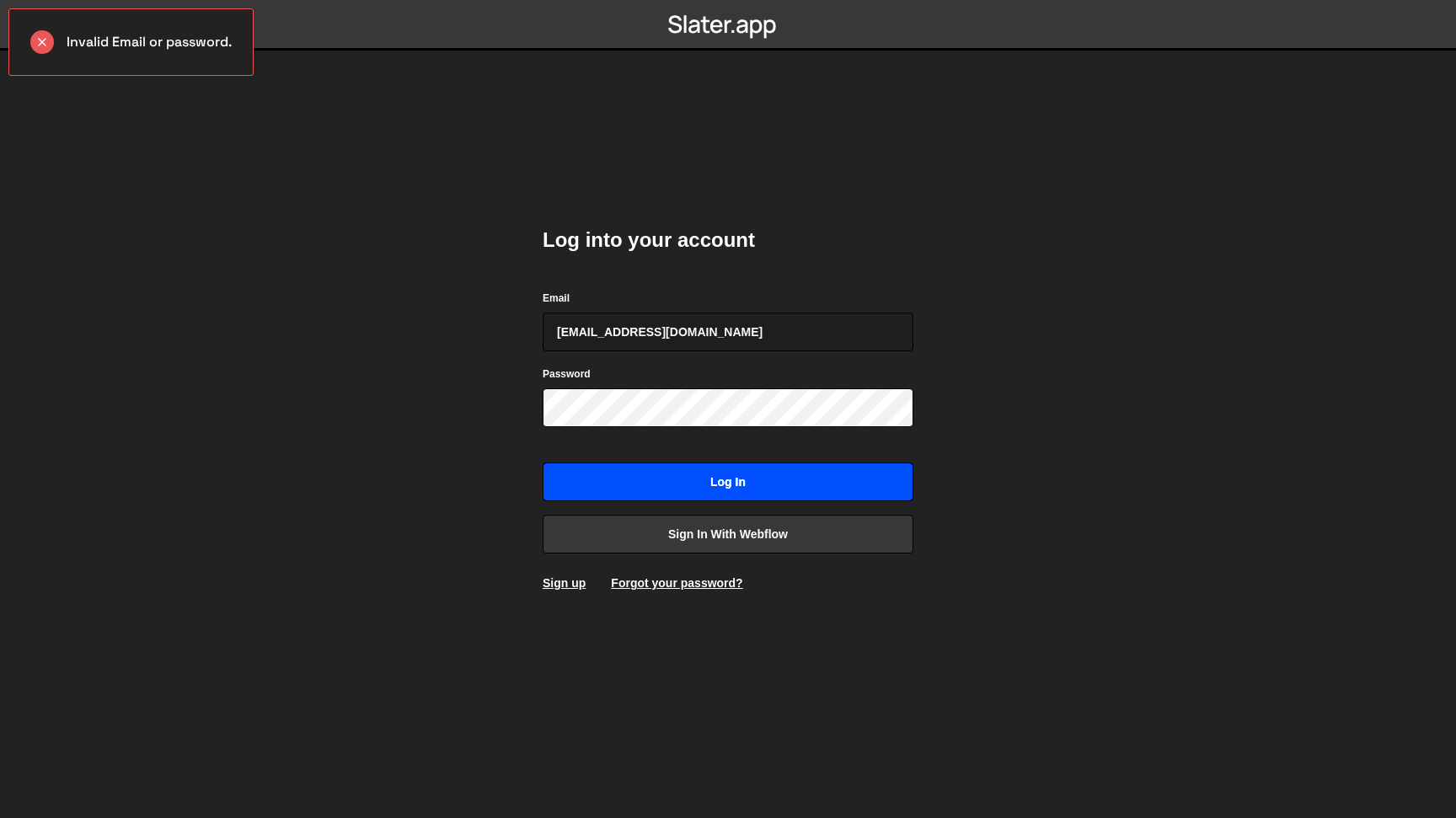
click at [745, 489] on input "Log in" at bounding box center [728, 481] width 371 height 39
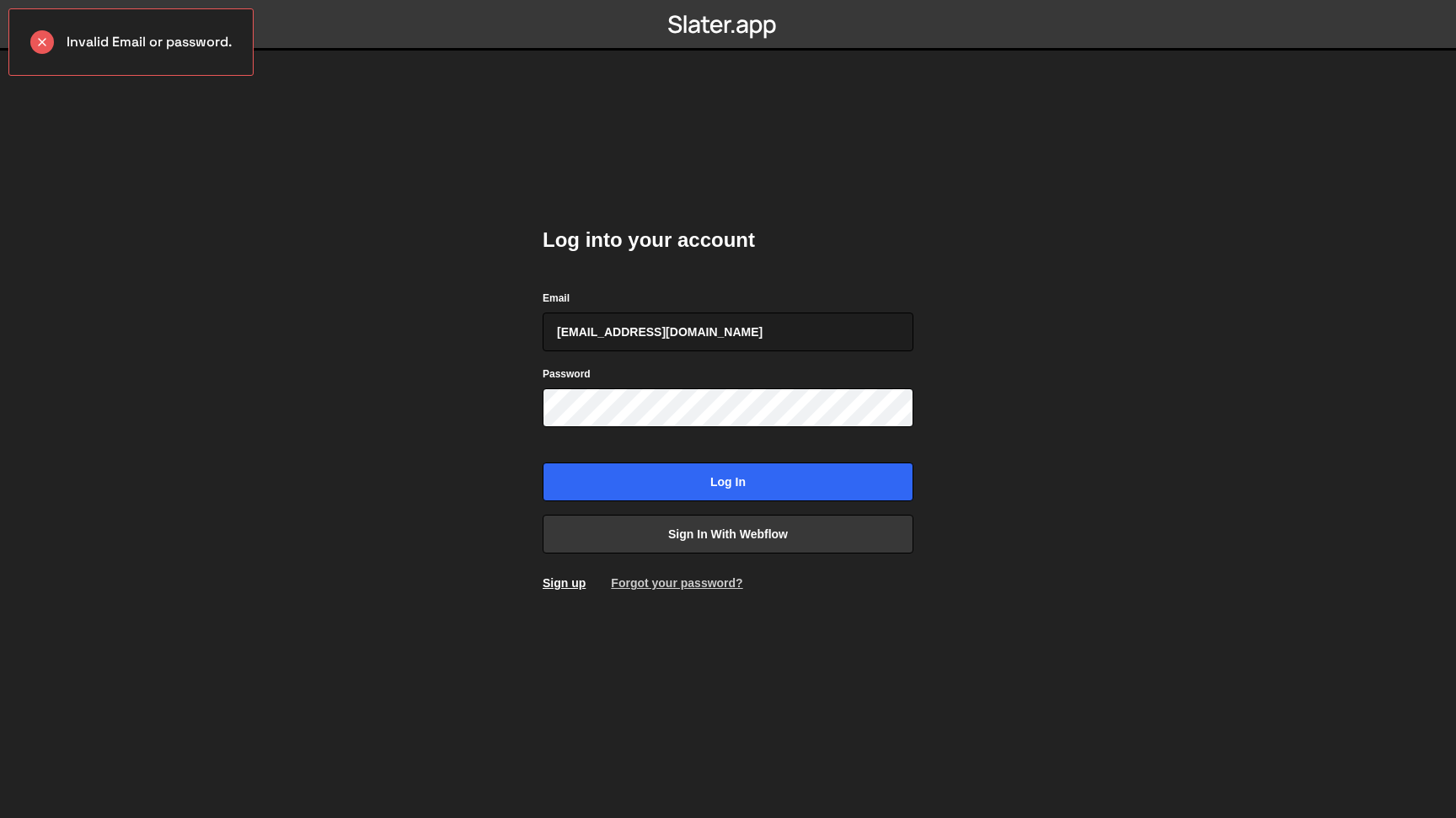
click at [694, 582] on link "Forgot your password?" at bounding box center [676, 582] width 131 height 13
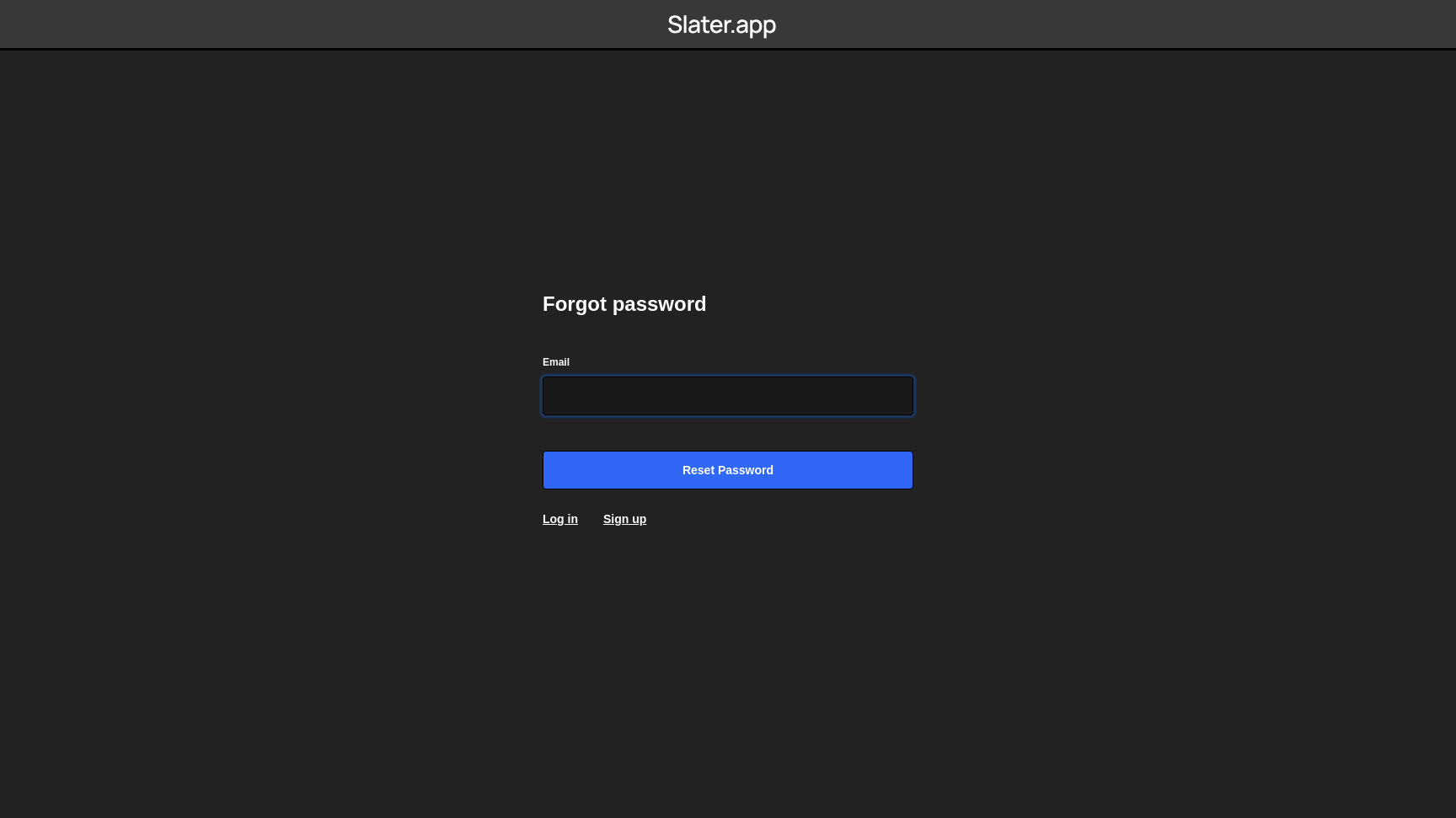
click at [608, 387] on input "Email" at bounding box center [728, 396] width 371 height 39
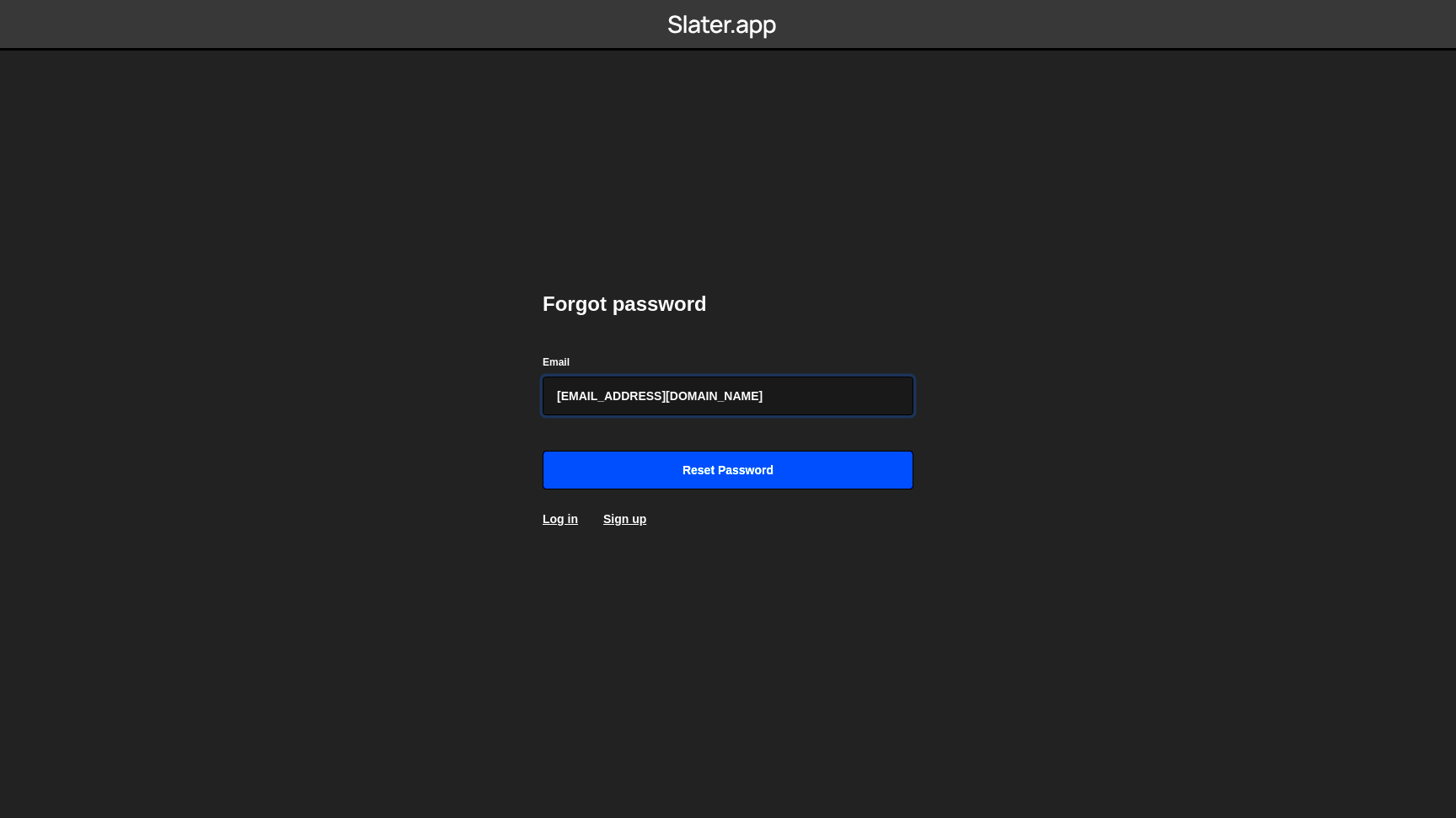
type input "[EMAIL_ADDRESS][DOMAIN_NAME]"
click at [659, 469] on input "Reset password" at bounding box center [728, 469] width 371 height 39
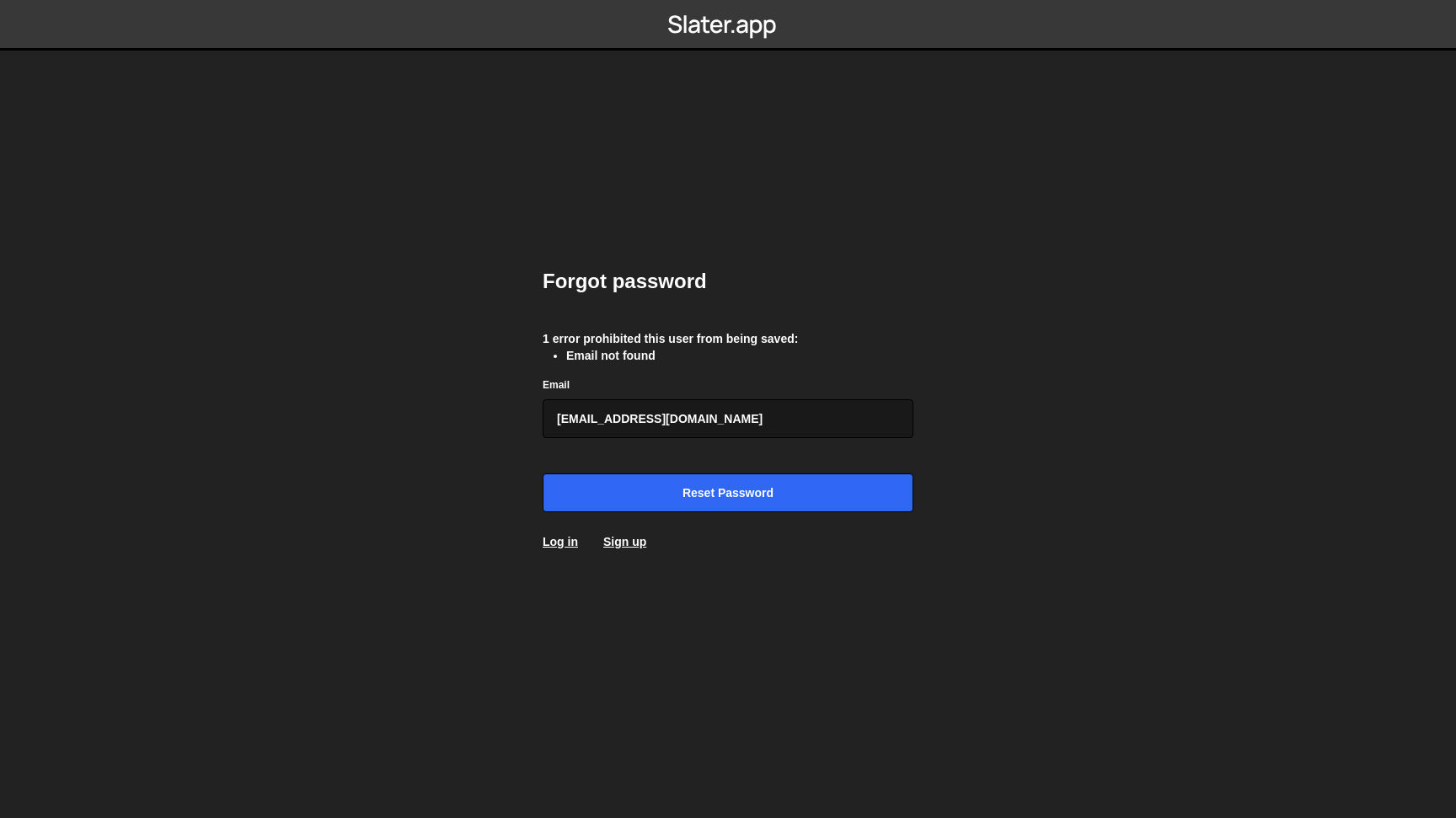
drag, startPoint x: 692, startPoint y: 428, endPoint x: 460, endPoint y: 428, distance: 232.0
click at [543, 428] on input "[EMAIL_ADDRESS][DOMAIN_NAME]" at bounding box center [728, 418] width 371 height 39
type input "[EMAIL_ADDRESS][DOMAIN_NAME]"
click at [680, 488] on input "Reset password" at bounding box center [728, 493] width 371 height 39
click at [570, 545] on link "Log in" at bounding box center [560, 541] width 35 height 13
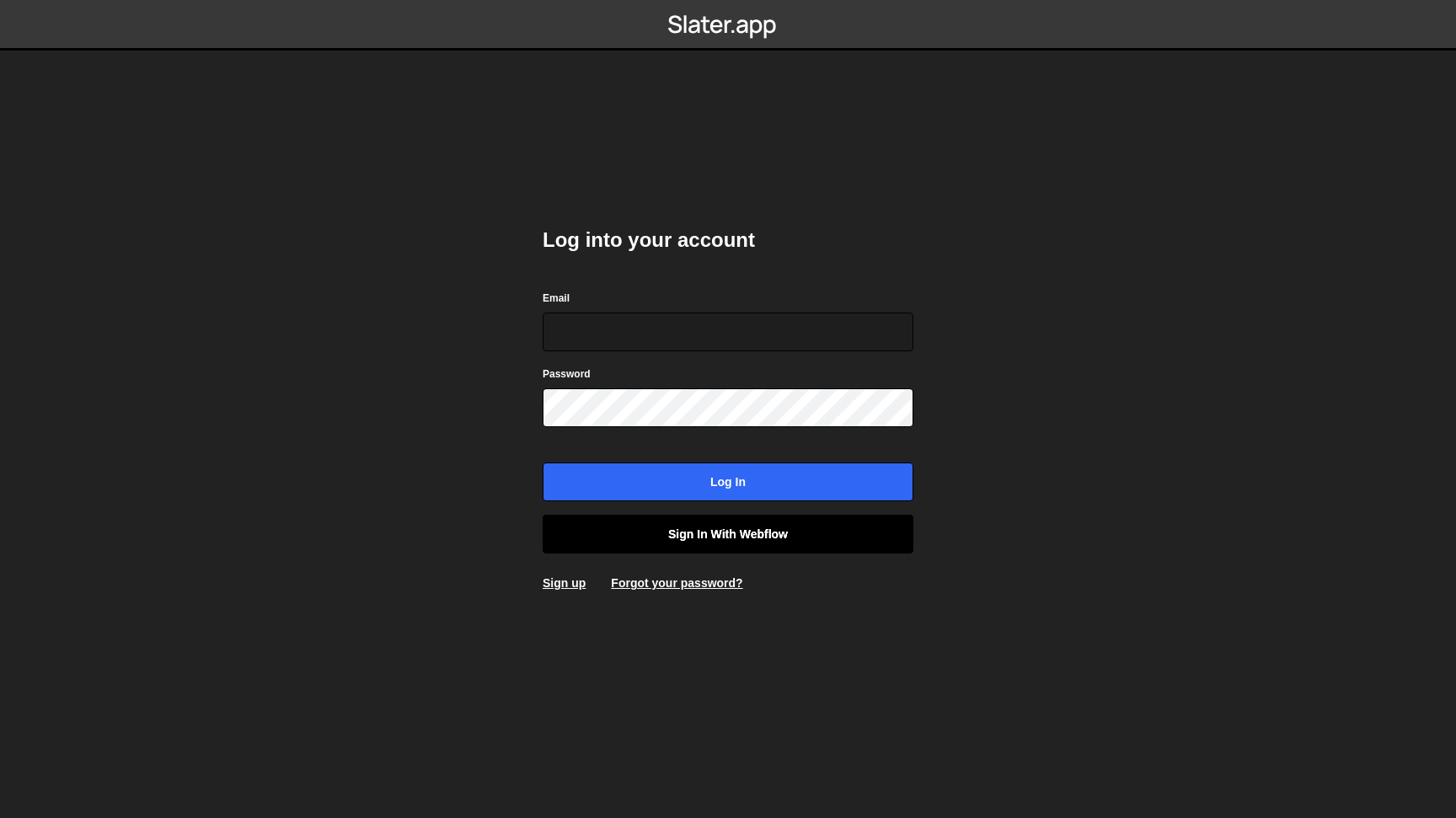
click at [637, 532] on link "Sign in with Webflow" at bounding box center [728, 534] width 371 height 39
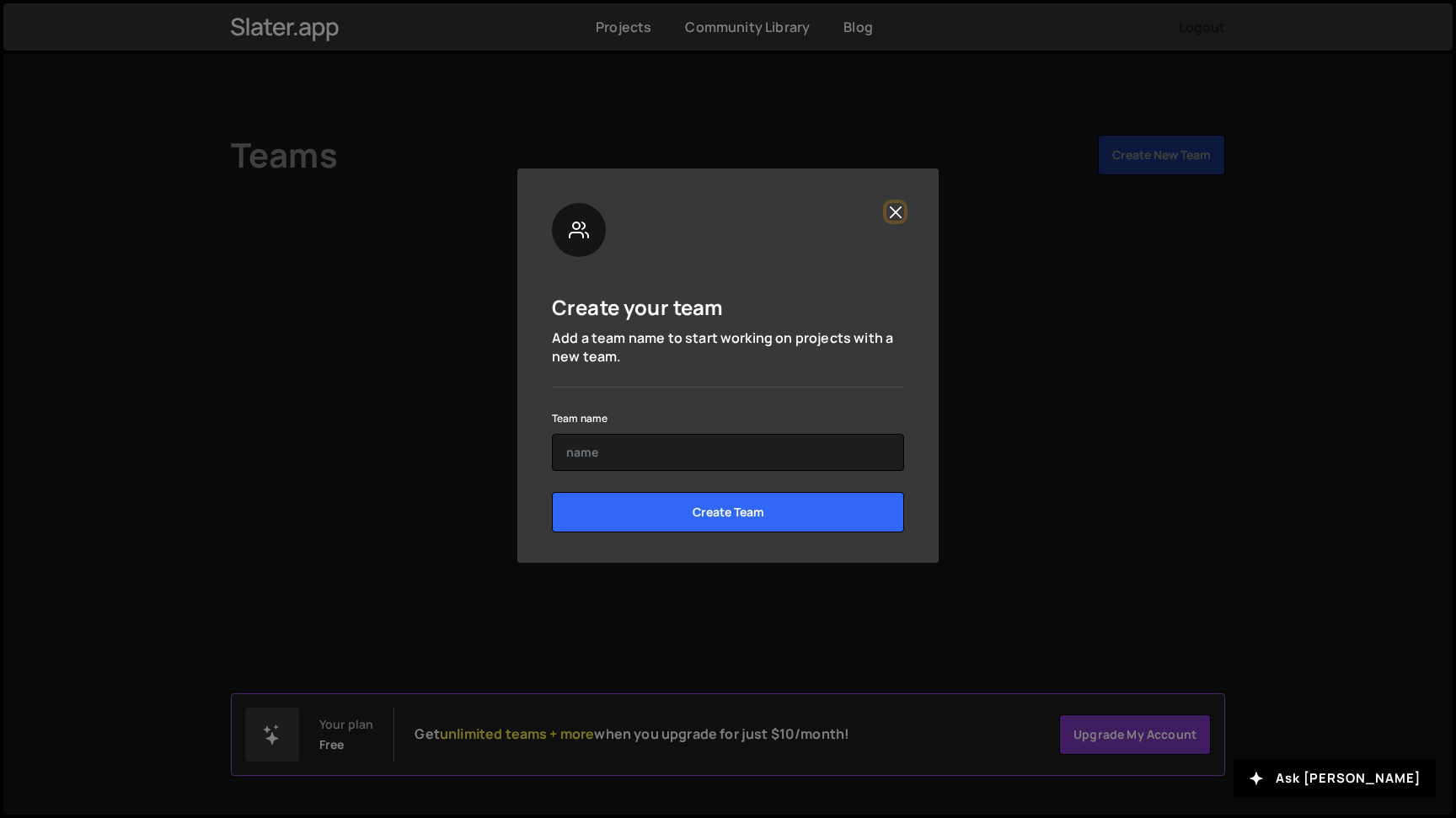
click at [894, 209] on button "Close" at bounding box center [896, 212] width 18 height 18
click at [895, 218] on button "Close" at bounding box center [896, 212] width 18 height 18
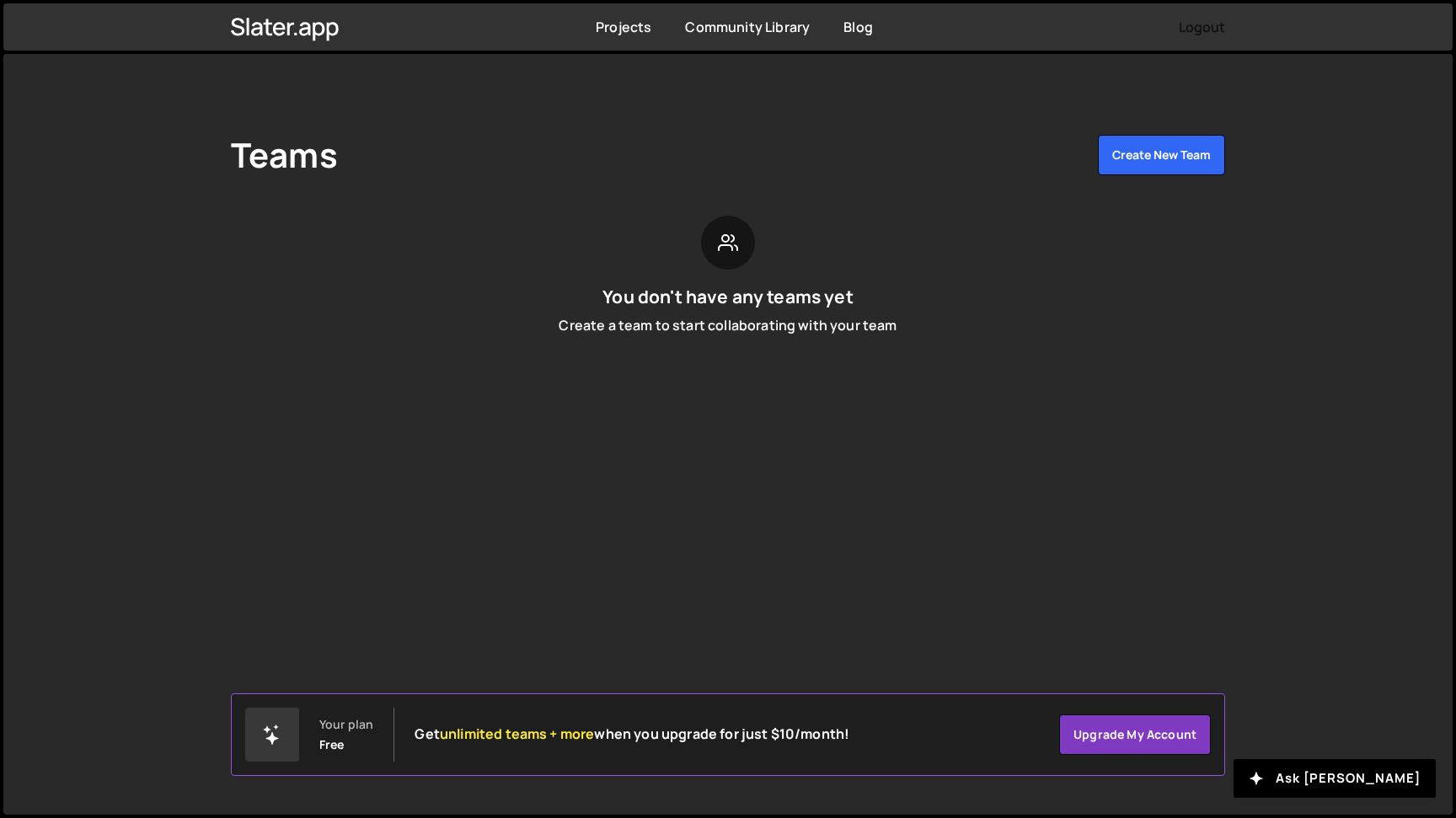
click at [1197, 31] on button "Logout" at bounding box center [1202, 27] width 47 height 31
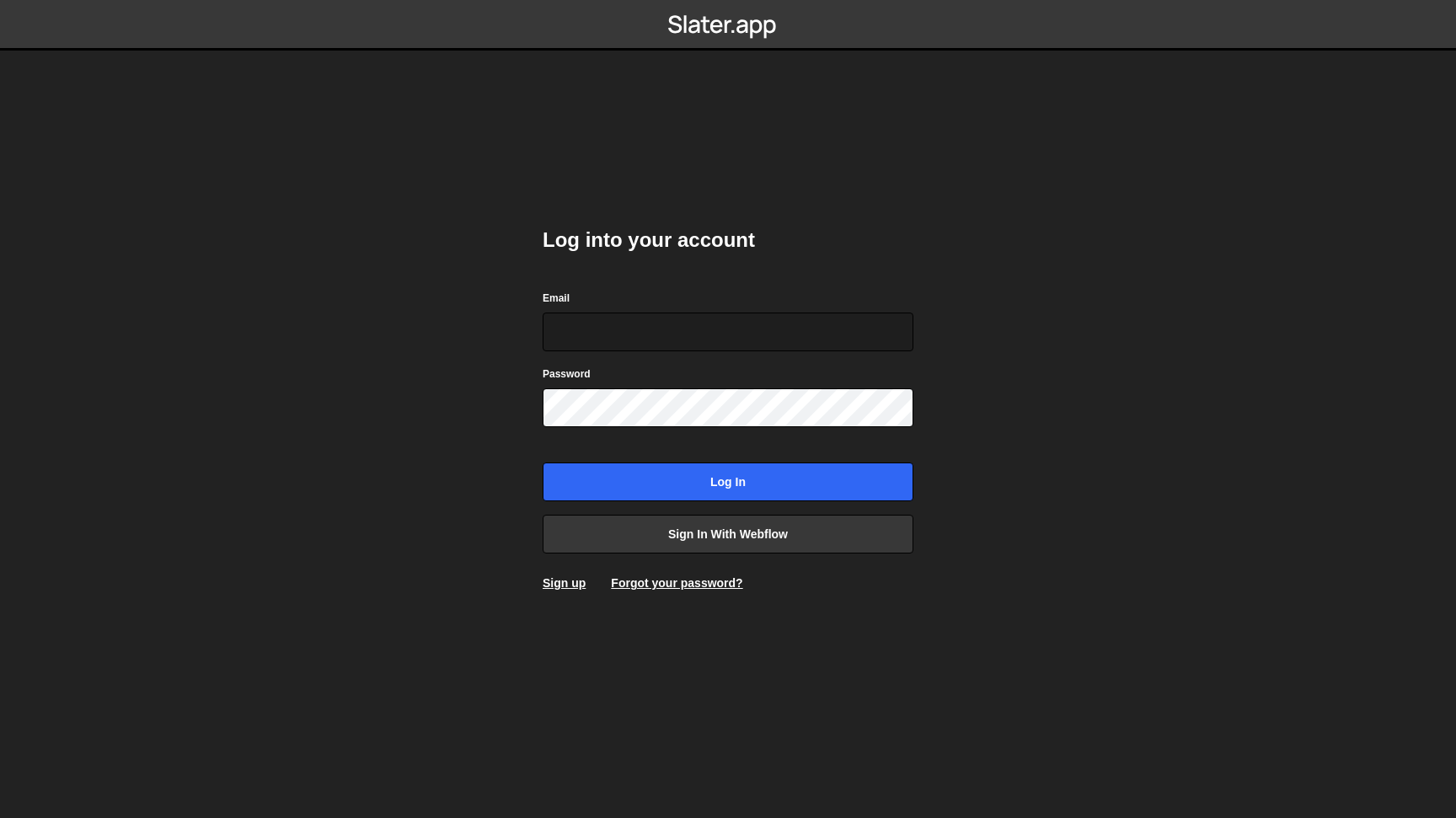
click at [639, 253] on h2 "Log into your account" at bounding box center [728, 240] width 371 height 27
click at [578, 319] on input "Email" at bounding box center [728, 332] width 371 height 39
click at [660, 584] on link "Forgot your password?" at bounding box center [676, 582] width 131 height 13
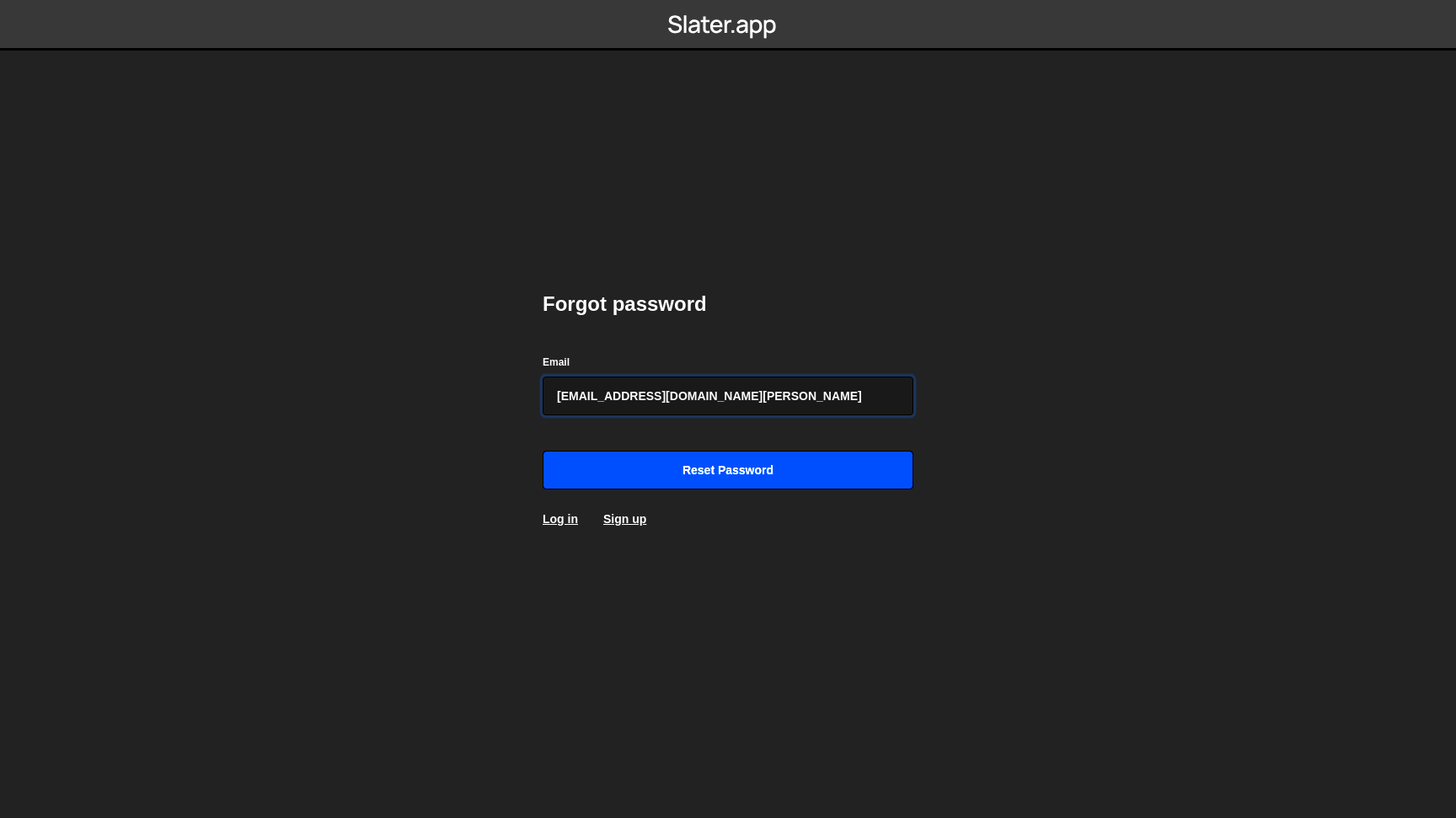
type input "hello@matt.guay.com"
click at [719, 465] on input "Reset password" at bounding box center [728, 469] width 371 height 39
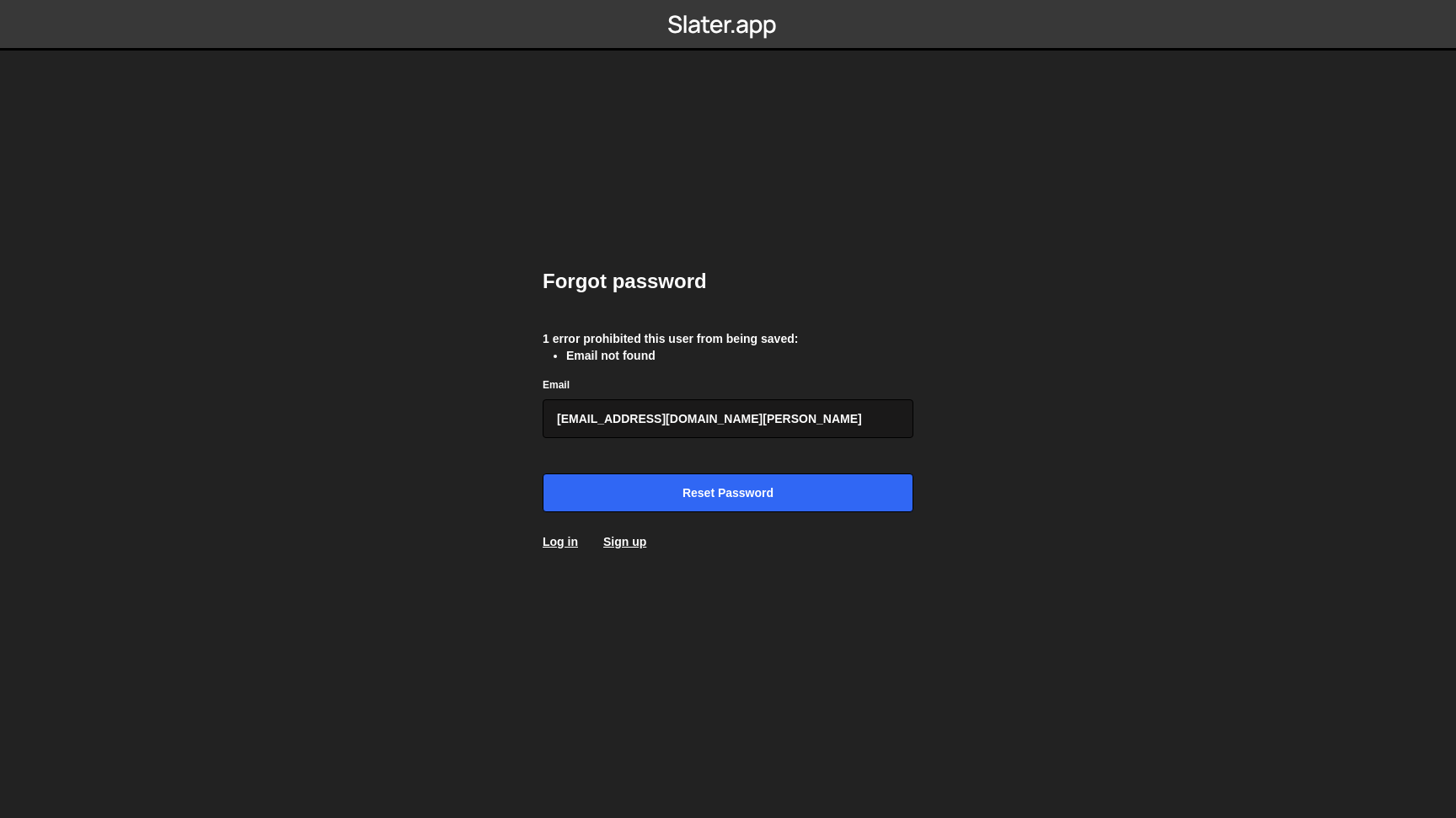
click at [629, 422] on input "[EMAIL_ADDRESS][DOMAIN_NAME][PERSON_NAME]" at bounding box center [728, 418] width 371 height 39
type input "hello@mattguay.com"
click at [543, 474] on input "Reset password" at bounding box center [728, 493] width 371 height 39
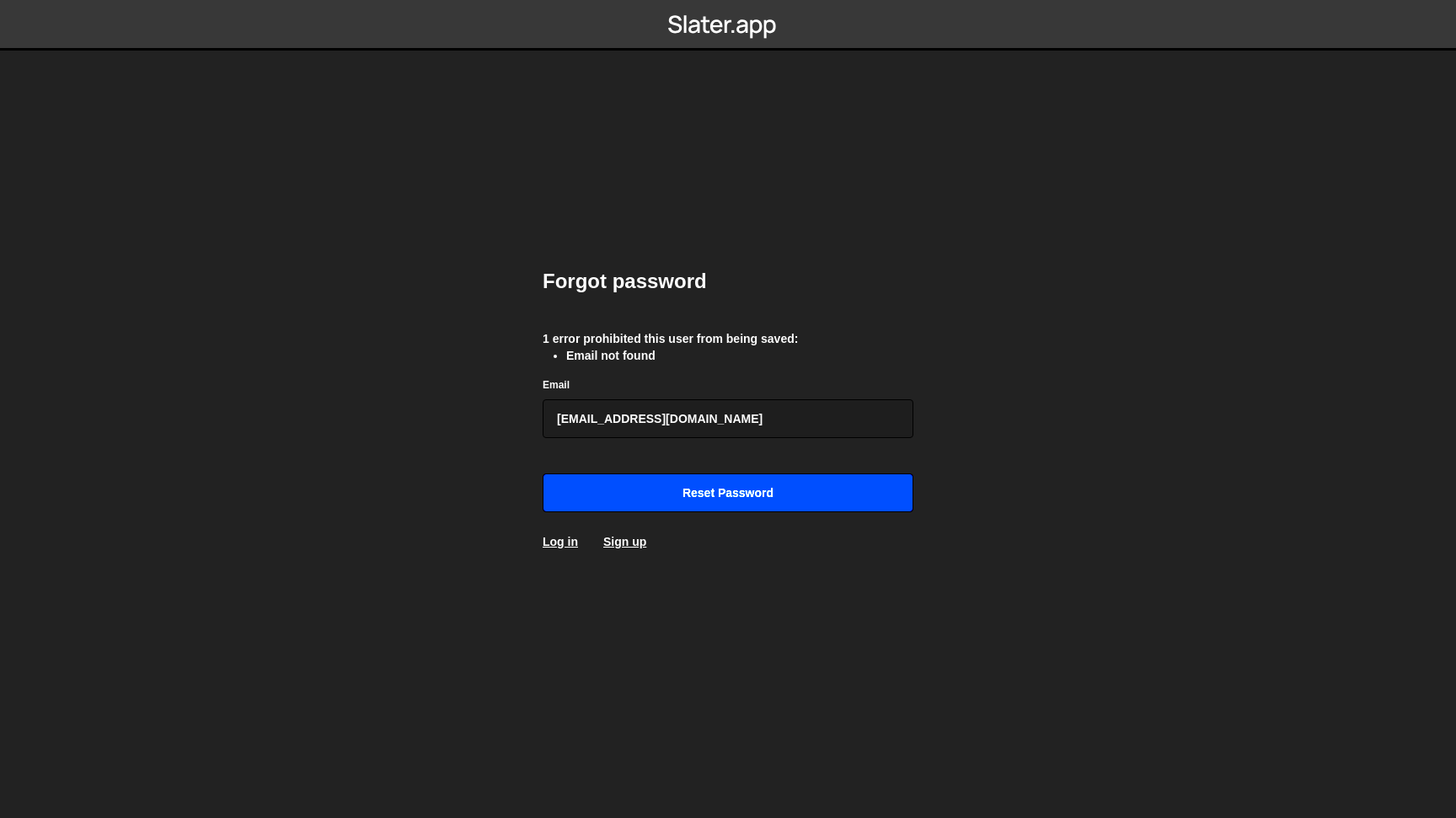
click at [637, 480] on input "Reset password" at bounding box center [728, 493] width 371 height 39
click at [665, 430] on input "[EMAIL_ADDRESS][DOMAIN_NAME]" at bounding box center [728, 418] width 371 height 39
drag, startPoint x: 699, startPoint y: 421, endPoint x: 527, endPoint y: 421, distance: 172.0
click at [543, 421] on input "[EMAIL_ADDRESS][DOMAIN_NAME]" at bounding box center [728, 418] width 371 height 39
type input "[EMAIL_ADDRESS][DOMAIN_NAME]"
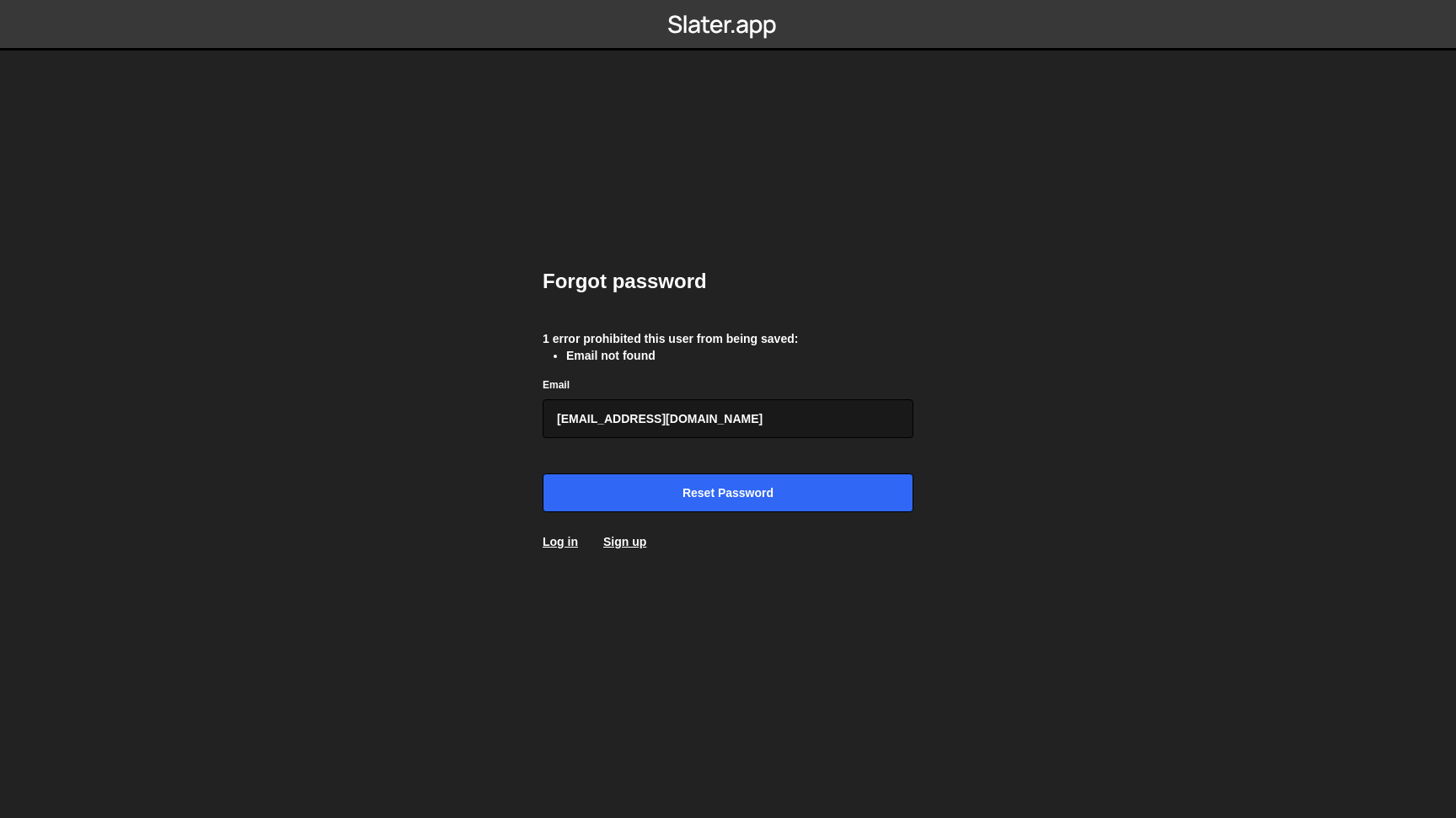
click at [543, 474] on input "Reset password" at bounding box center [728, 493] width 371 height 39
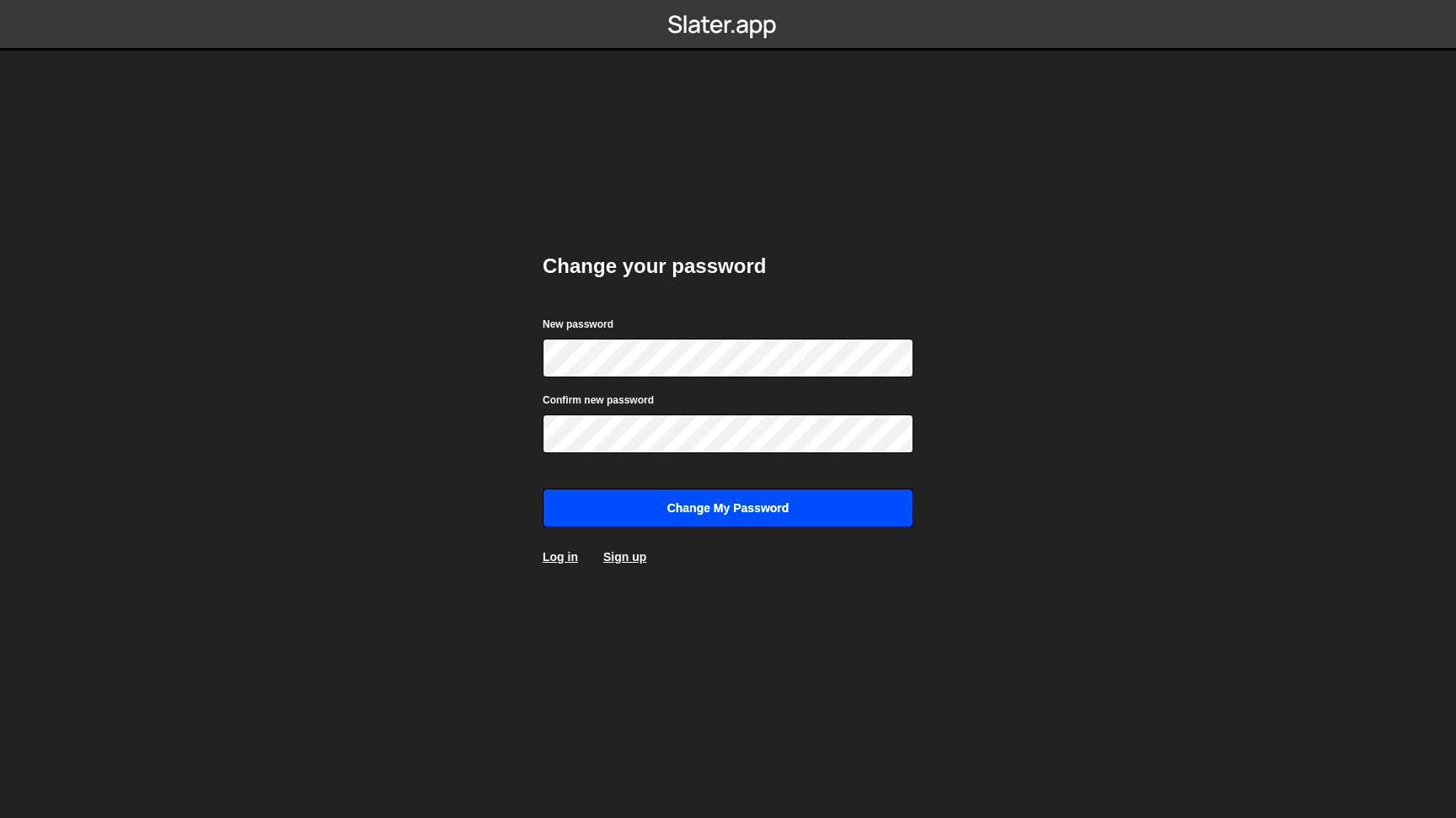
click at [706, 508] on input "Change my password" at bounding box center [728, 508] width 371 height 39
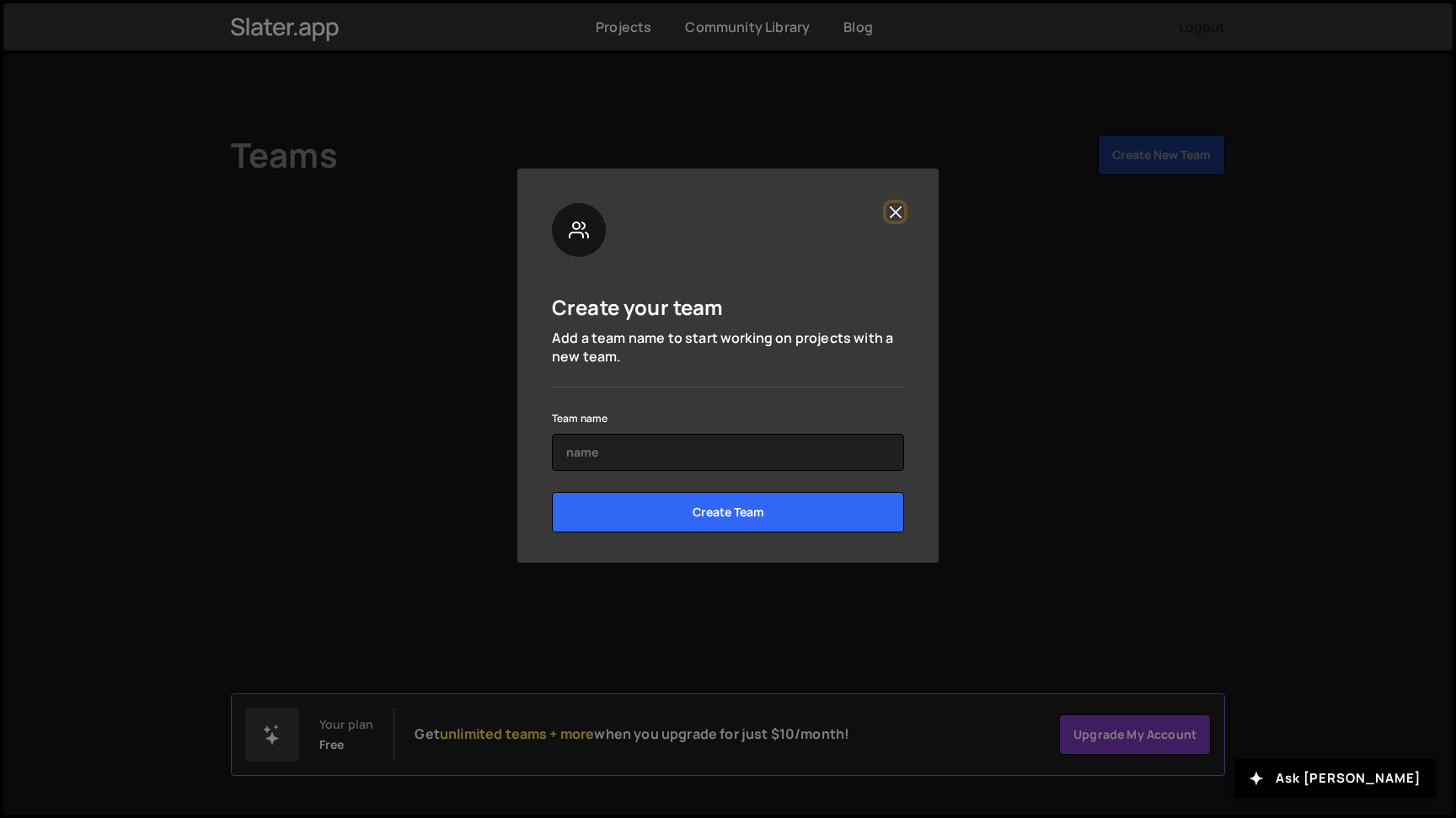
click at [893, 209] on button "Close" at bounding box center [896, 212] width 18 height 18
click at [892, 215] on button "Close" at bounding box center [896, 212] width 18 height 18
click at [898, 213] on button "Close" at bounding box center [896, 212] width 18 height 18
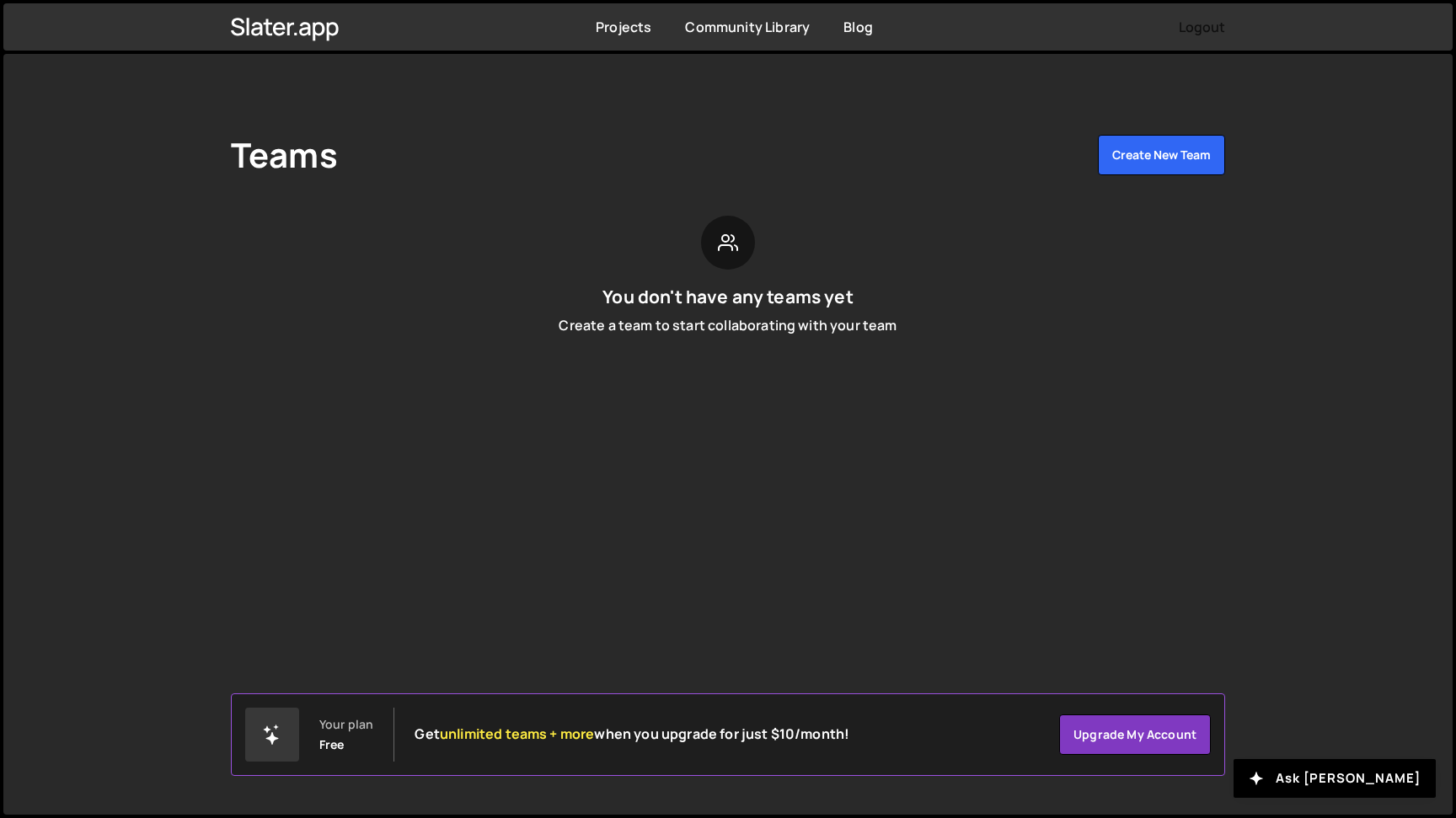
click at [1216, 22] on button "Logout" at bounding box center [1202, 27] width 47 height 31
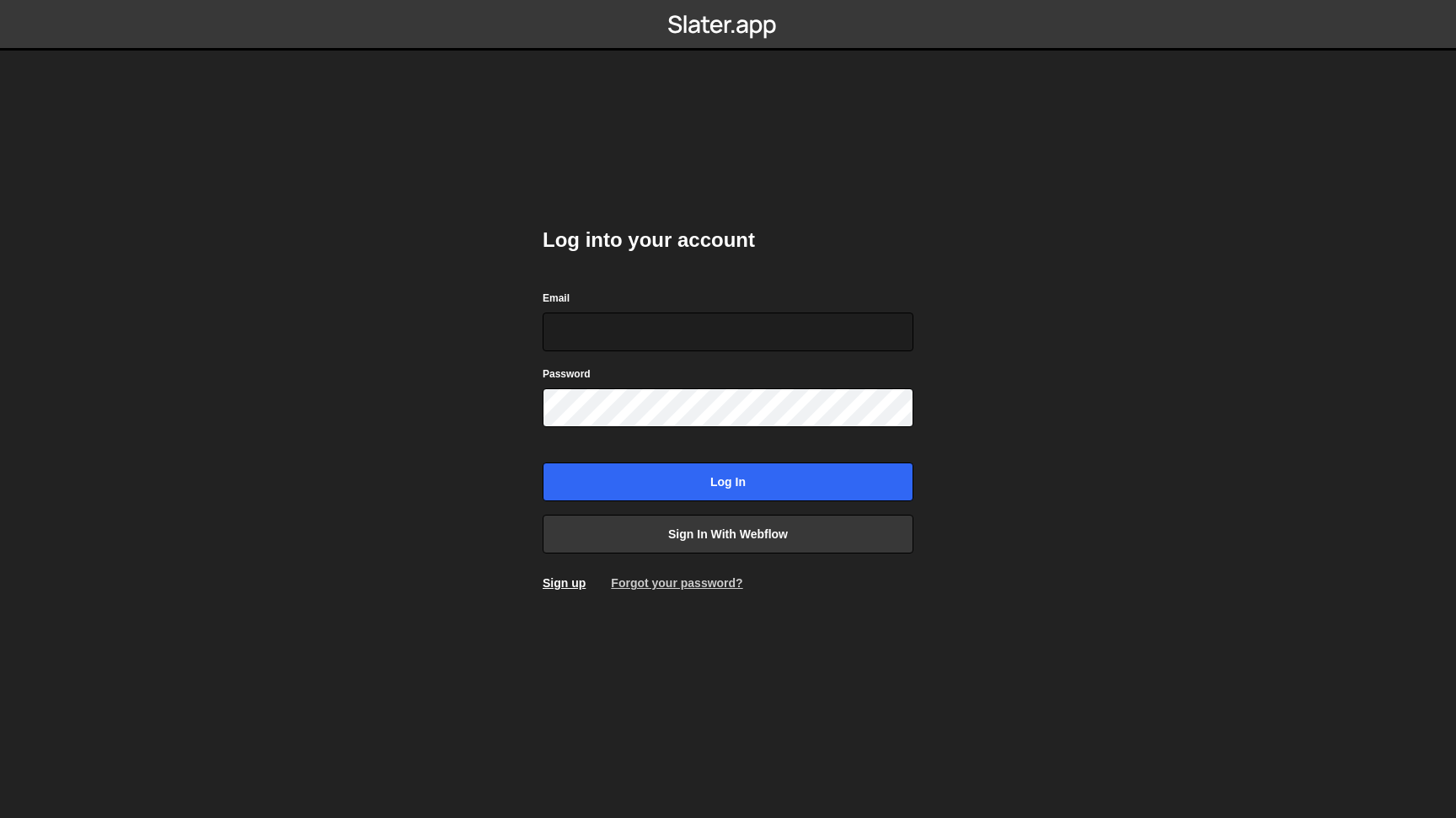
click at [630, 583] on link "Forgot your password?" at bounding box center [676, 582] width 131 height 13
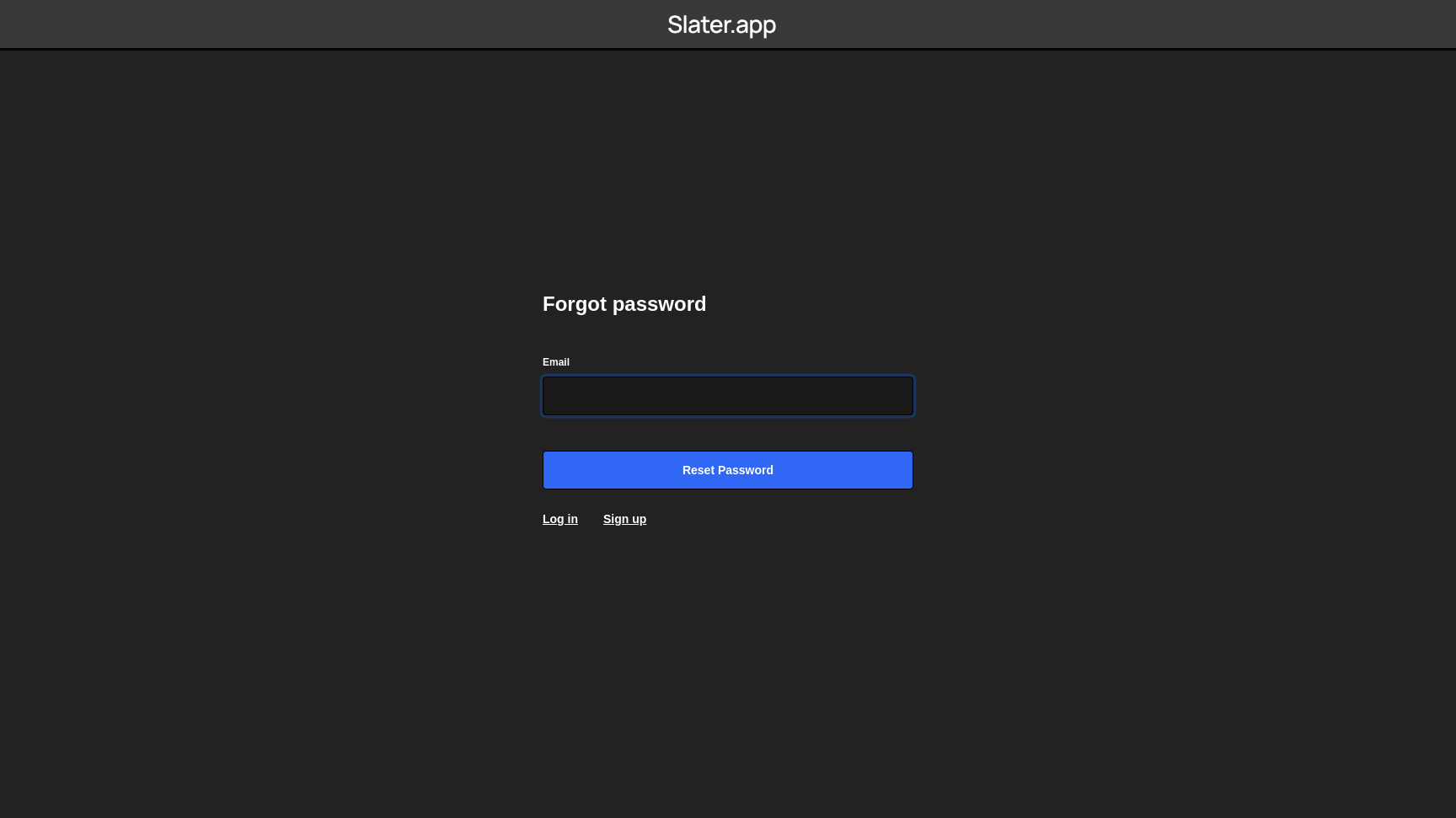
click at [602, 396] on input "Email" at bounding box center [728, 396] width 371 height 39
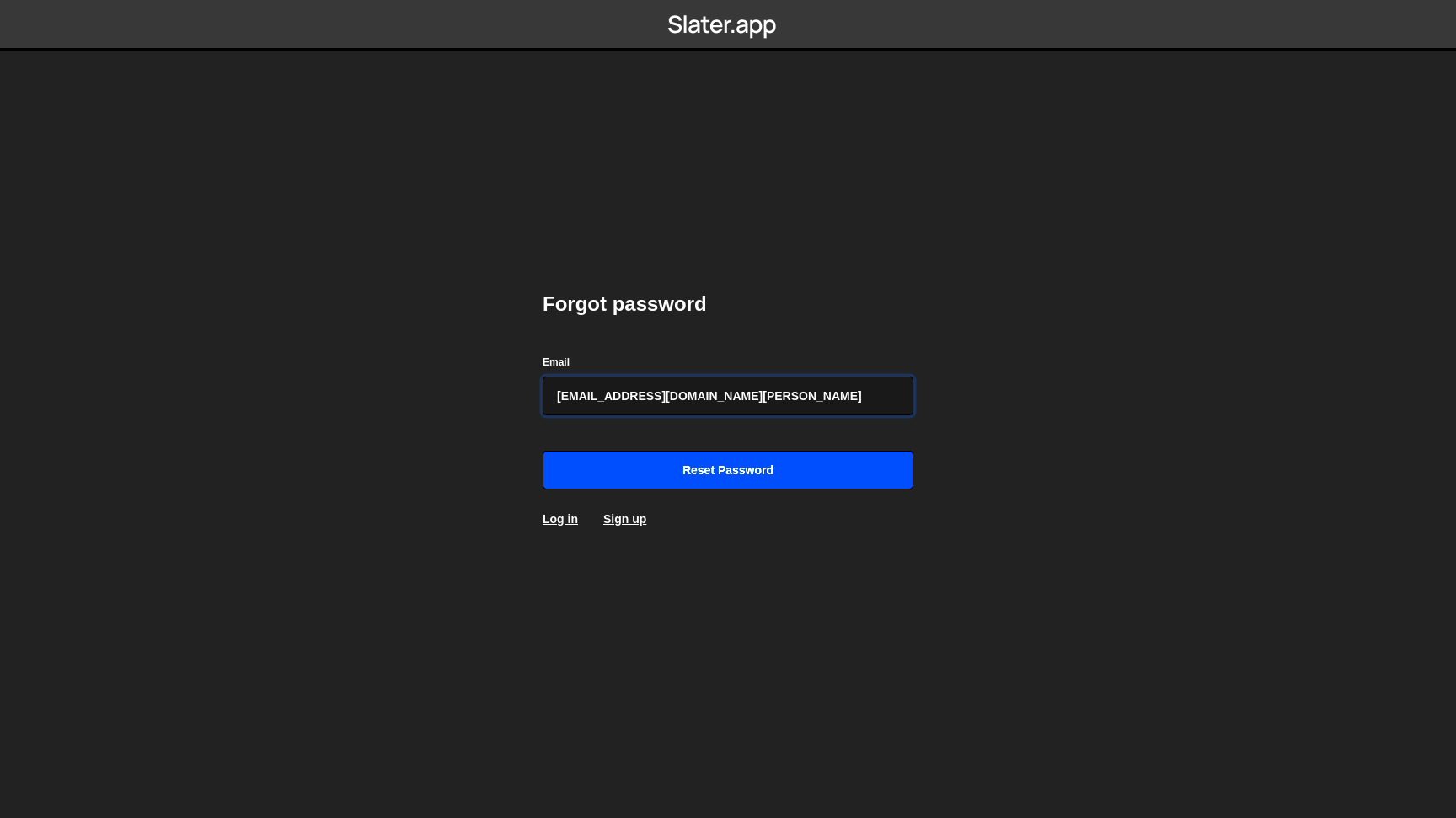
type input "hello@matt.guay.com"
click at [652, 479] on input "Reset password" at bounding box center [728, 469] width 371 height 39
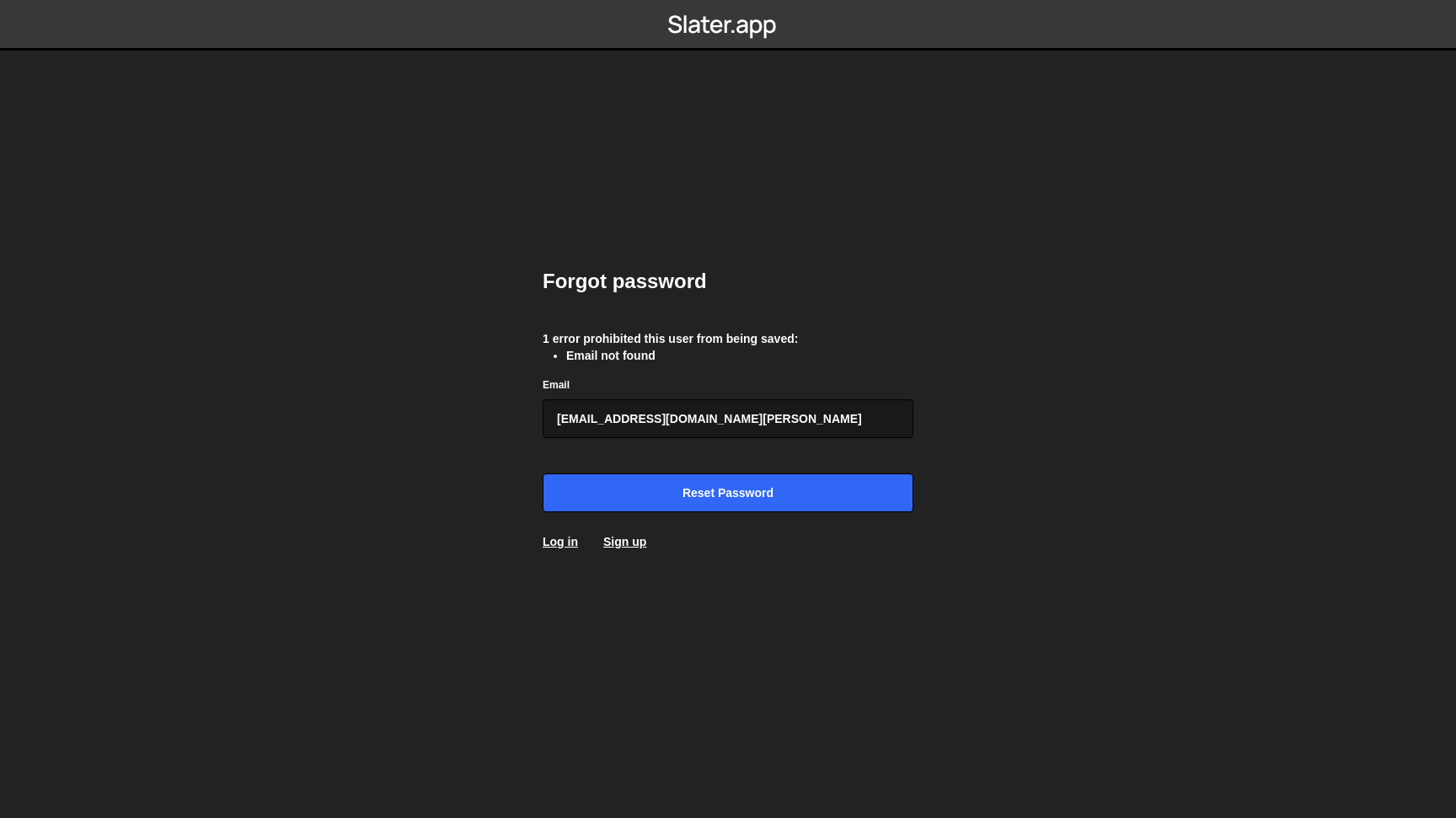
click at [630, 422] on input "[EMAIL_ADDRESS][DOMAIN_NAME][PERSON_NAME]" at bounding box center [728, 418] width 371 height 39
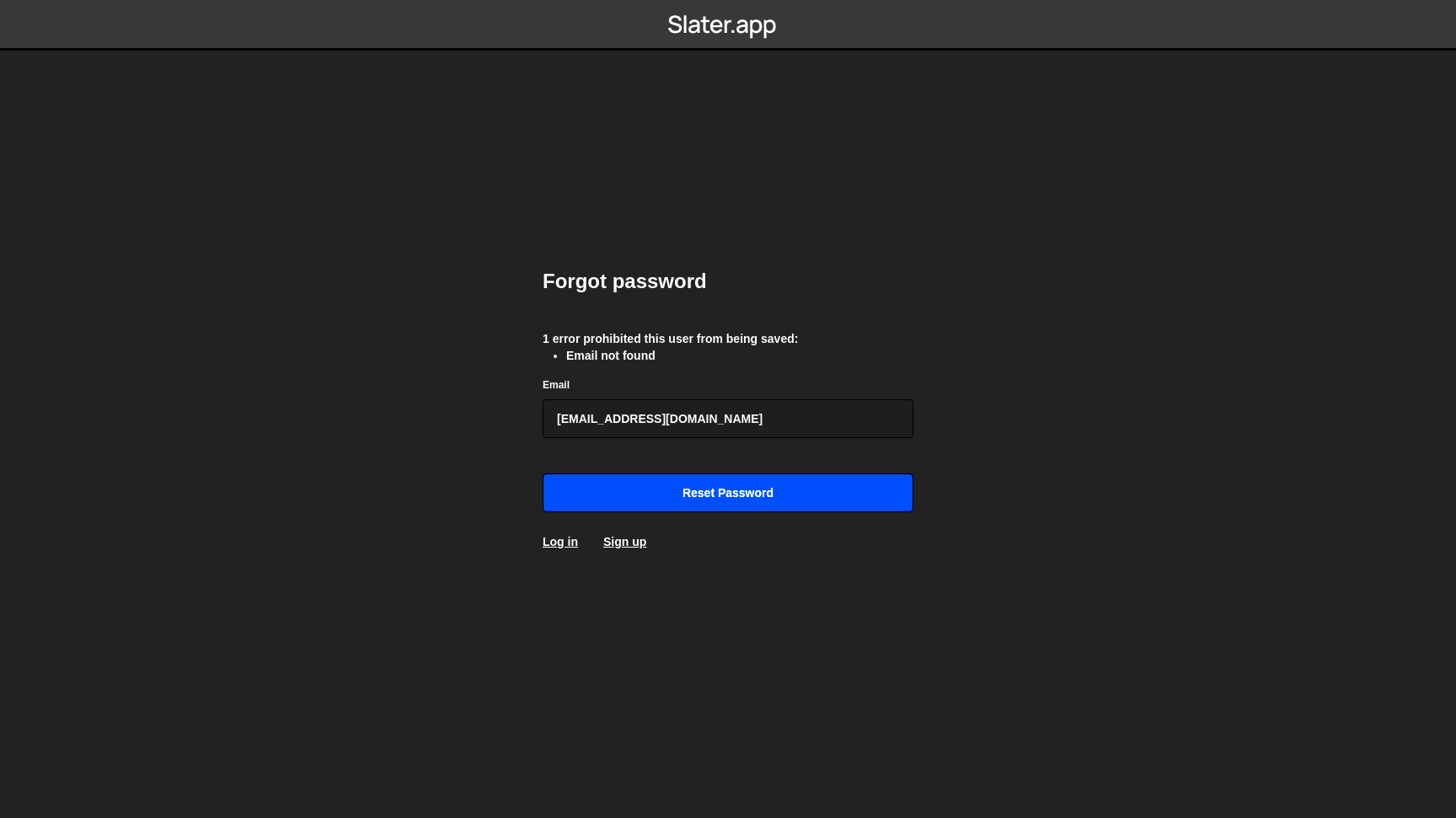
type input "[EMAIL_ADDRESS][DOMAIN_NAME]"
click at [678, 491] on input "Reset password" at bounding box center [728, 493] width 371 height 39
drag, startPoint x: 701, startPoint y: 422, endPoint x: 446, endPoint y: 422, distance: 255.0
click at [543, 422] on input "[EMAIL_ADDRESS][DOMAIN_NAME]" at bounding box center [728, 418] width 371 height 39
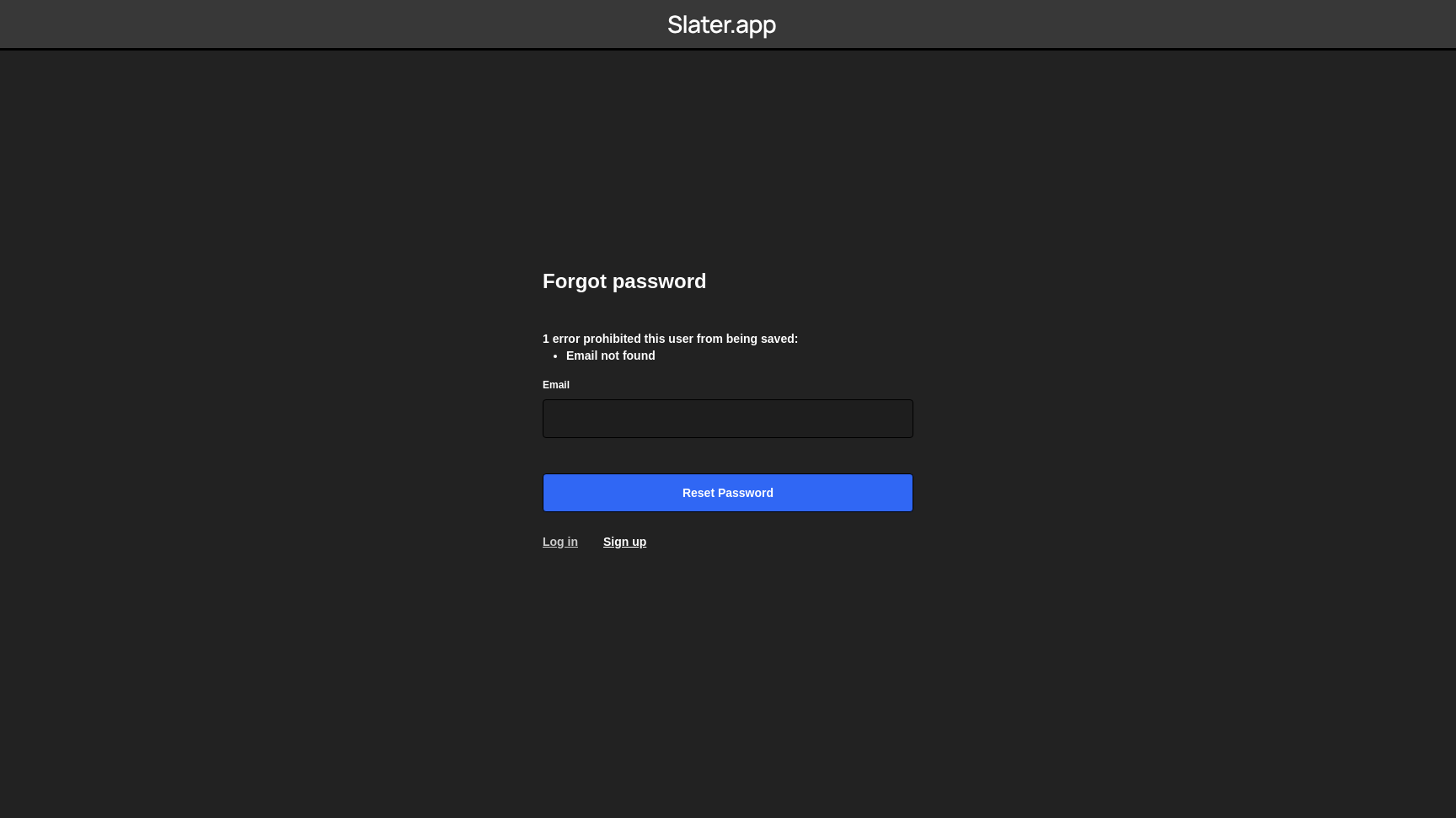
click at [566, 543] on link "Log in" at bounding box center [560, 541] width 35 height 13
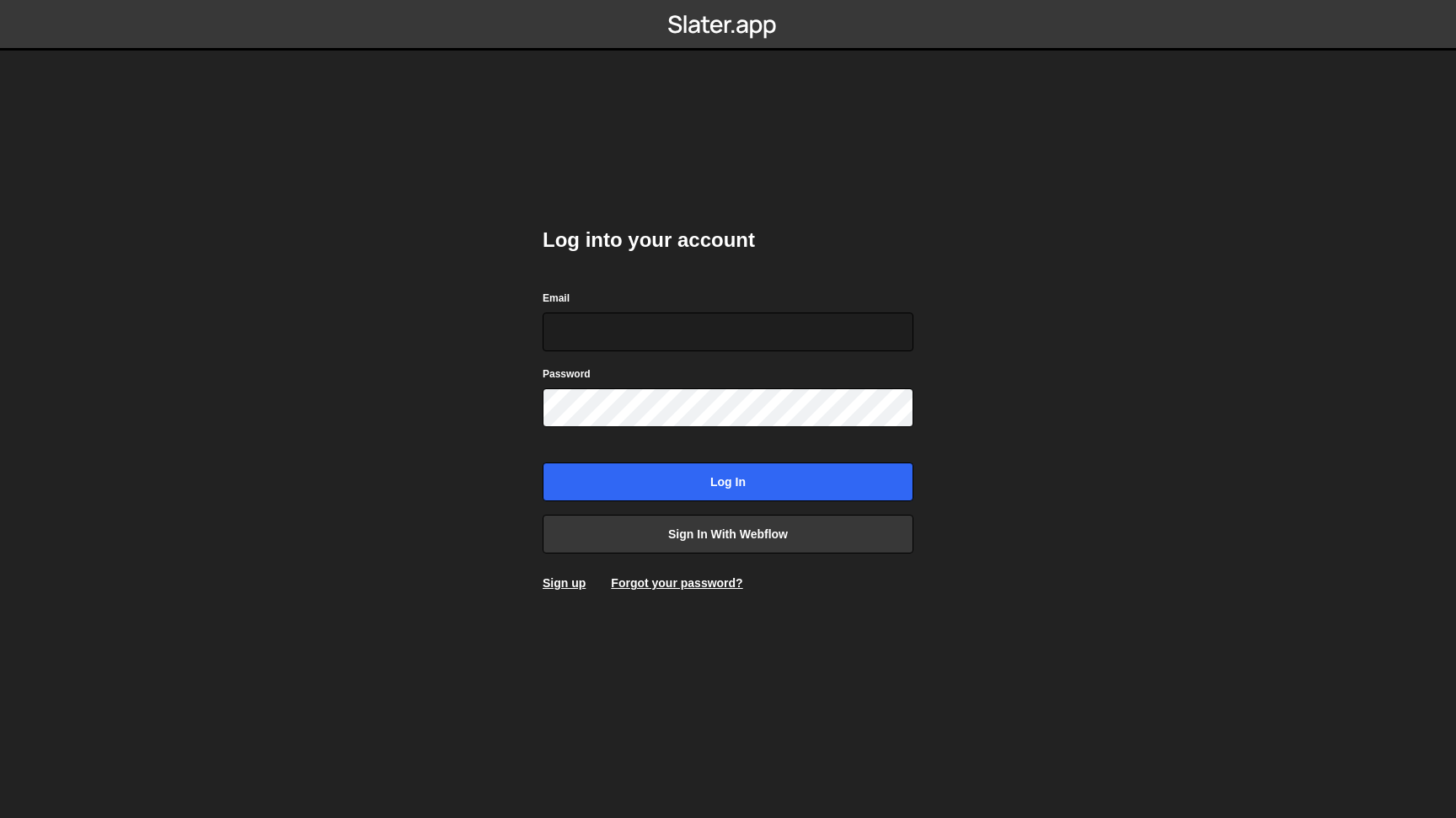
click at [631, 277] on div "Log into your account Email Password Log in Sign in with Webflow Sign up Forgot…" at bounding box center [728, 409] width 371 height 415
click at [605, 312] on div "Email" at bounding box center [728, 319] width 371 height 62
click at [600, 330] on input "Email" at bounding box center [728, 332] width 371 height 39
type input "[EMAIL_ADDRESS][DOMAIN_NAME]"
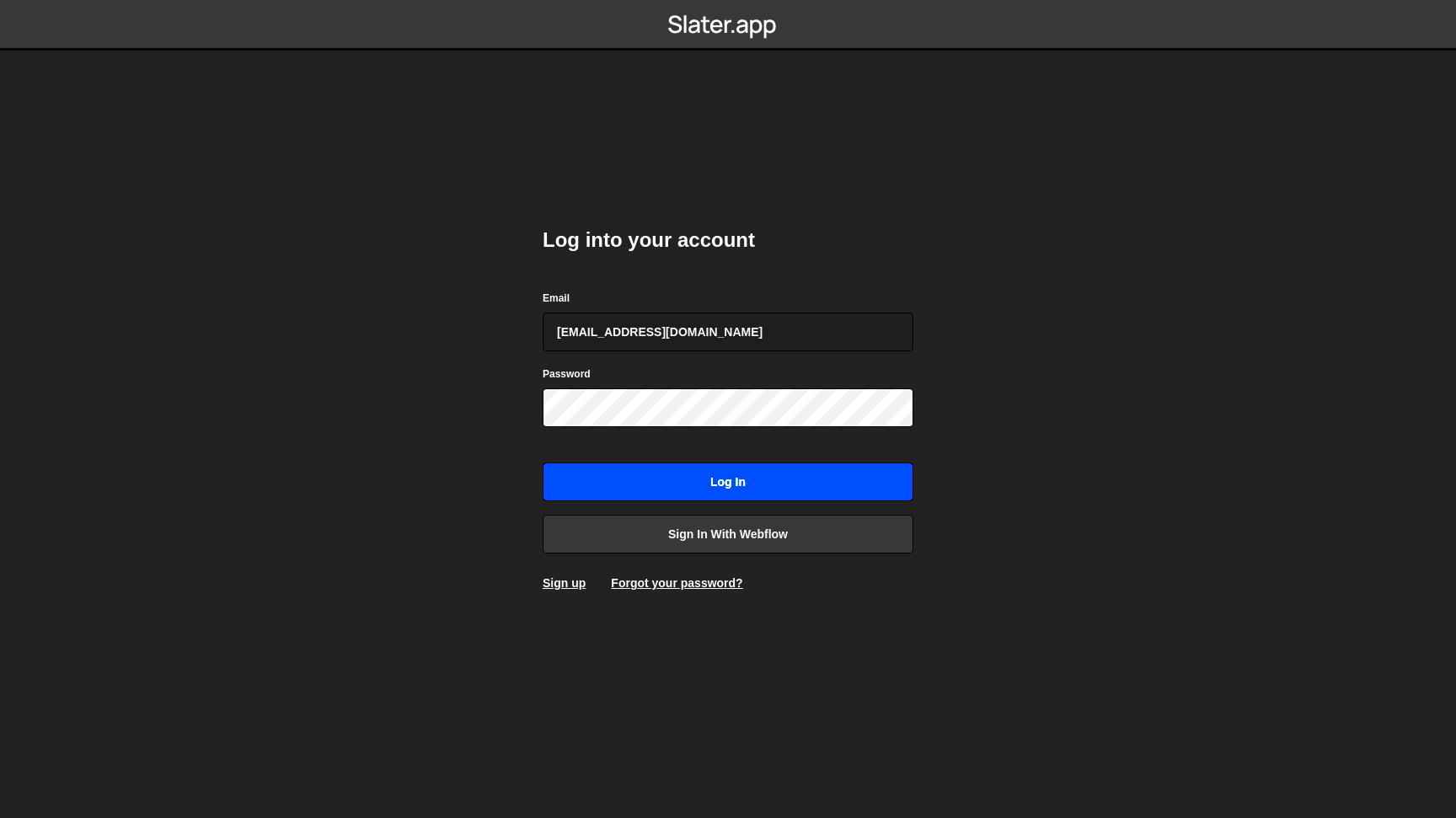
click at [646, 481] on input "Log in" at bounding box center [728, 481] width 371 height 39
click at [669, 482] on input "Log in" at bounding box center [728, 481] width 371 height 39
click at [648, 480] on input "Log in" at bounding box center [728, 481] width 371 height 39
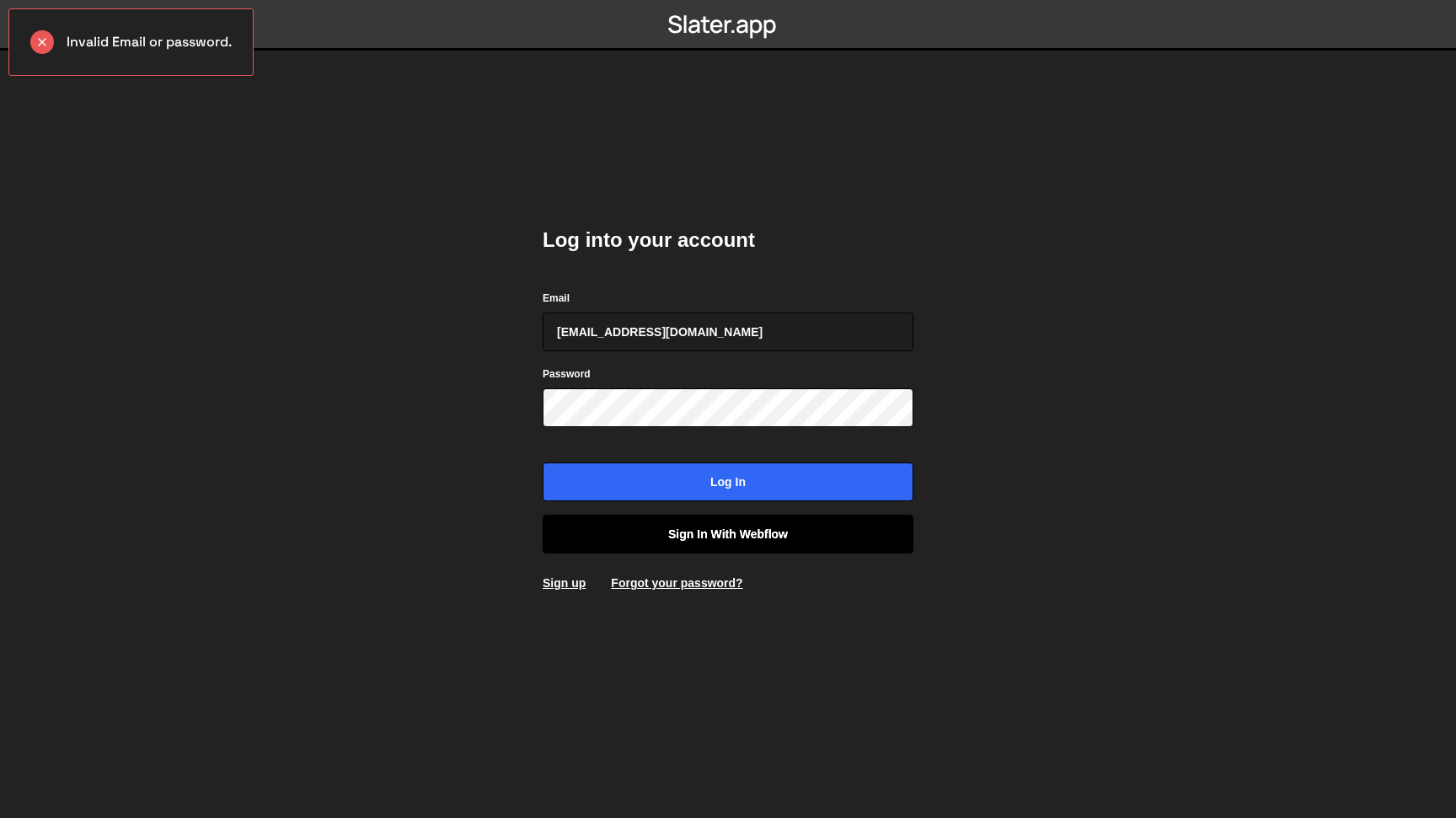
click at [718, 538] on link "Sign in with Webflow" at bounding box center [728, 534] width 371 height 39
click at [539, 230] on div "Log into your account Email [EMAIL_ADDRESS][DOMAIN_NAME] Password Log in Sign i…" at bounding box center [728, 409] width 422 height 818
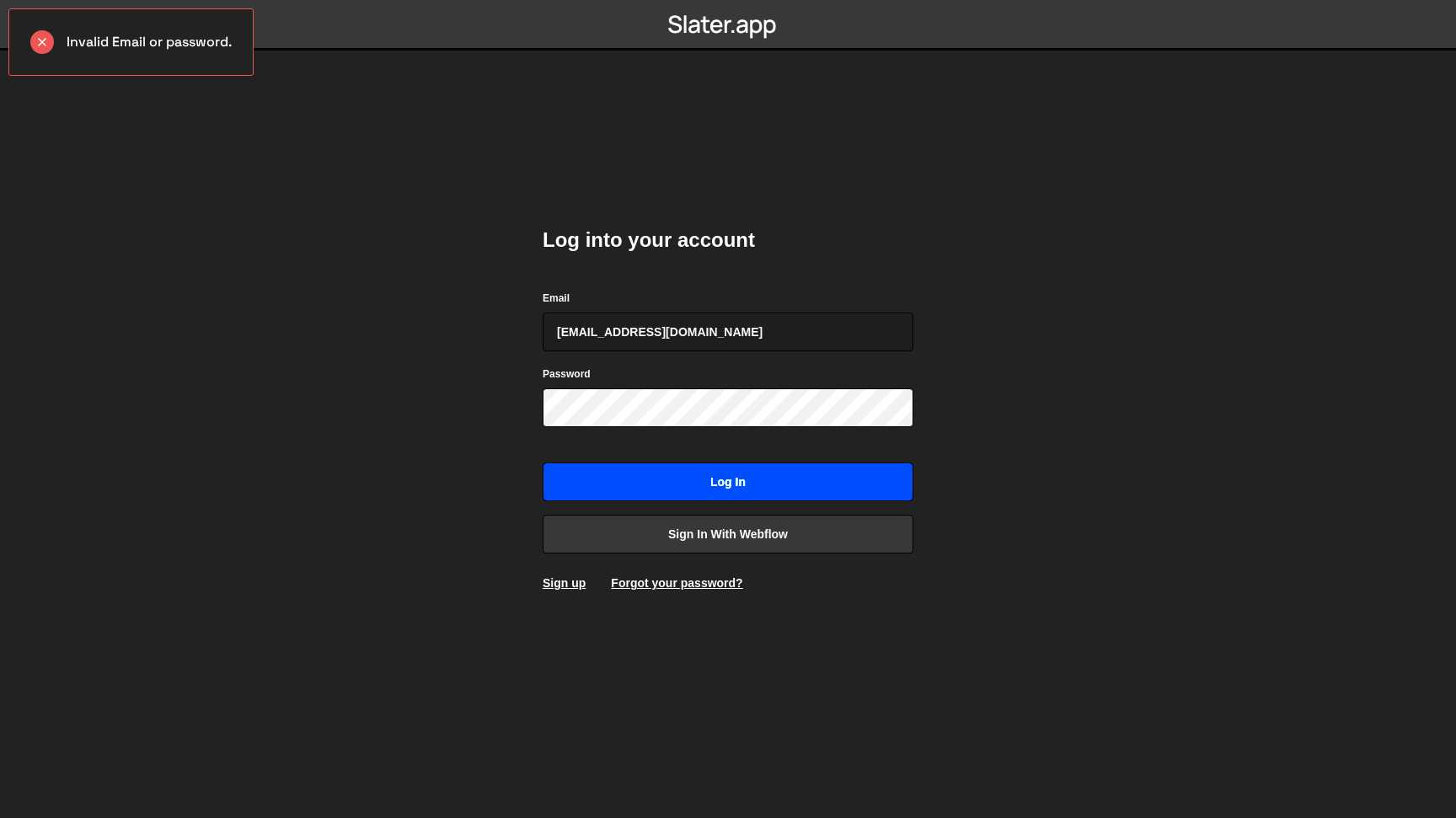
click at [698, 486] on input "Log in" at bounding box center [728, 481] width 371 height 39
click at [773, 483] on input "Log in" at bounding box center [728, 481] width 371 height 39
click at [652, 340] on input "[EMAIL_ADDRESS][DOMAIN_NAME]" at bounding box center [728, 332] width 371 height 39
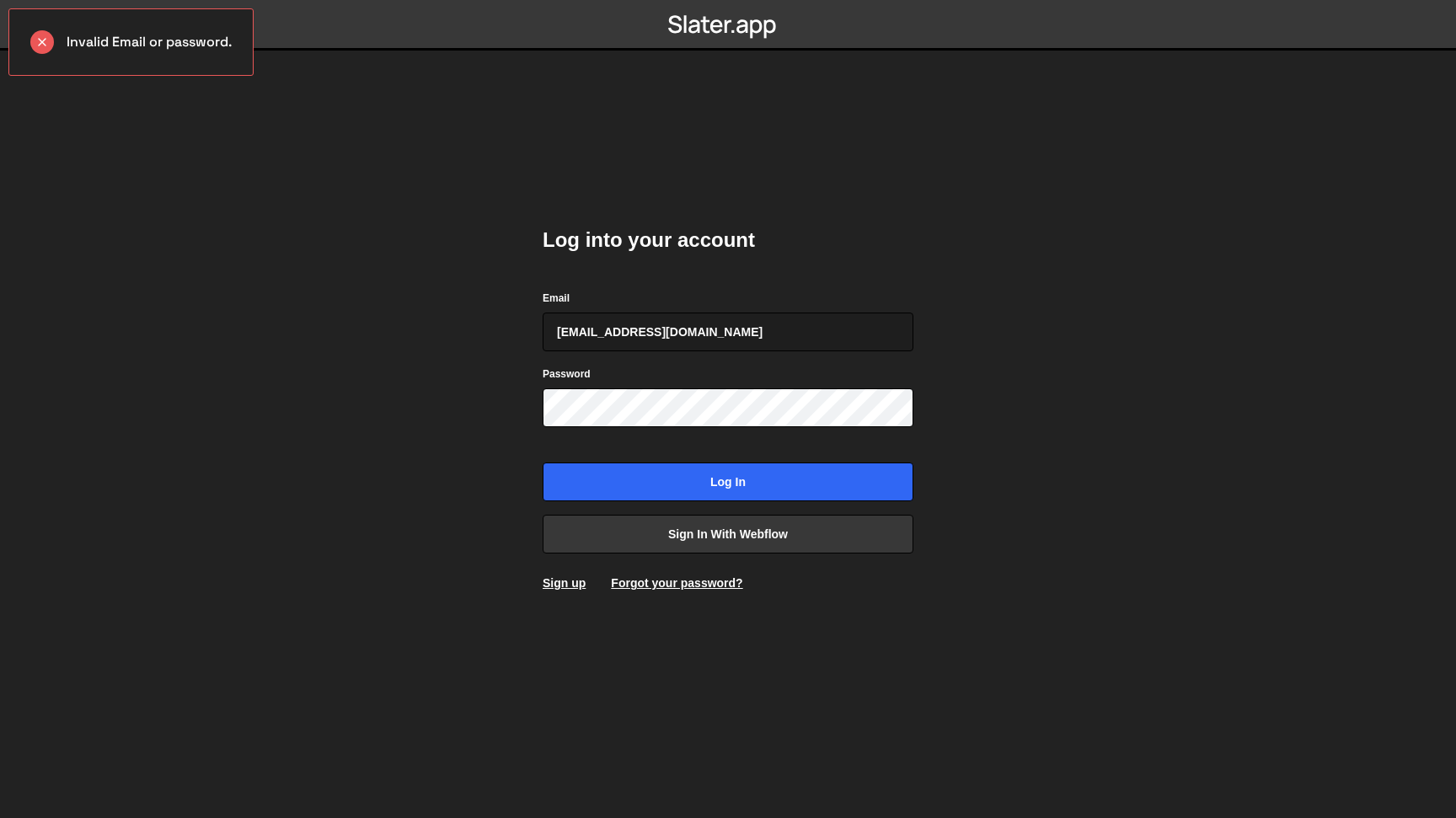
type input "[EMAIL_ADDRESS][DOMAIN_NAME]"
click at [641, 481] on input "Log in" at bounding box center [728, 481] width 371 height 39
click at [677, 582] on link "Forgot your password?" at bounding box center [676, 582] width 131 height 13
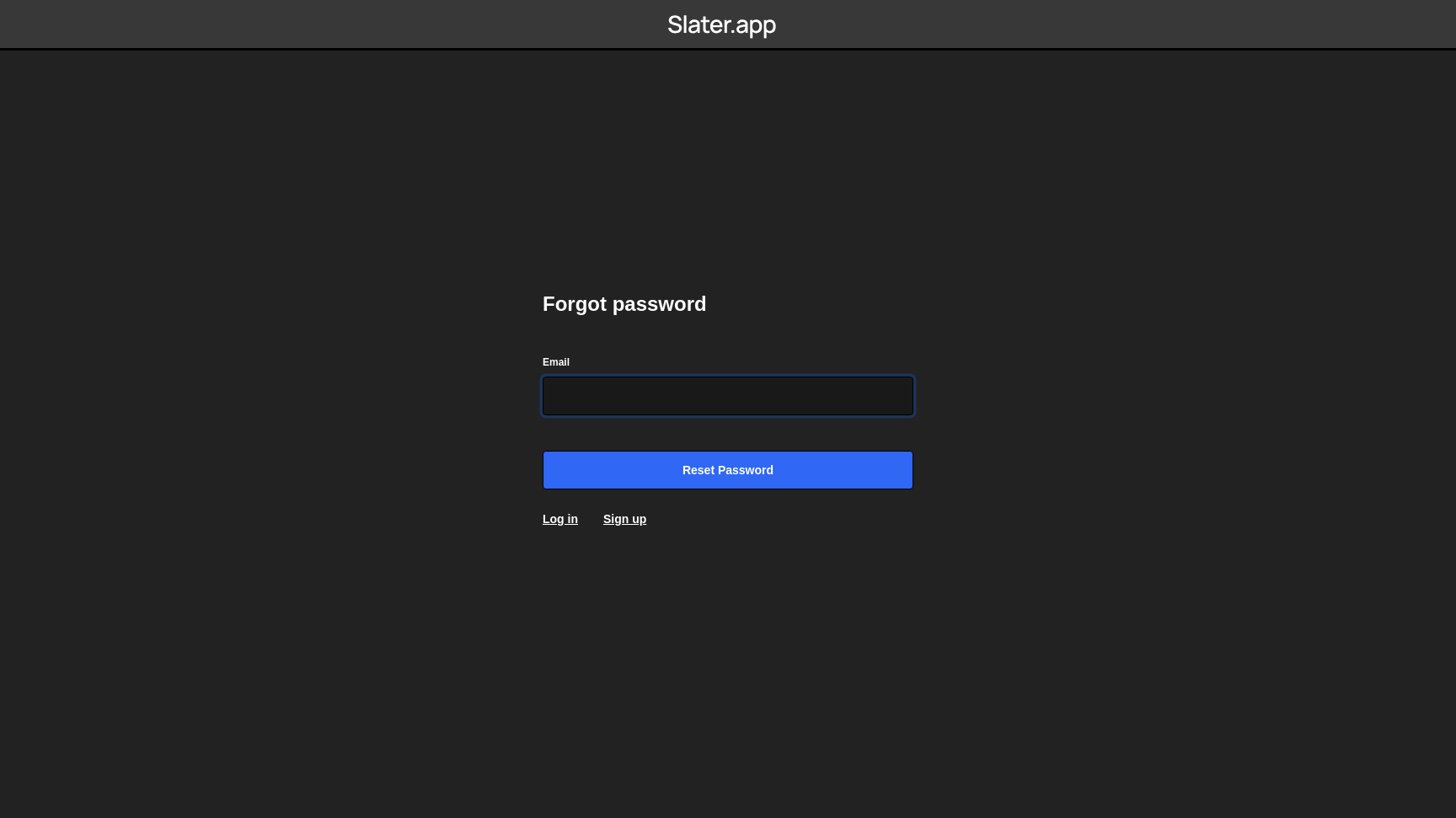
click at [615, 397] on input "Email" at bounding box center [728, 396] width 371 height 39
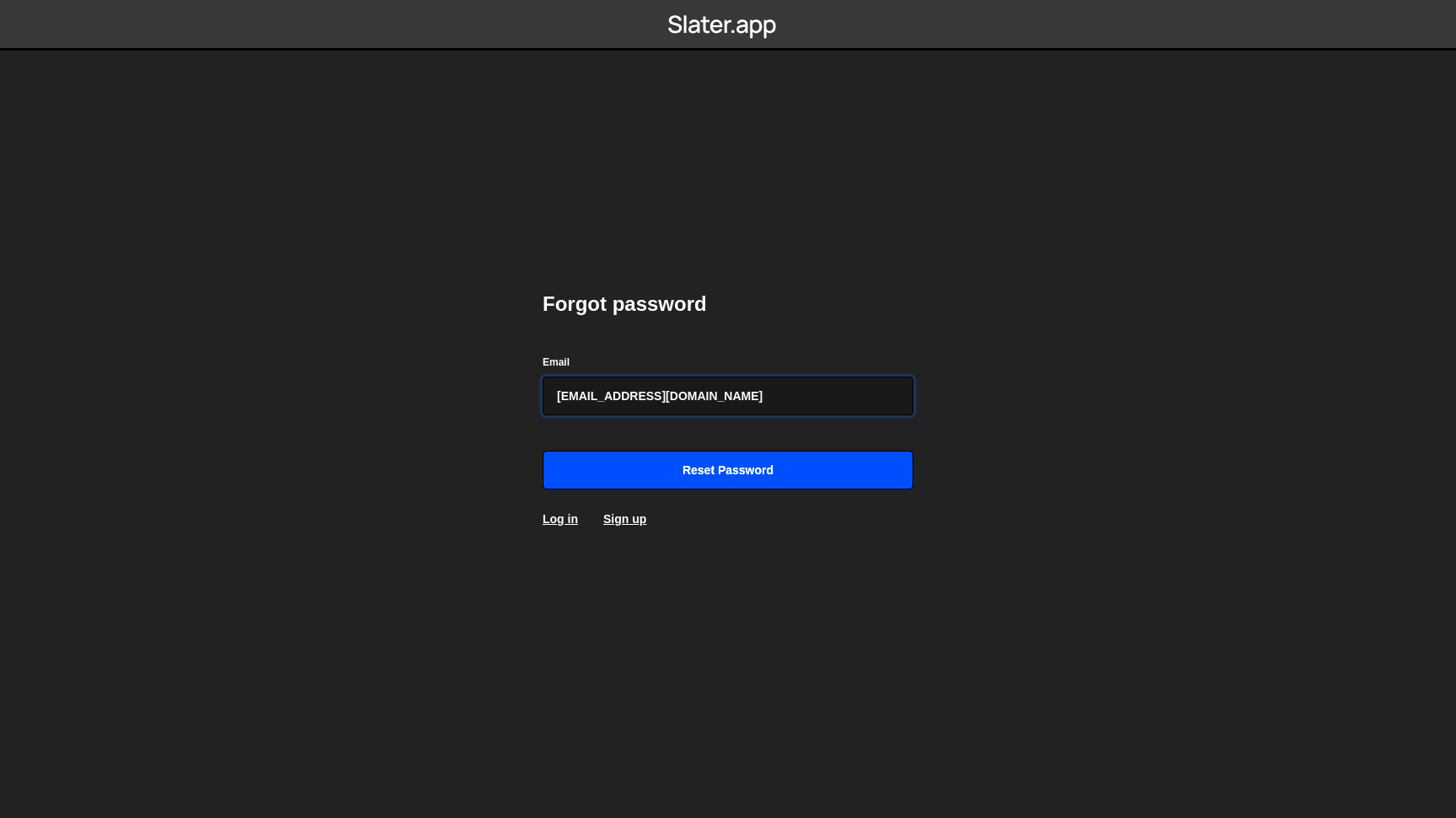
type input "[EMAIL_ADDRESS][DOMAIN_NAME]"
click at [686, 482] on input "Reset password" at bounding box center [728, 469] width 371 height 39
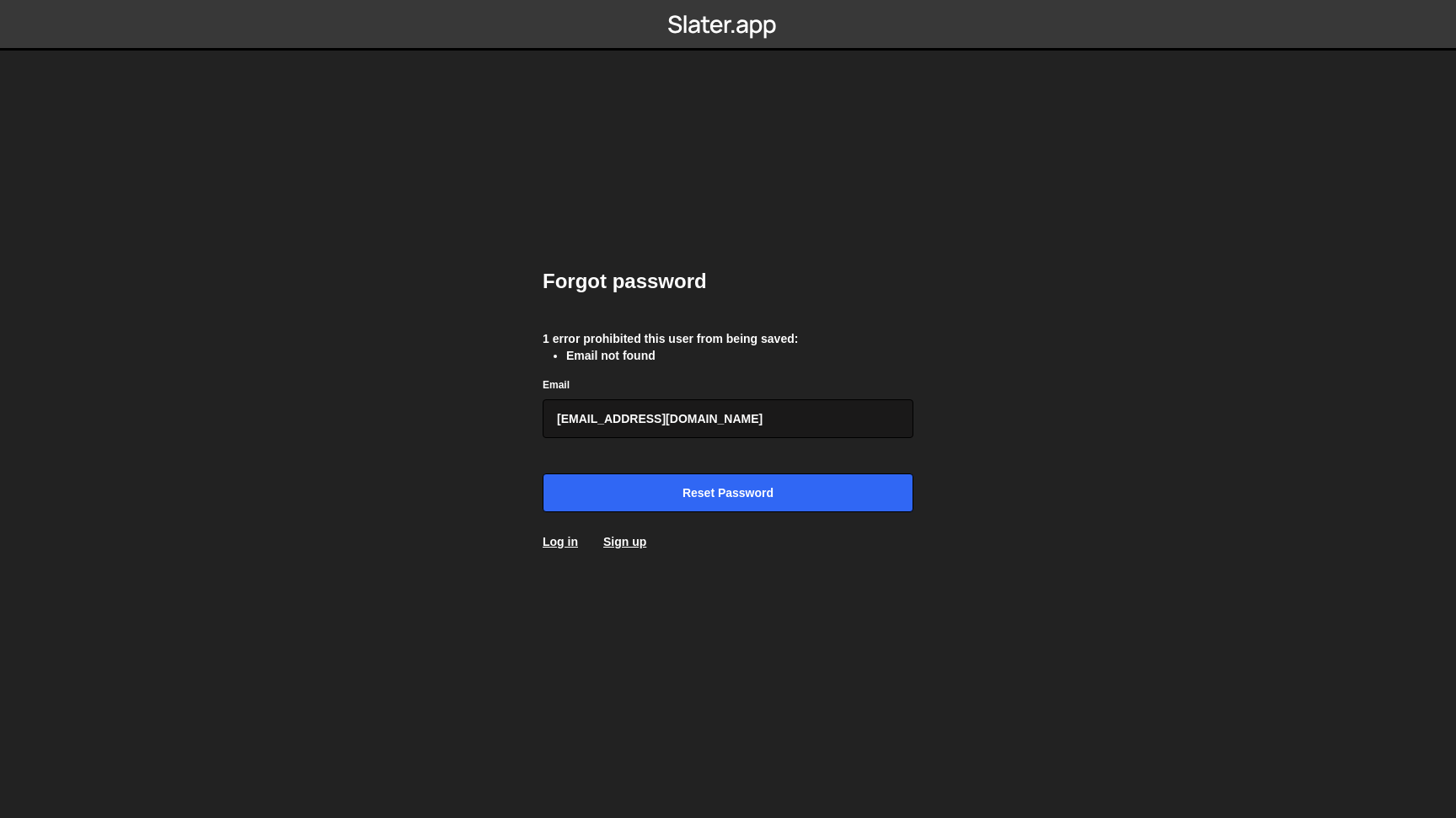
drag, startPoint x: 692, startPoint y: 419, endPoint x: 466, endPoint y: 419, distance: 226.0
click at [543, 419] on input "[EMAIL_ADDRESS][DOMAIN_NAME]" at bounding box center [728, 418] width 371 height 39
type input "mdguay8@gmail.com"
click at [607, 509] on input "Reset password" at bounding box center [728, 493] width 371 height 39
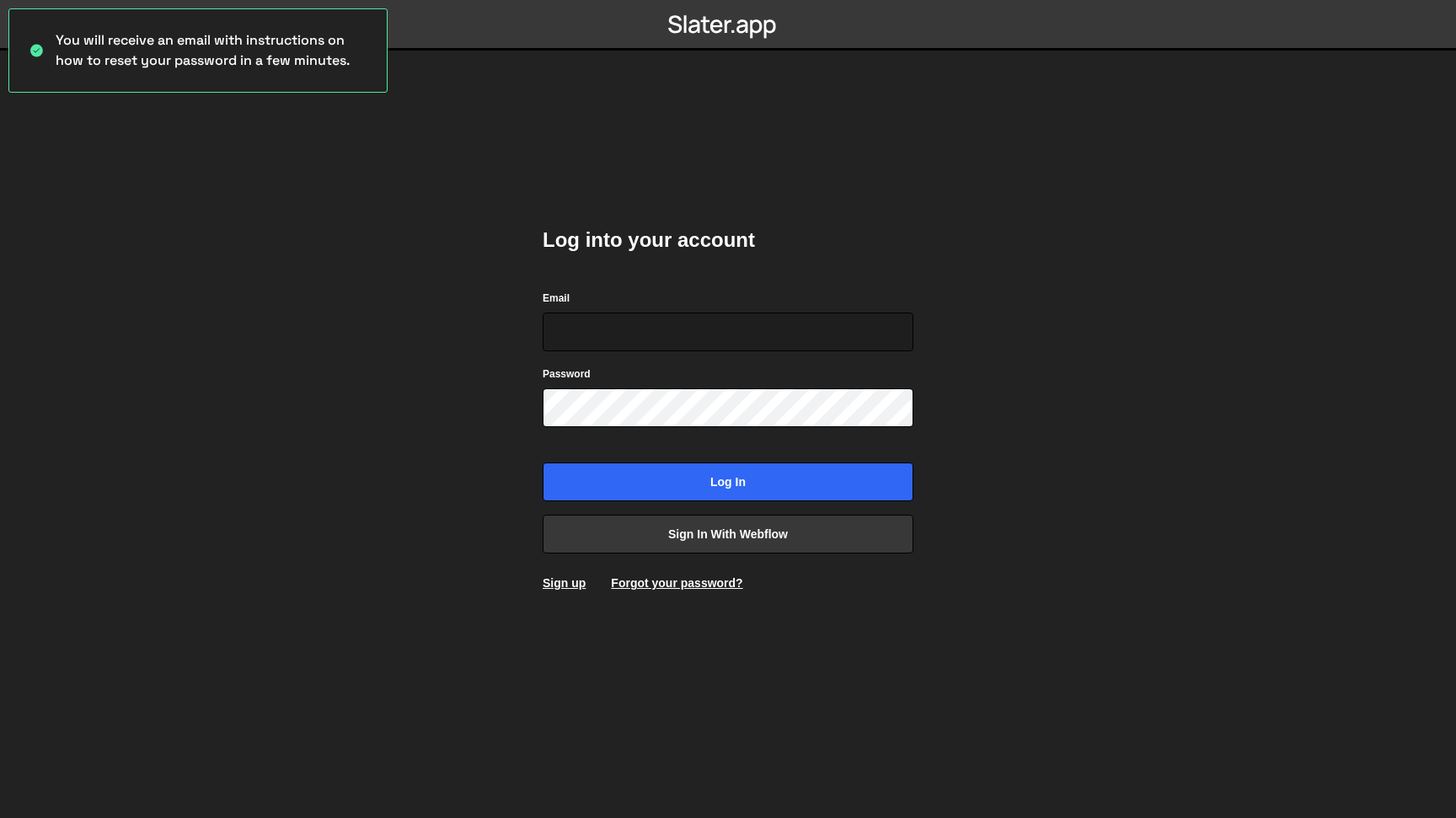
click at [834, 209] on div "Log into your account Email Password Log in Sign in with Webflow Sign up Forgot…" at bounding box center [728, 409] width 371 height 415
click at [174, 38] on div "You will receive an email with instructions on how to reset your password in a …" at bounding box center [198, 50] width 380 height 84
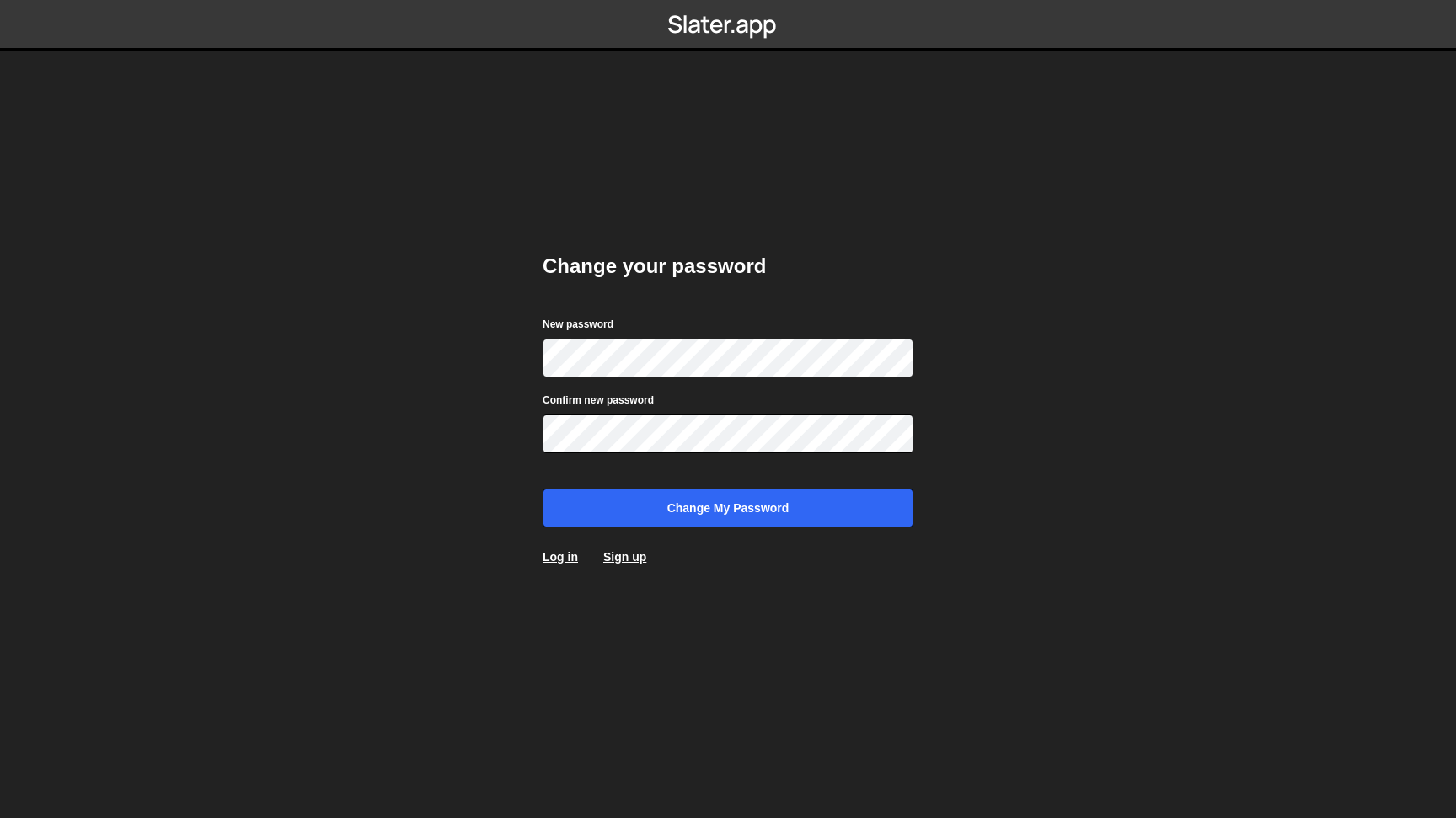
click at [592, 305] on div "Change your password New password Confirm new password Change my password Log i…" at bounding box center [728, 409] width 371 height 363
click at [700, 514] on input "Change my password" at bounding box center [728, 508] width 371 height 39
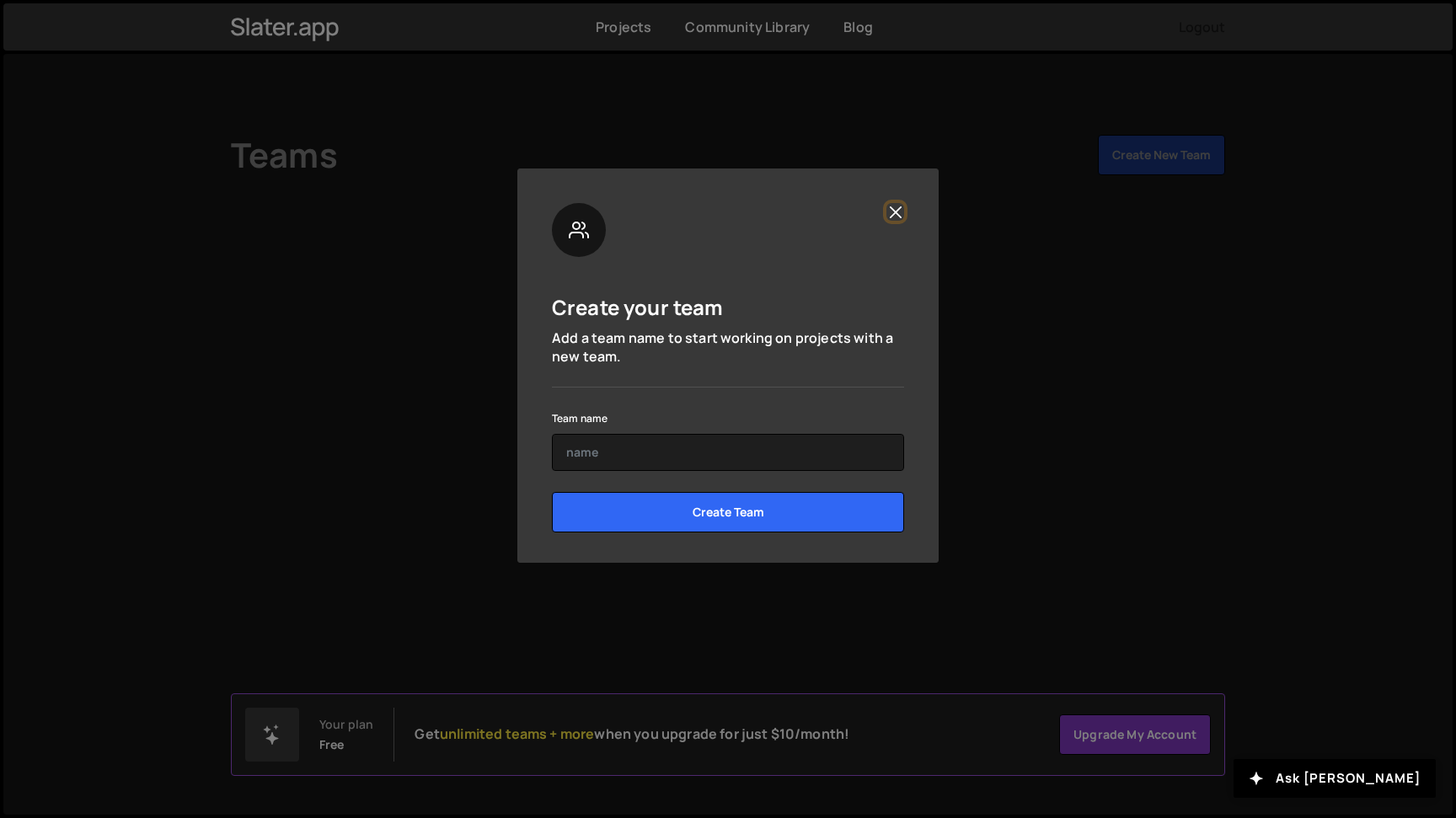
click at [892, 208] on button "Close" at bounding box center [896, 212] width 18 height 18
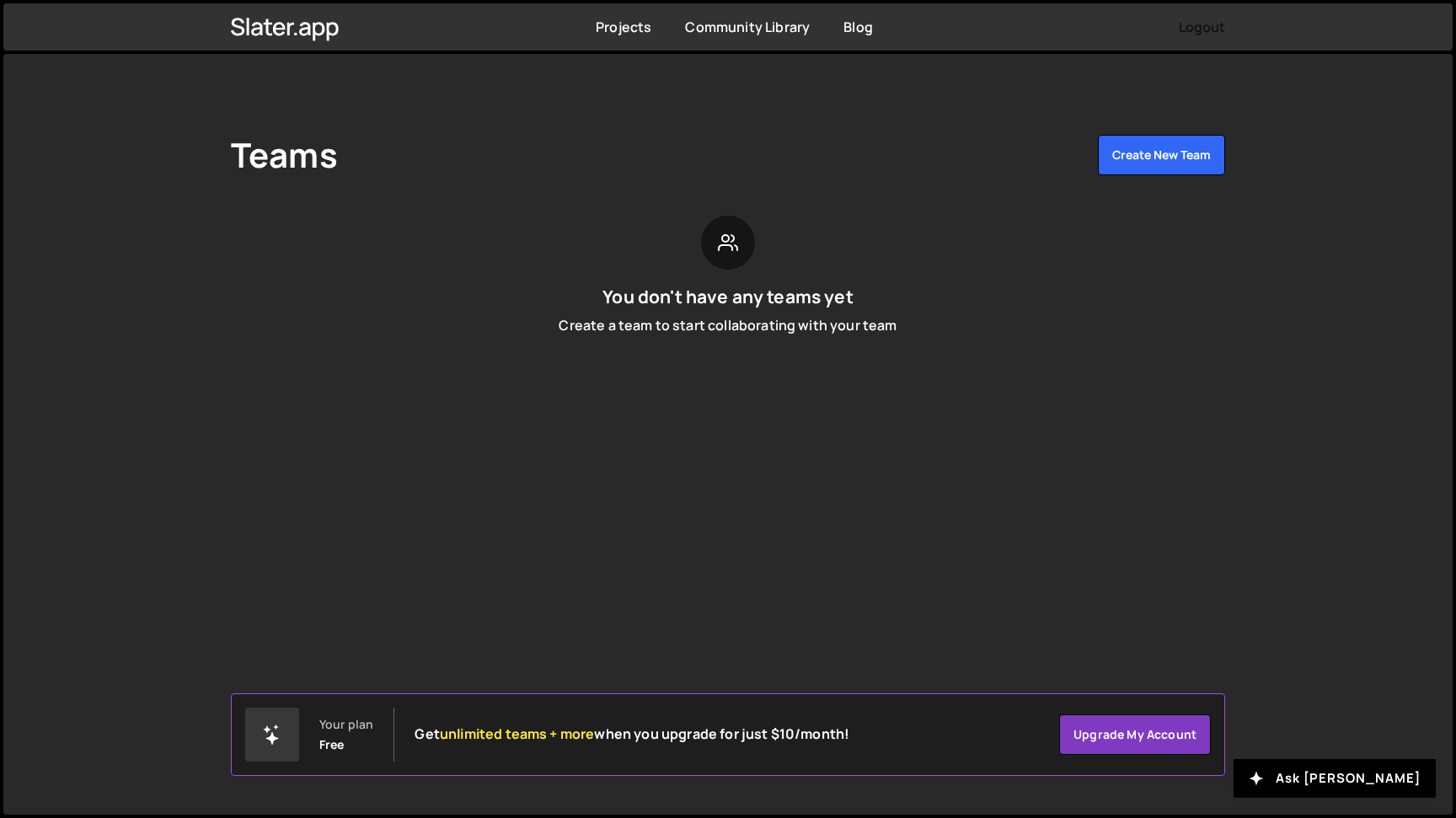
click at [1221, 27] on button "Logout" at bounding box center [1202, 27] width 47 height 31
